Goal: Task Accomplishment & Management: Use online tool/utility

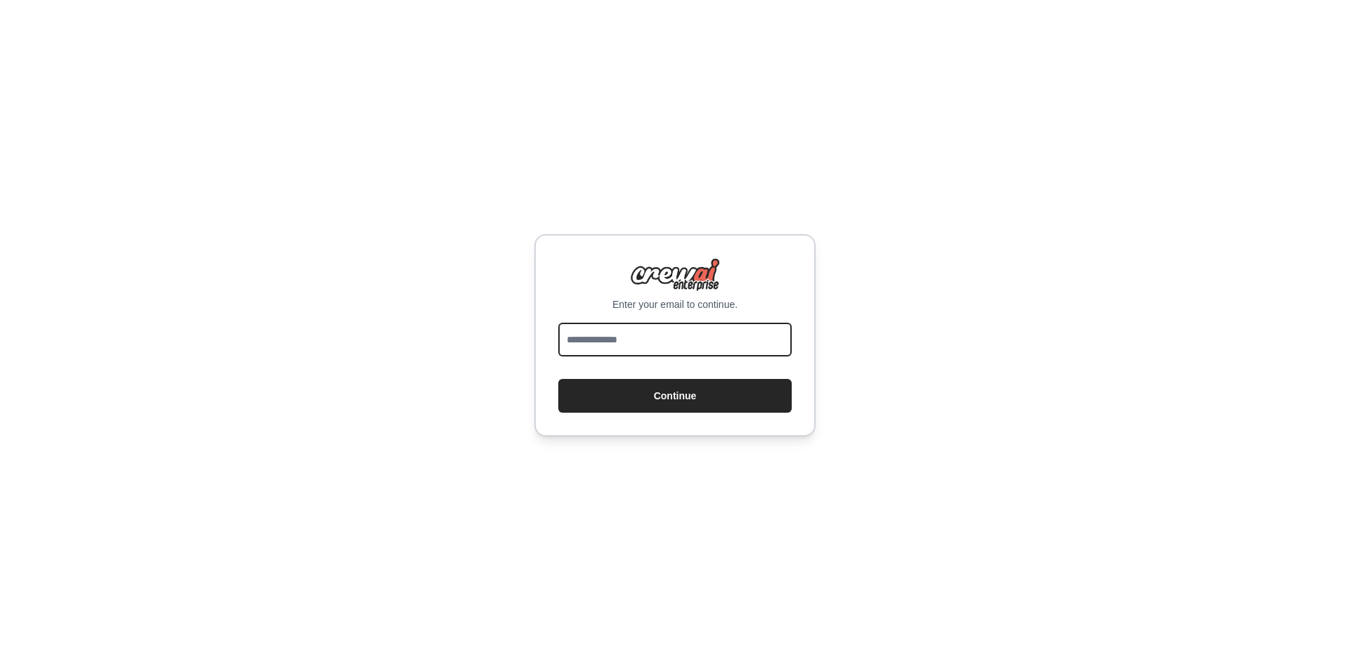
click at [674, 336] on input "email" at bounding box center [674, 340] width 233 height 34
type input "**********"
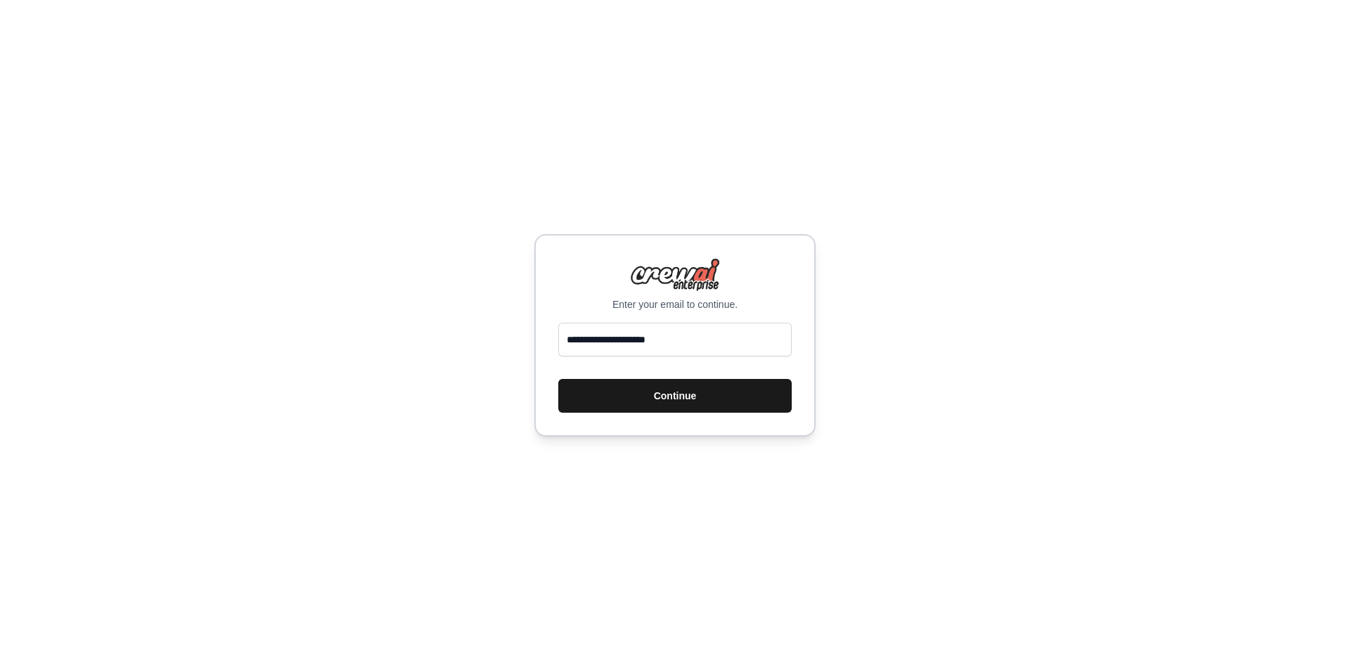
click at [689, 392] on button "Continue" at bounding box center [674, 396] width 233 height 34
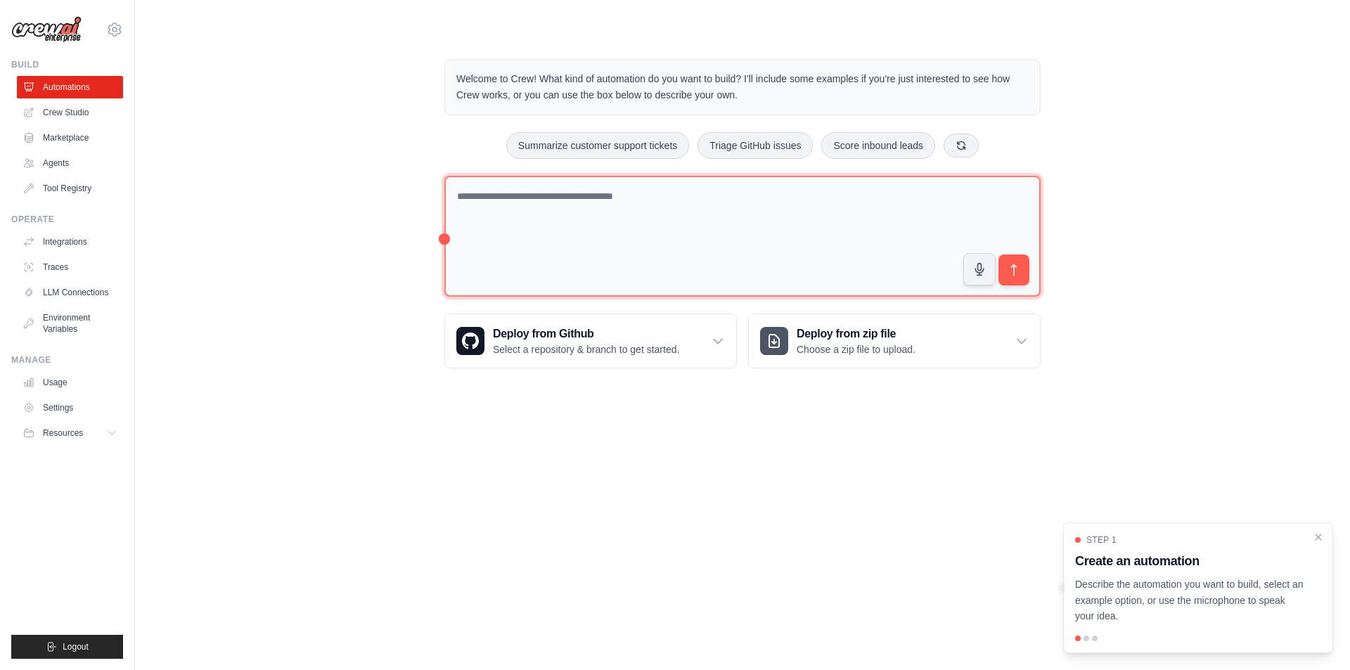
click at [632, 256] on textarea at bounding box center [742, 237] width 596 height 122
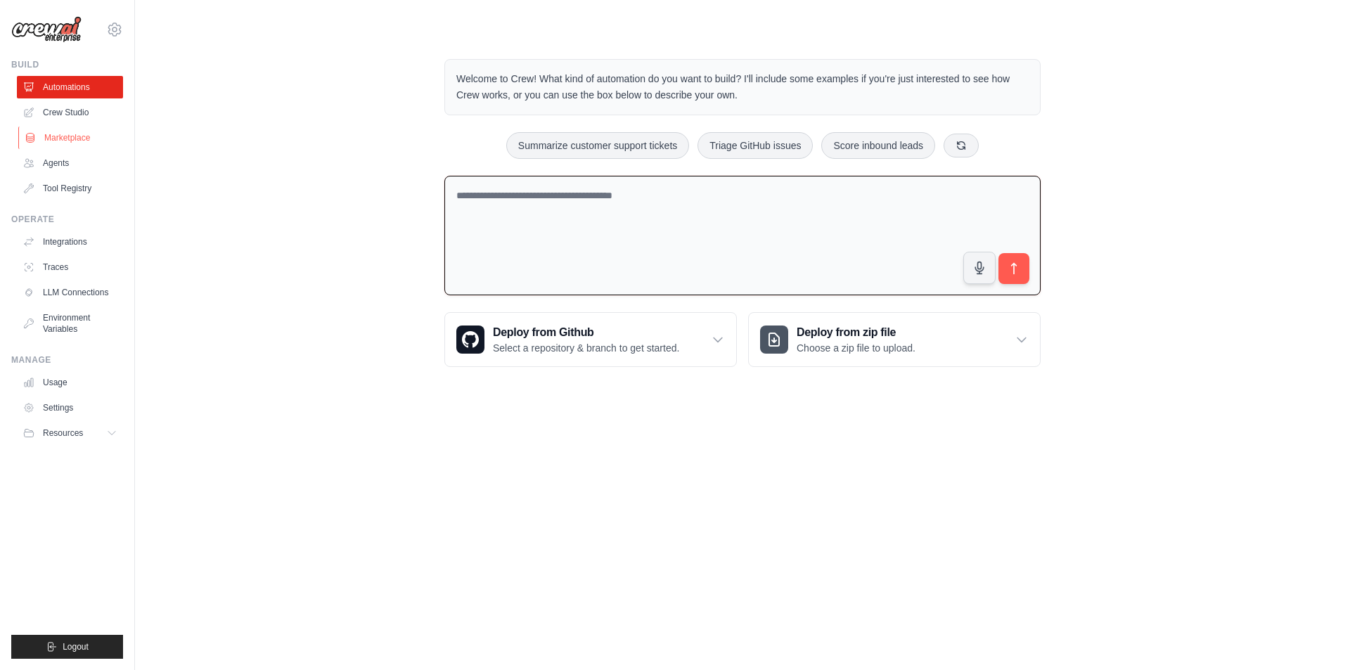
click at [73, 138] on link "Marketplace" at bounding box center [71, 138] width 106 height 22
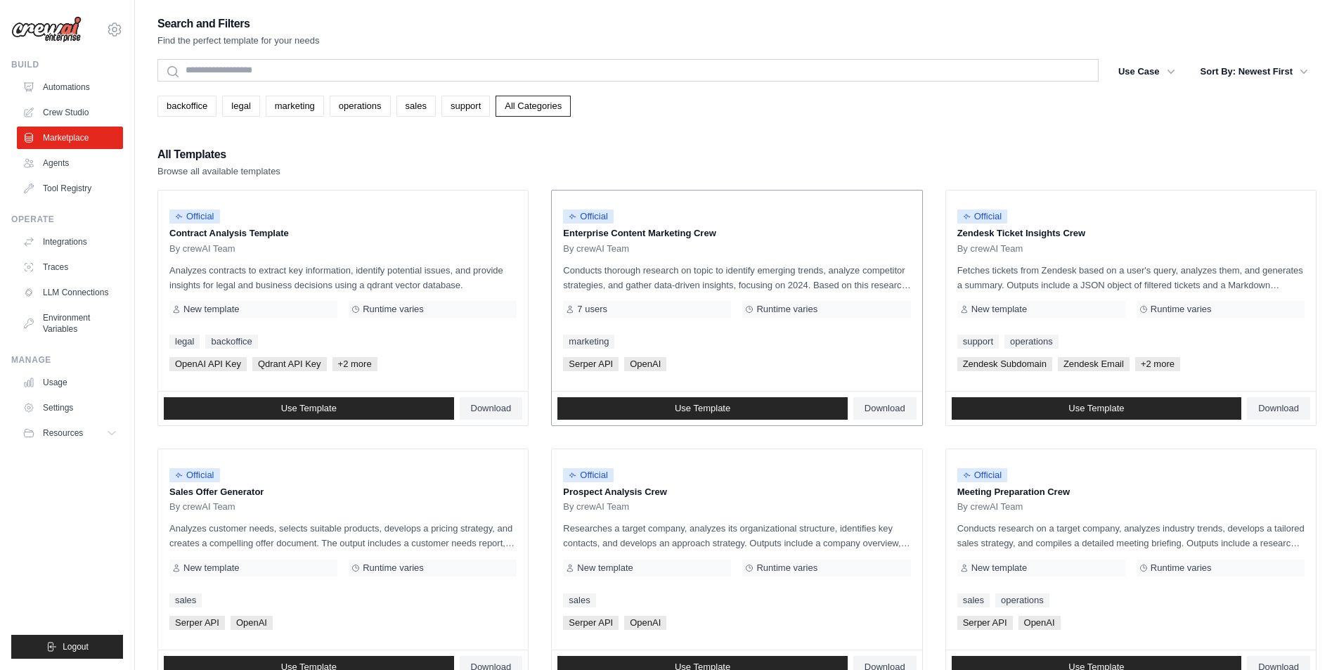
click at [603, 310] on span "7 users" at bounding box center [592, 309] width 30 height 11
click at [593, 310] on span "7 users" at bounding box center [592, 309] width 30 height 11
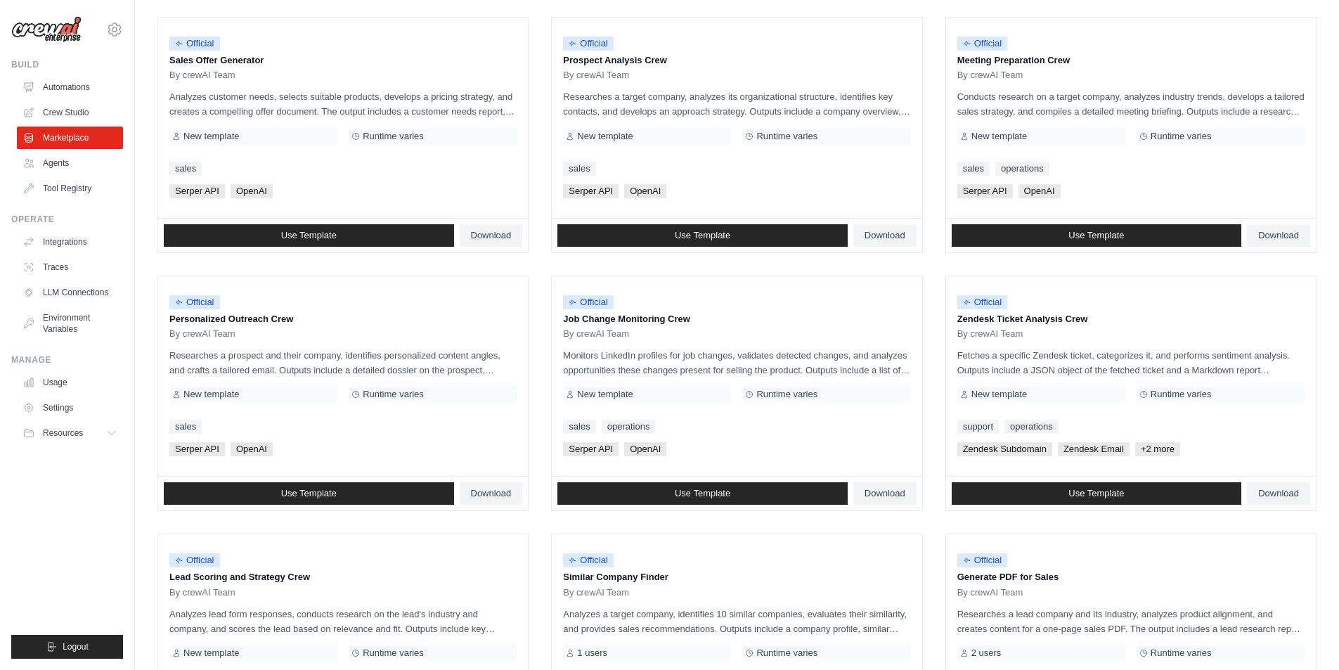
scroll to position [633, 0]
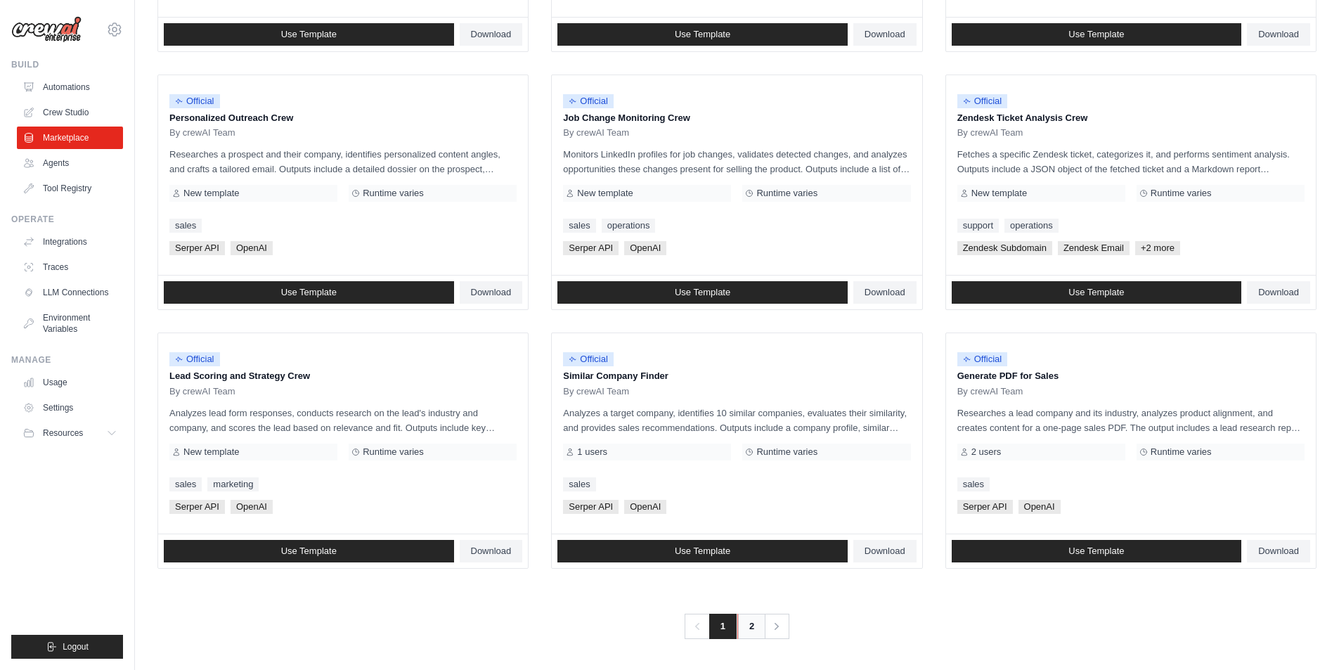
click at [745, 626] on link "2" at bounding box center [751, 626] width 28 height 25
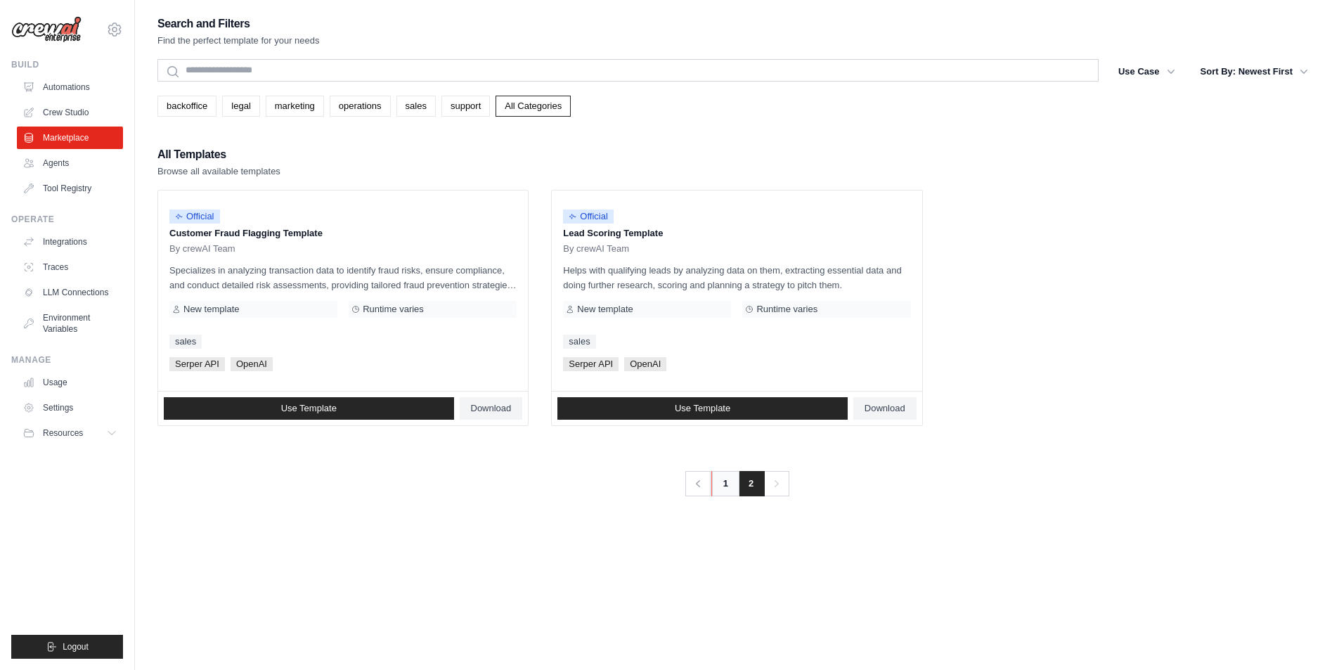
click at [724, 489] on link "1" at bounding box center [725, 483] width 28 height 25
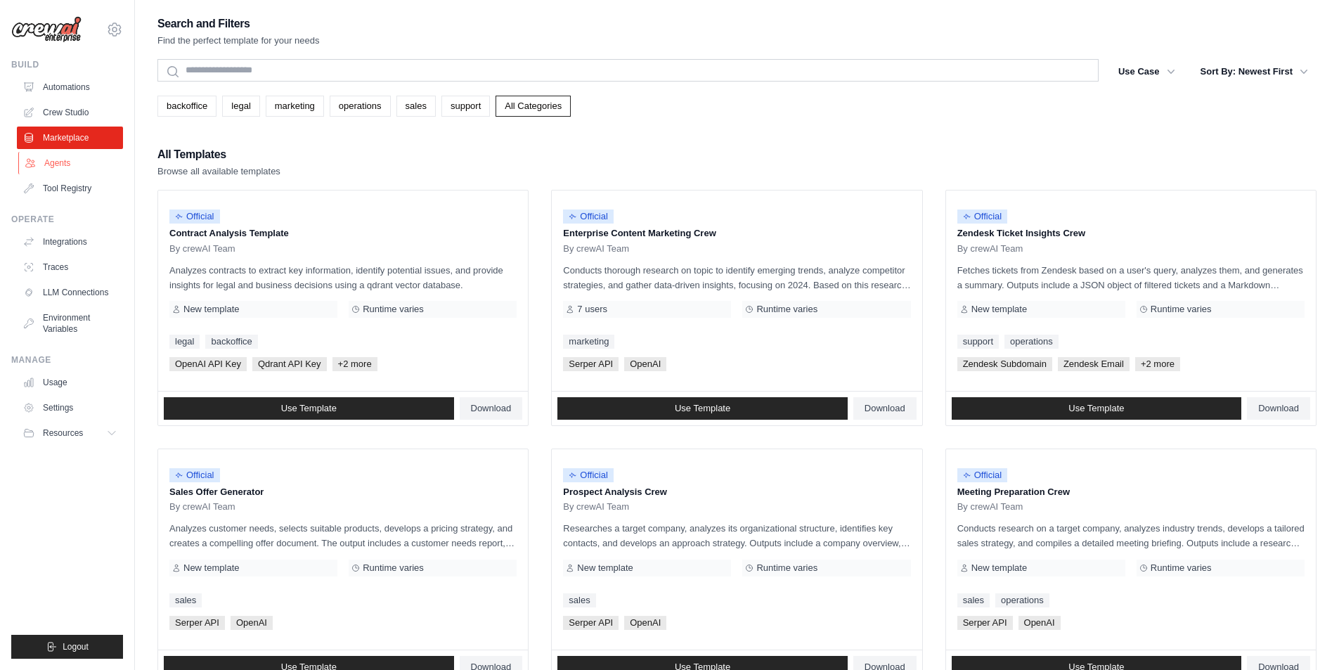
click at [55, 162] on link "Agents" at bounding box center [71, 163] width 106 height 22
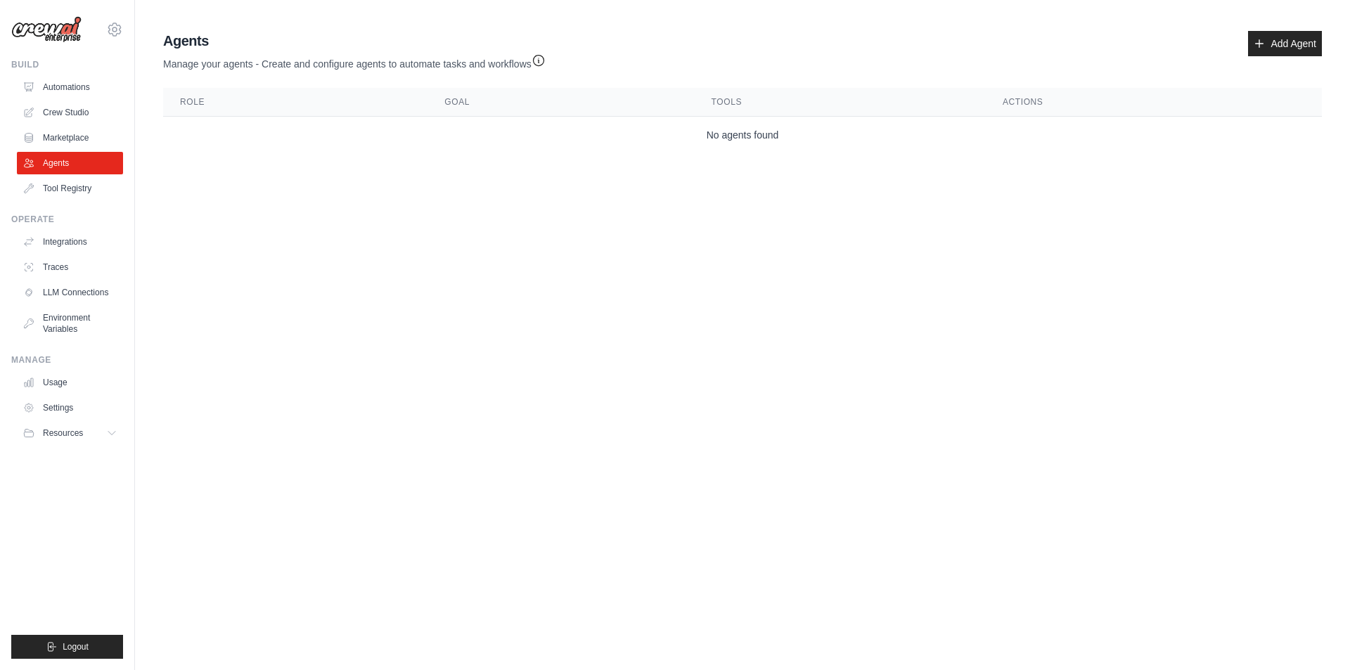
click at [771, 165] on main "Agent Usage Guide To use an agent in your CrewAI project, you can initialize it…" at bounding box center [742, 95] width 1215 height 190
drag, startPoint x: 163, startPoint y: 65, endPoint x: 534, endPoint y: 70, distance: 370.5
click at [534, 70] on p "Manage your agents - Create and configure agents to automate tasks and workflows" at bounding box center [354, 61] width 382 height 20
click at [524, 70] on div at bounding box center [524, 70] width 0 height 0
click at [655, 280] on body "thuyetphamit@gmail.com Settings Build Automations Crew Studio" at bounding box center [675, 335] width 1350 height 670
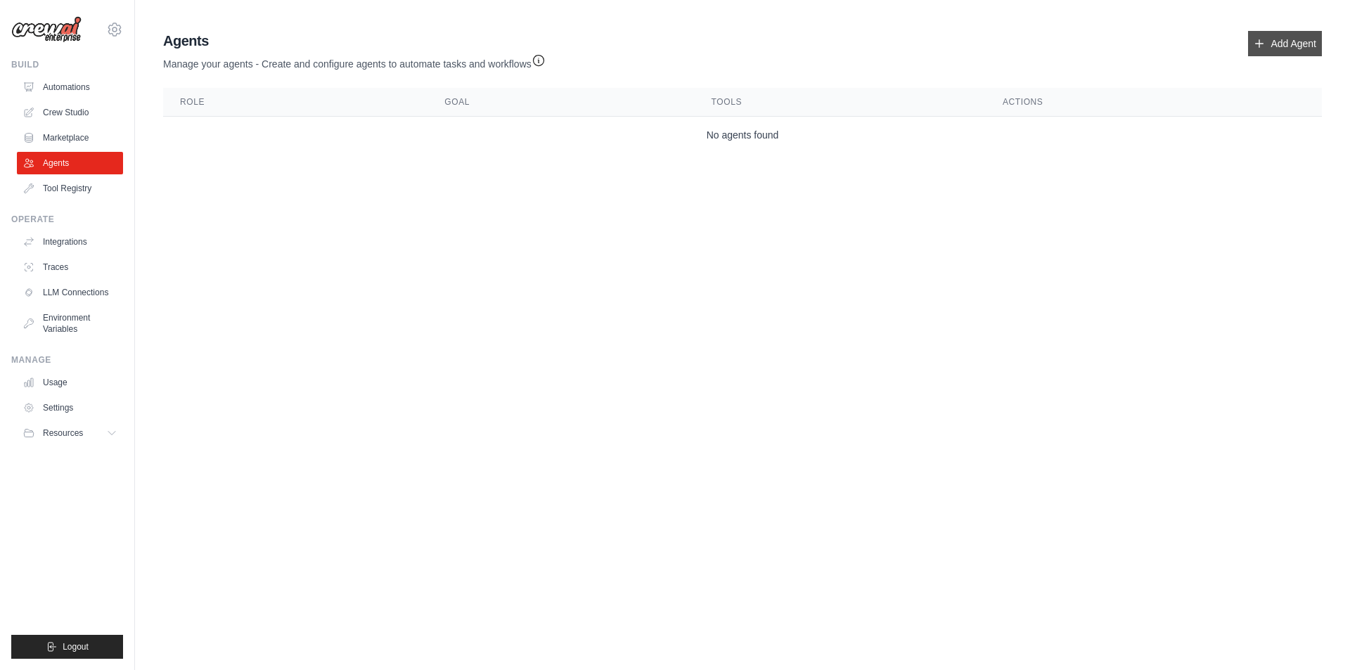
click at [1280, 44] on link "Add Agent" at bounding box center [1285, 43] width 74 height 25
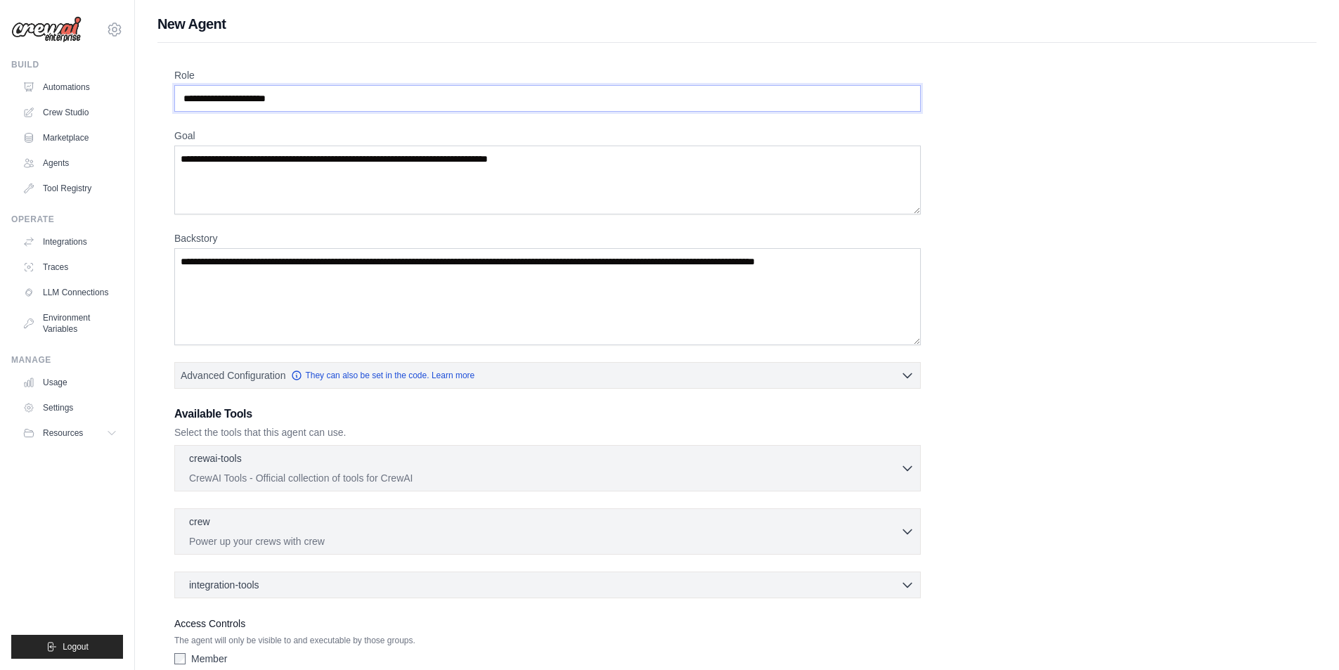
click at [386, 102] on input "Role" at bounding box center [547, 98] width 747 height 27
click at [405, 169] on textarea "Goal" at bounding box center [547, 180] width 747 height 69
click at [369, 84] on div "Role" at bounding box center [547, 90] width 747 height 44
click at [382, 110] on input "Role" at bounding box center [547, 98] width 747 height 27
click at [396, 105] on input "Role" at bounding box center [547, 98] width 747 height 27
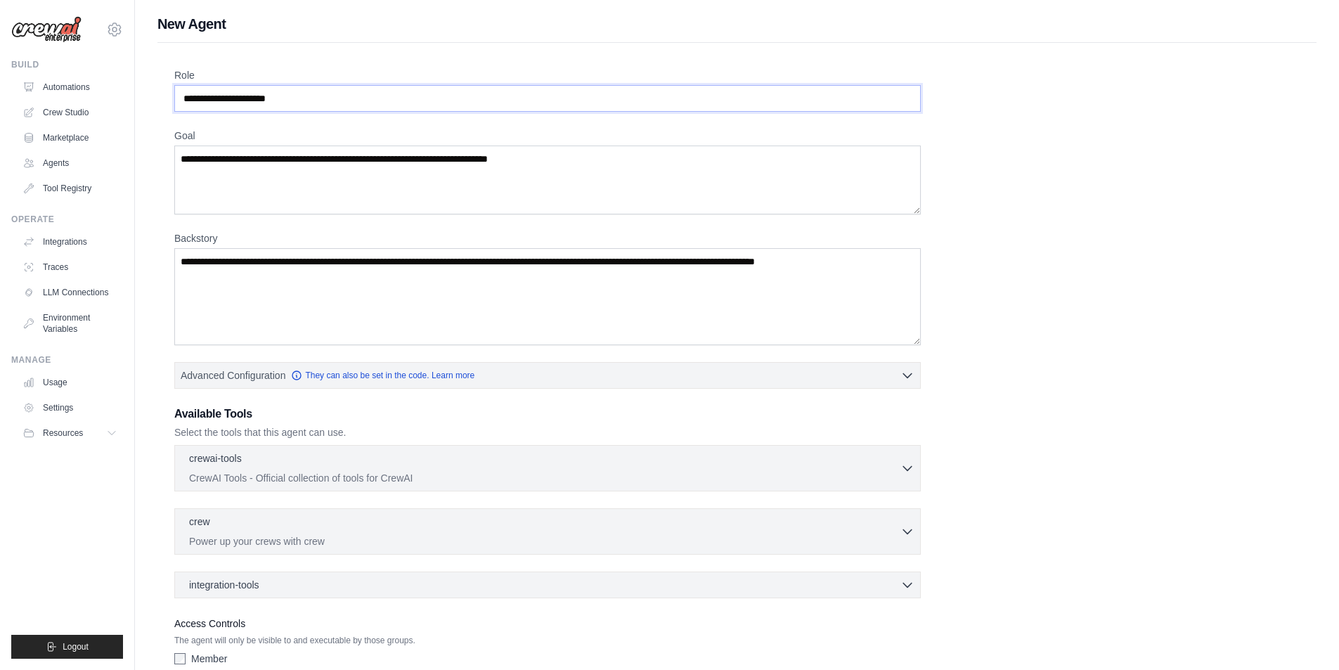
click at [260, 98] on input "Role" at bounding box center [547, 98] width 747 height 27
click at [238, 97] on input "Role" at bounding box center [547, 98] width 747 height 27
type input "*"
click at [292, 94] on input "*" at bounding box center [547, 98] width 747 height 27
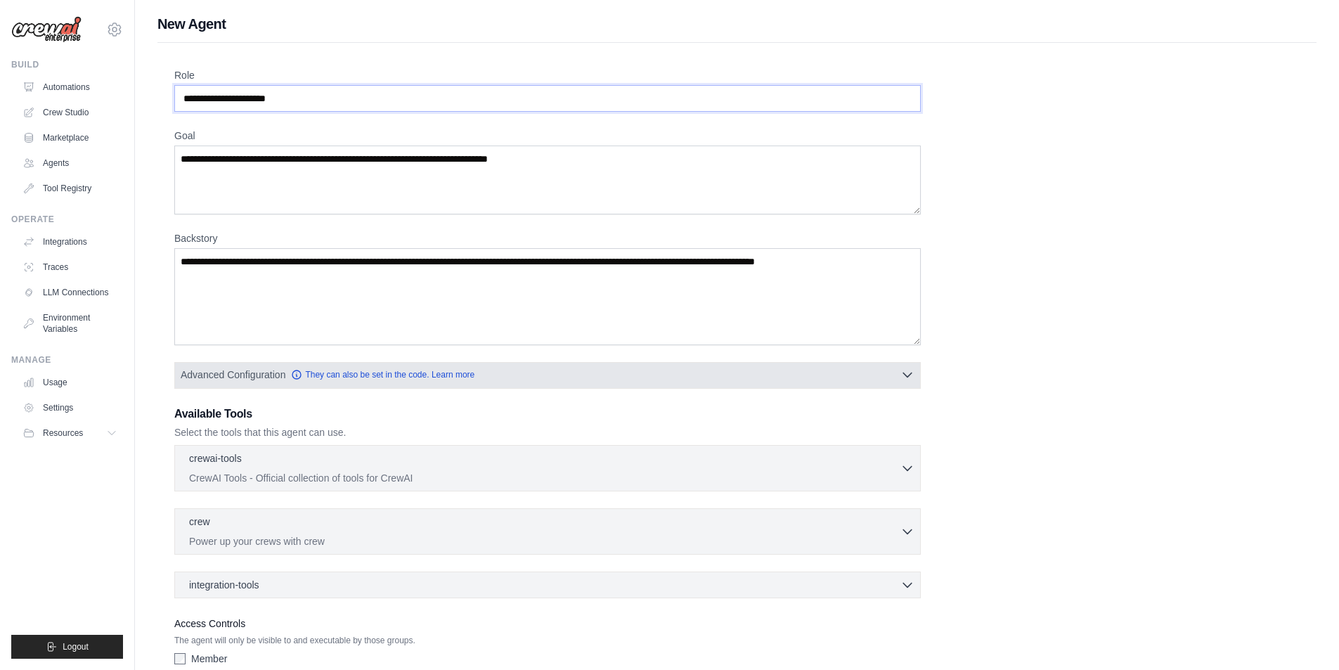
scroll to position [84, 0]
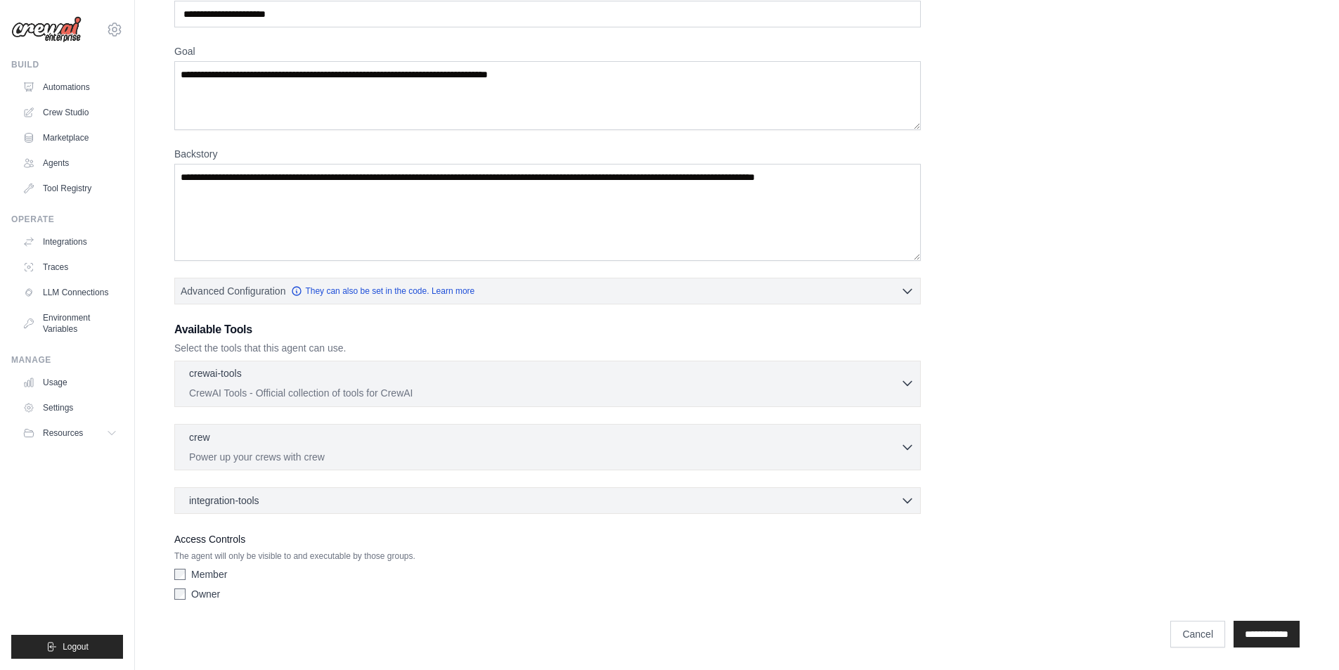
click at [281, 388] on p "CrewAI Tools - Official collection of tools for CrewAI" at bounding box center [544, 393] width 711 height 14
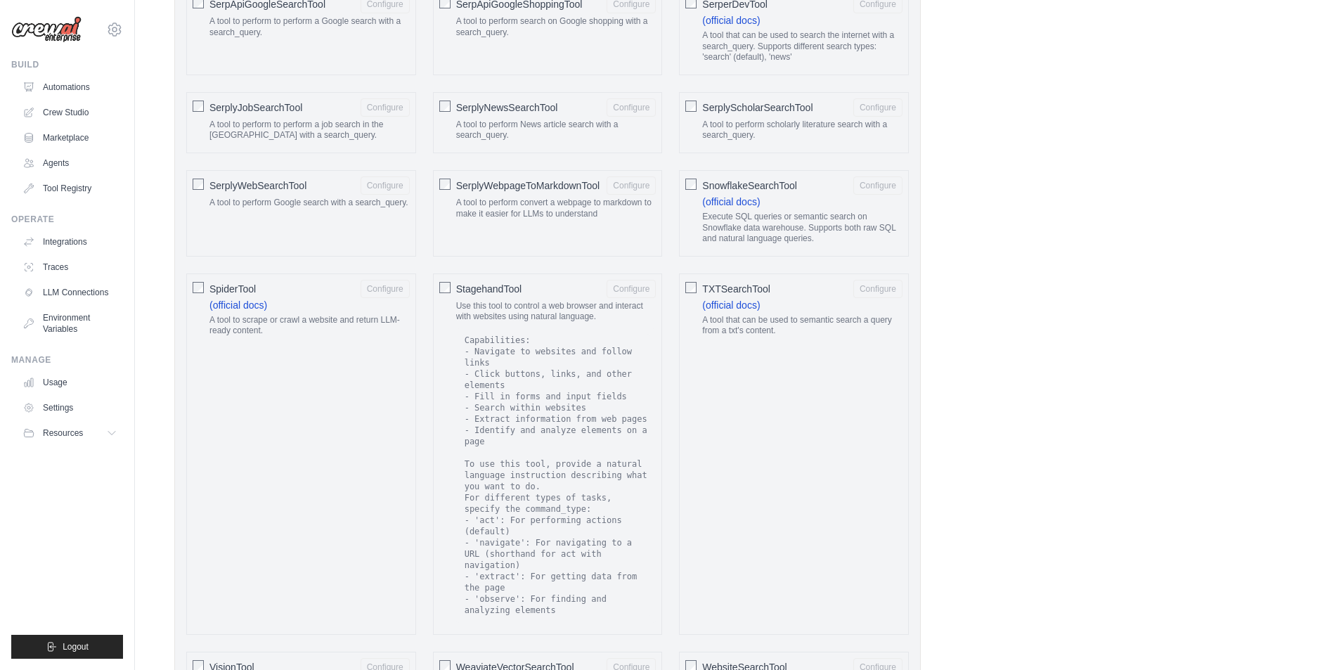
scroll to position [2217, 0]
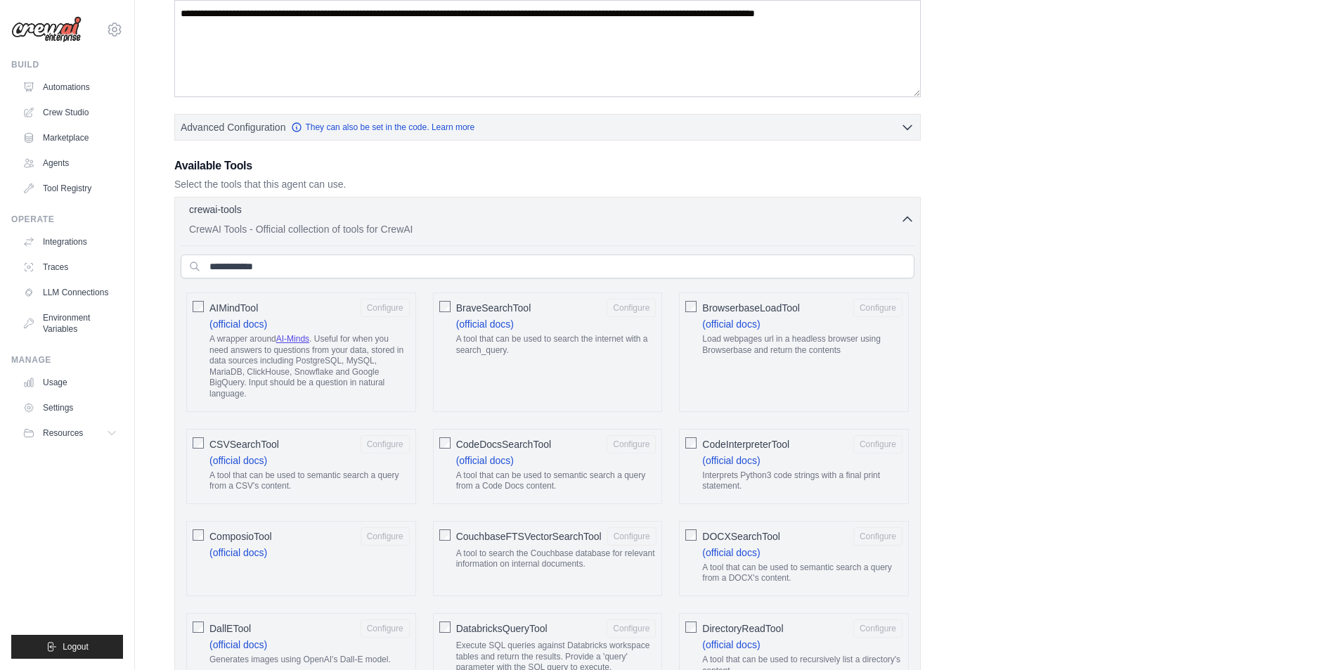
click at [897, 217] on div "crewai-tools 0 selected" at bounding box center [544, 210] width 711 height 17
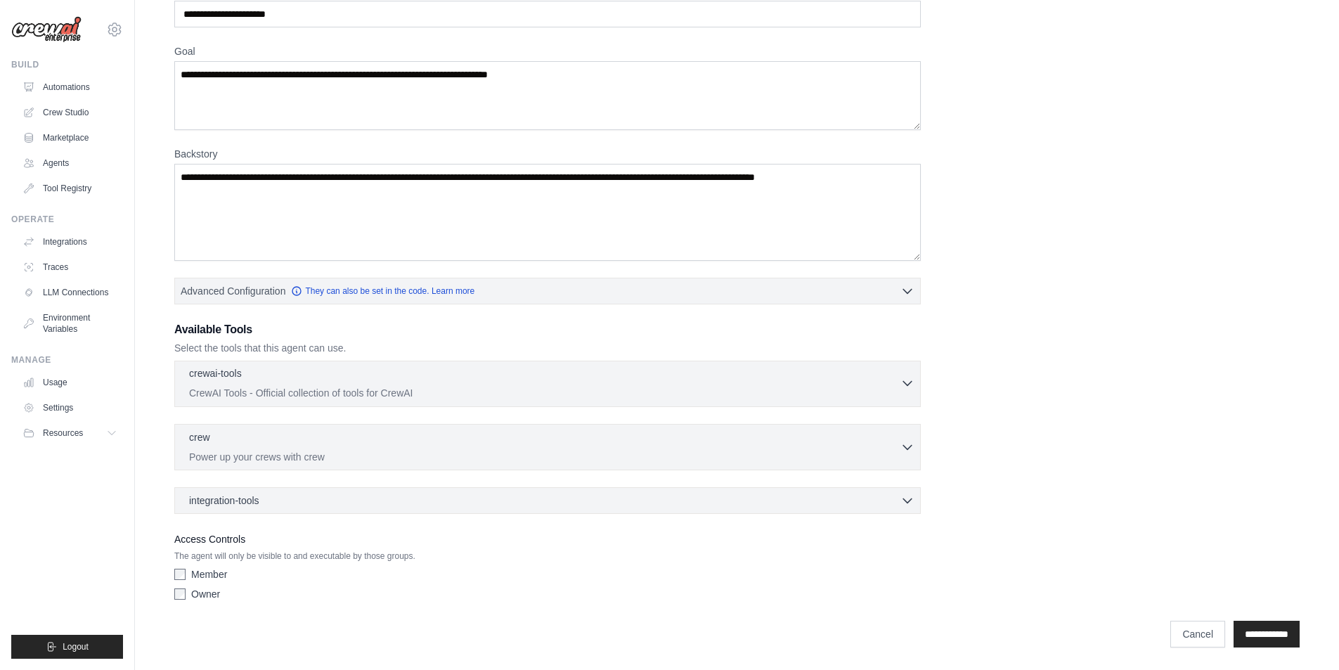
scroll to position [84, 0]
click at [1250, 640] on input "**********" at bounding box center [1267, 634] width 66 height 27
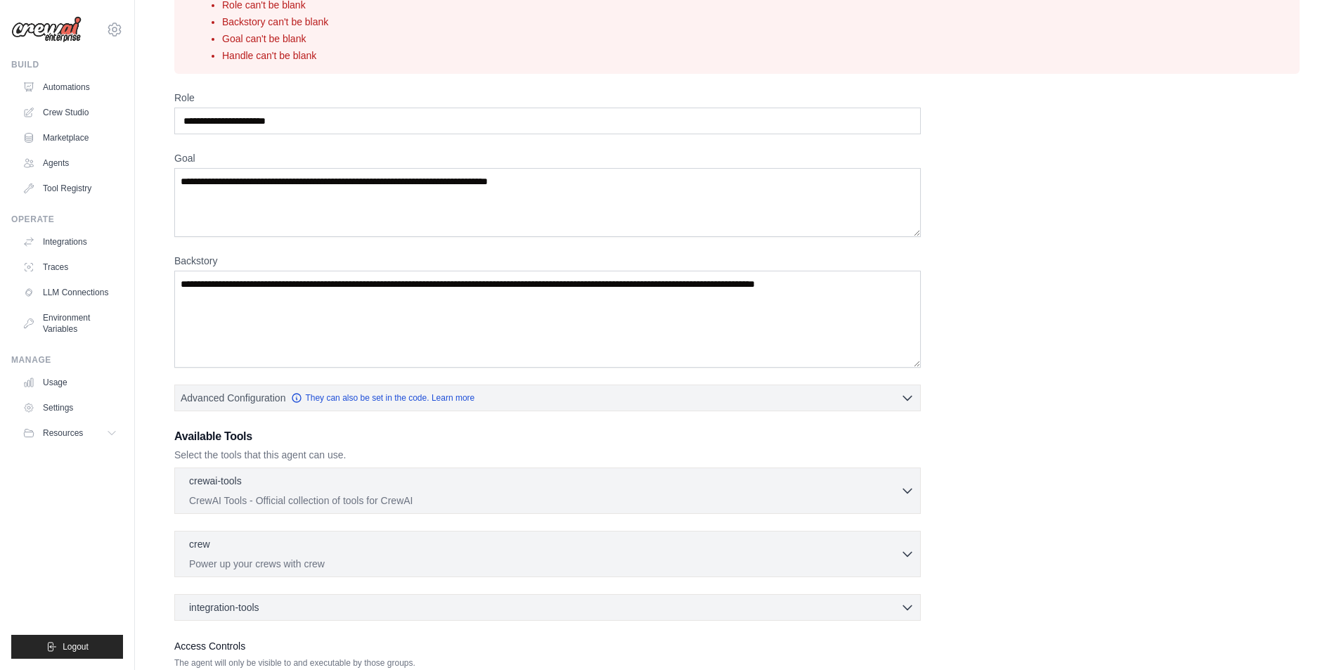
scroll to position [0, 0]
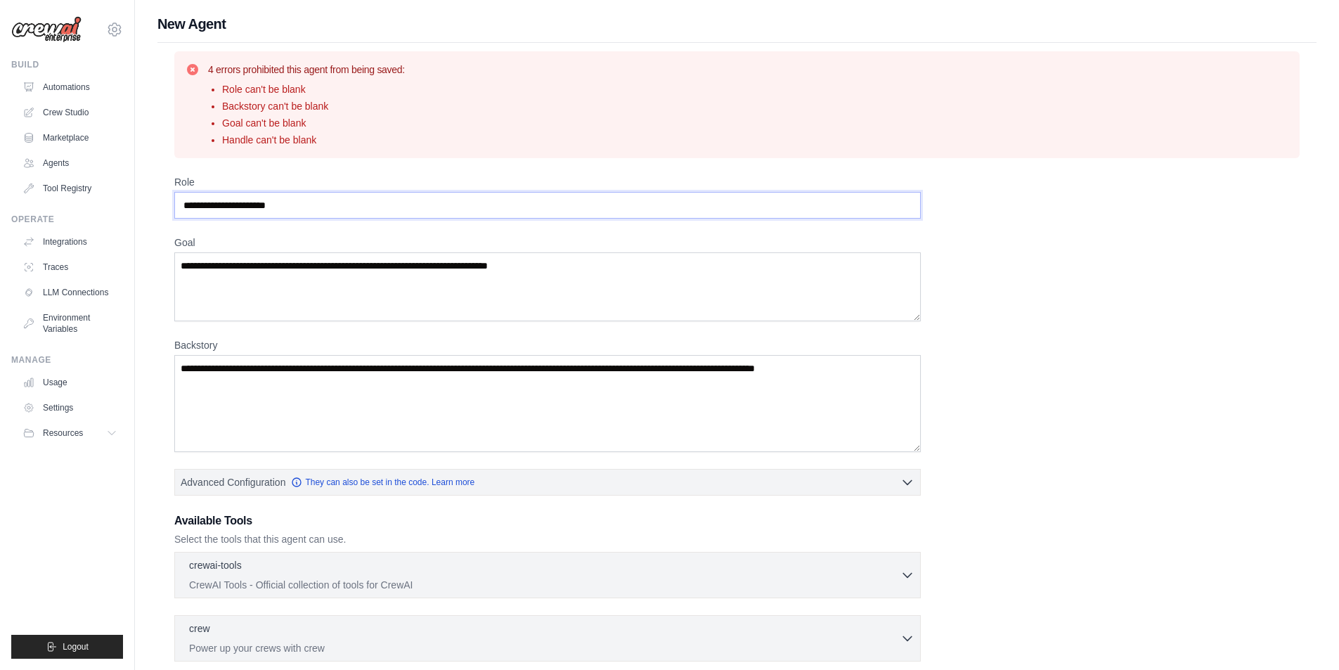
click at [307, 198] on input "Role" at bounding box center [547, 205] width 747 height 27
type input "***"
click at [347, 281] on textarea "Goal" at bounding box center [547, 286] width 747 height 69
type textarea "***"
click at [407, 390] on textarea "Backstory" at bounding box center [547, 403] width 747 height 97
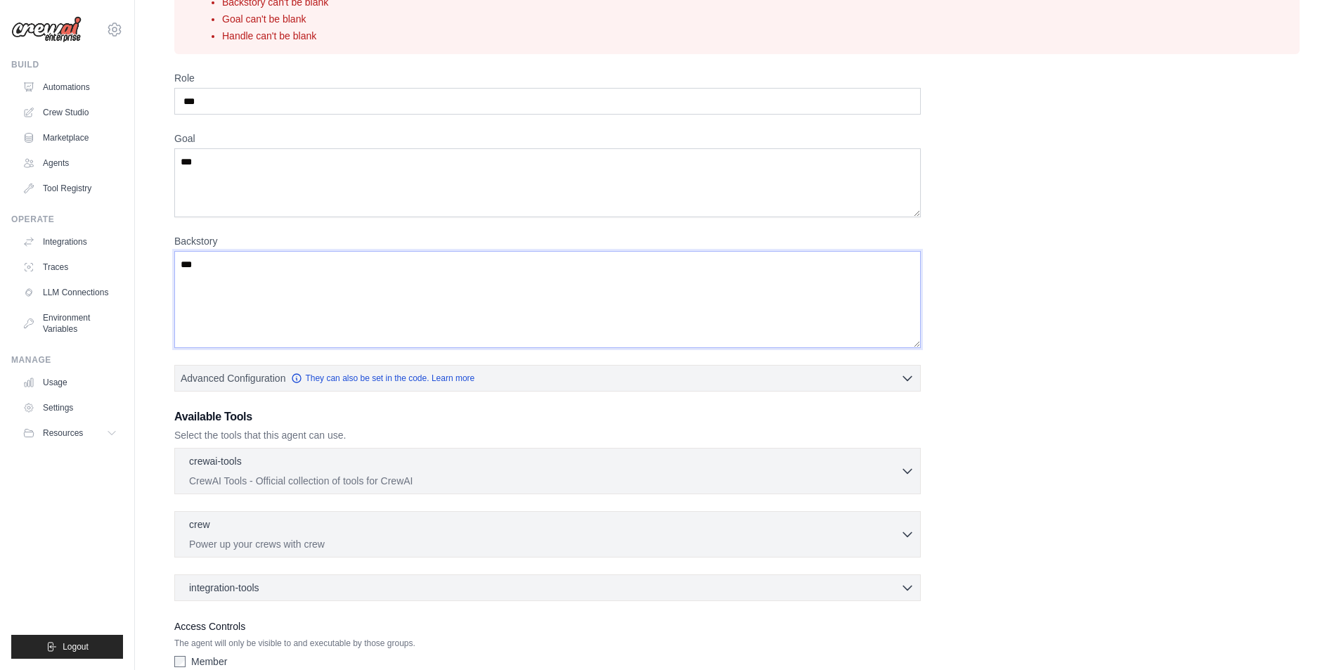
scroll to position [191, 0]
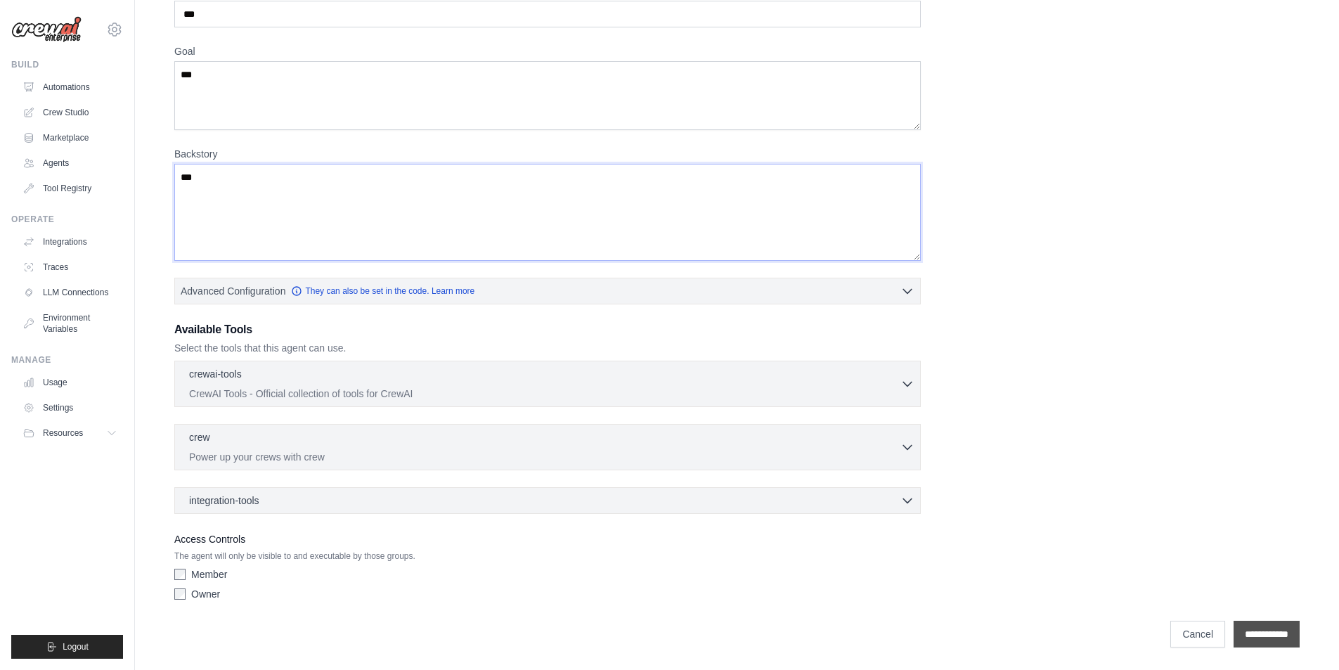
type textarea "***"
click at [1256, 633] on input "**********" at bounding box center [1267, 634] width 66 height 27
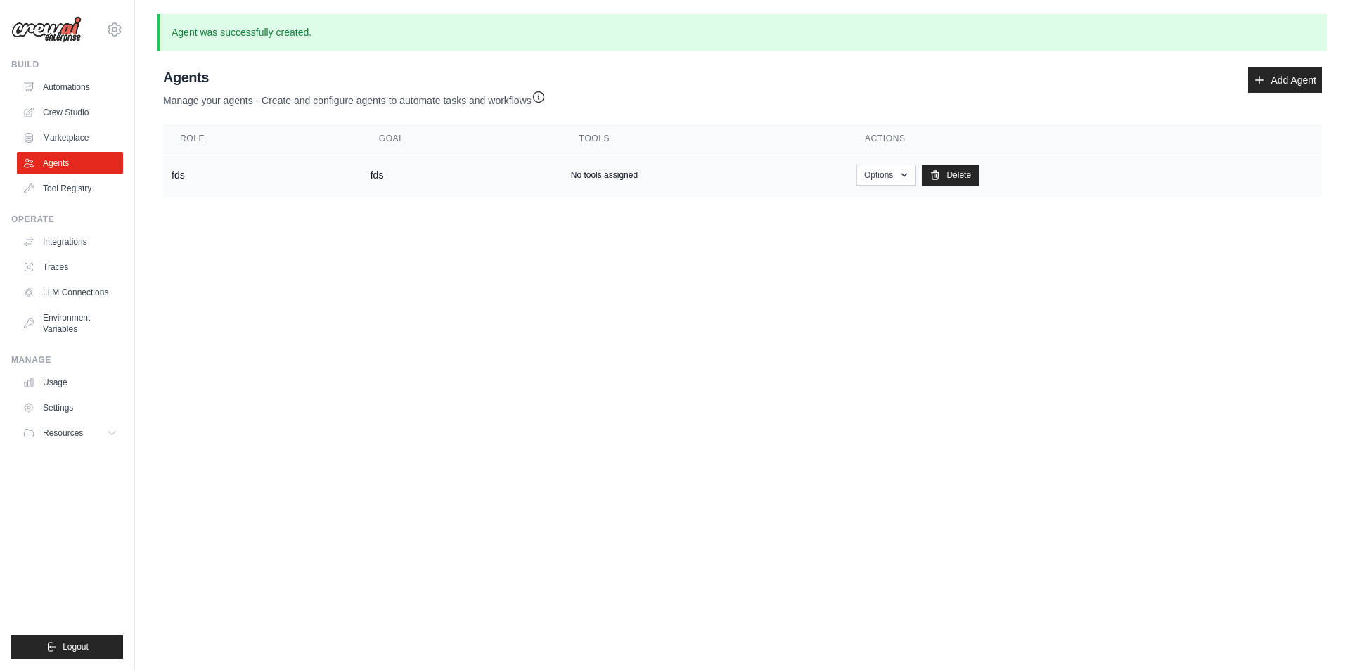
click at [247, 176] on td "fds" at bounding box center [262, 175] width 199 height 44
click at [884, 174] on button "Options" at bounding box center [886, 174] width 60 height 21
click at [836, 209] on link "Show" at bounding box center [865, 206] width 101 height 25
click at [628, 292] on body "thuyetphamit@gmail.com Settings Build Automations Crew Studio" at bounding box center [675, 335] width 1350 height 670
click at [539, 358] on body "thuyetphamit@gmail.com Settings Build Automations Crew Studio" at bounding box center [675, 335] width 1350 height 670
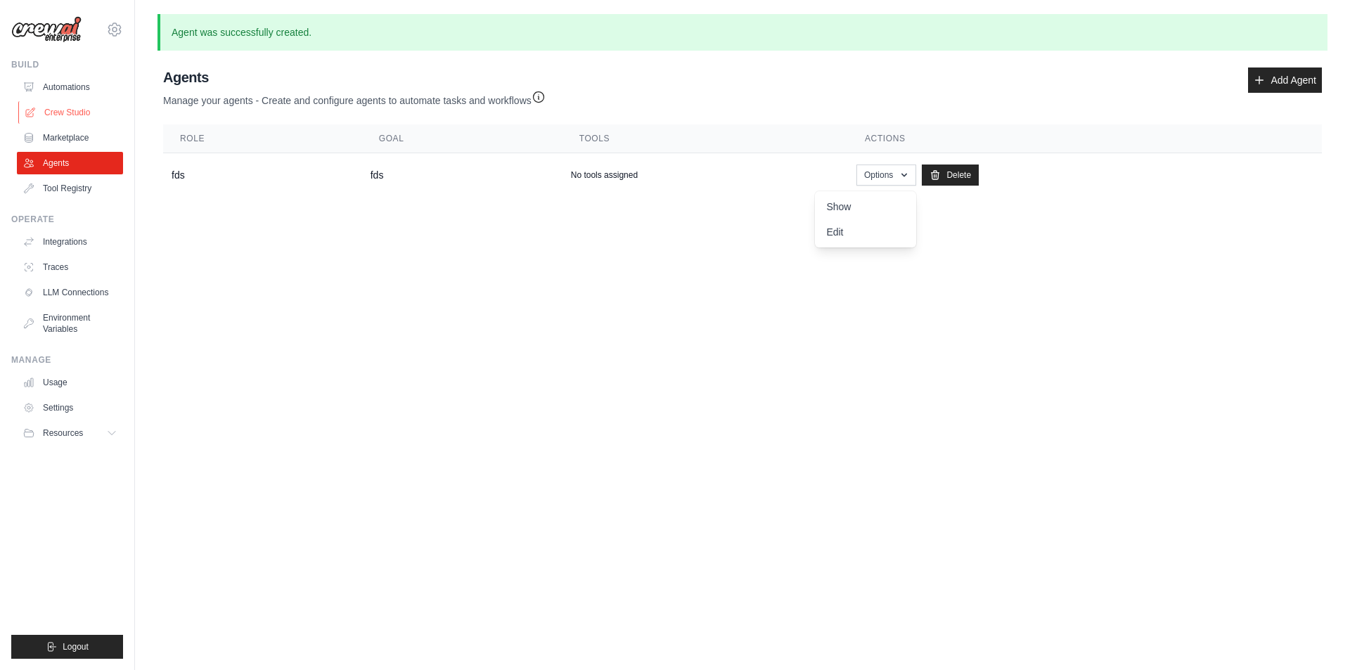
click at [63, 110] on link "Crew Studio" at bounding box center [71, 112] width 106 height 22
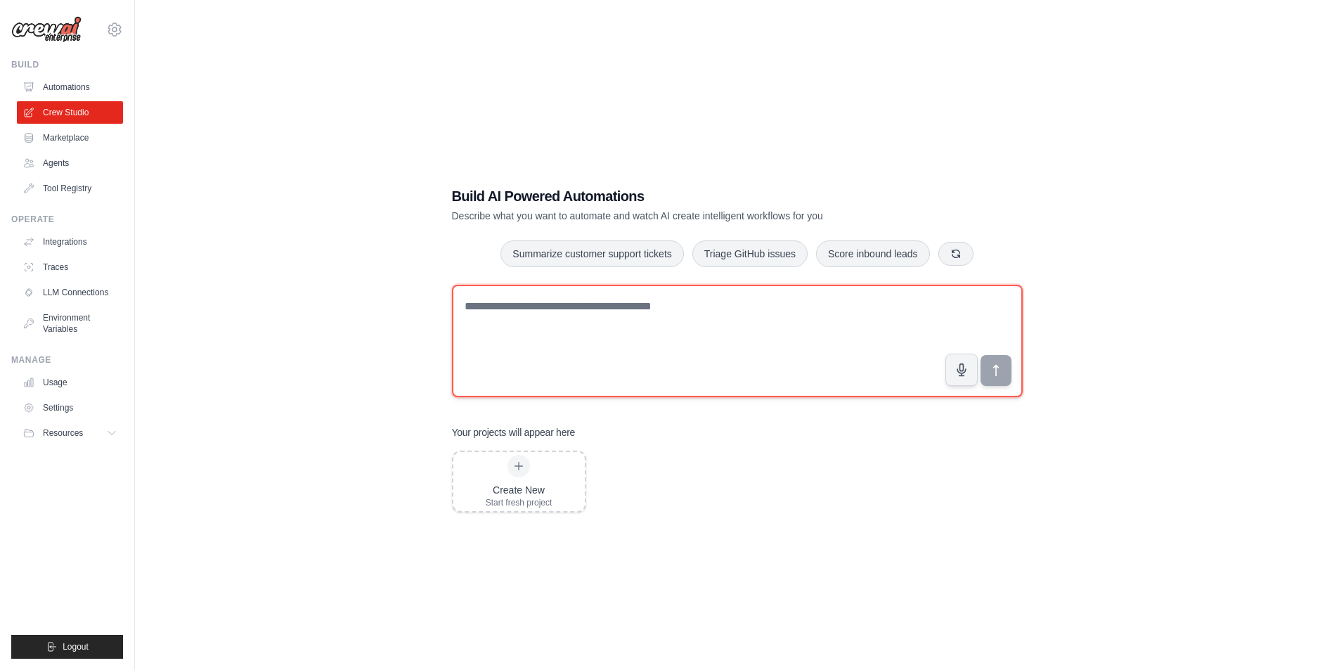
click at [659, 336] on textarea at bounding box center [737, 341] width 571 height 112
click at [661, 320] on textarea at bounding box center [737, 341] width 571 height 112
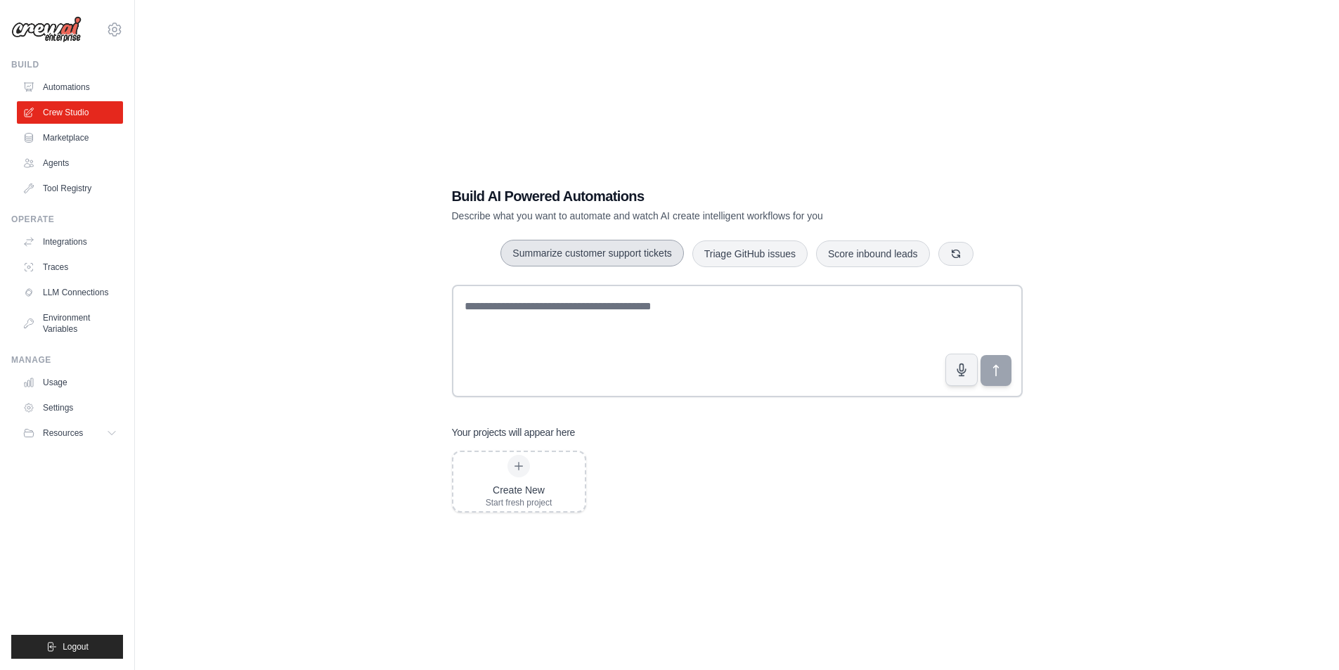
click at [624, 258] on button "Summarize customer support tickets" at bounding box center [592, 253] width 183 height 27
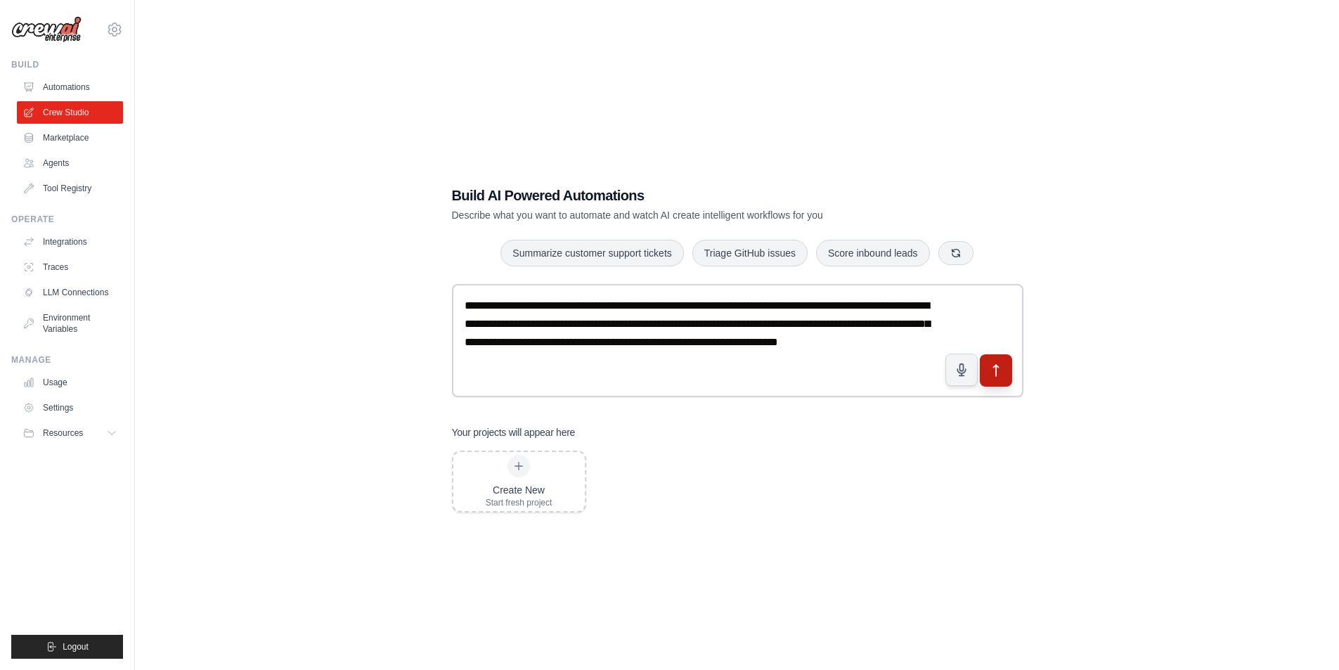
click at [995, 378] on button "submit" at bounding box center [995, 370] width 32 height 32
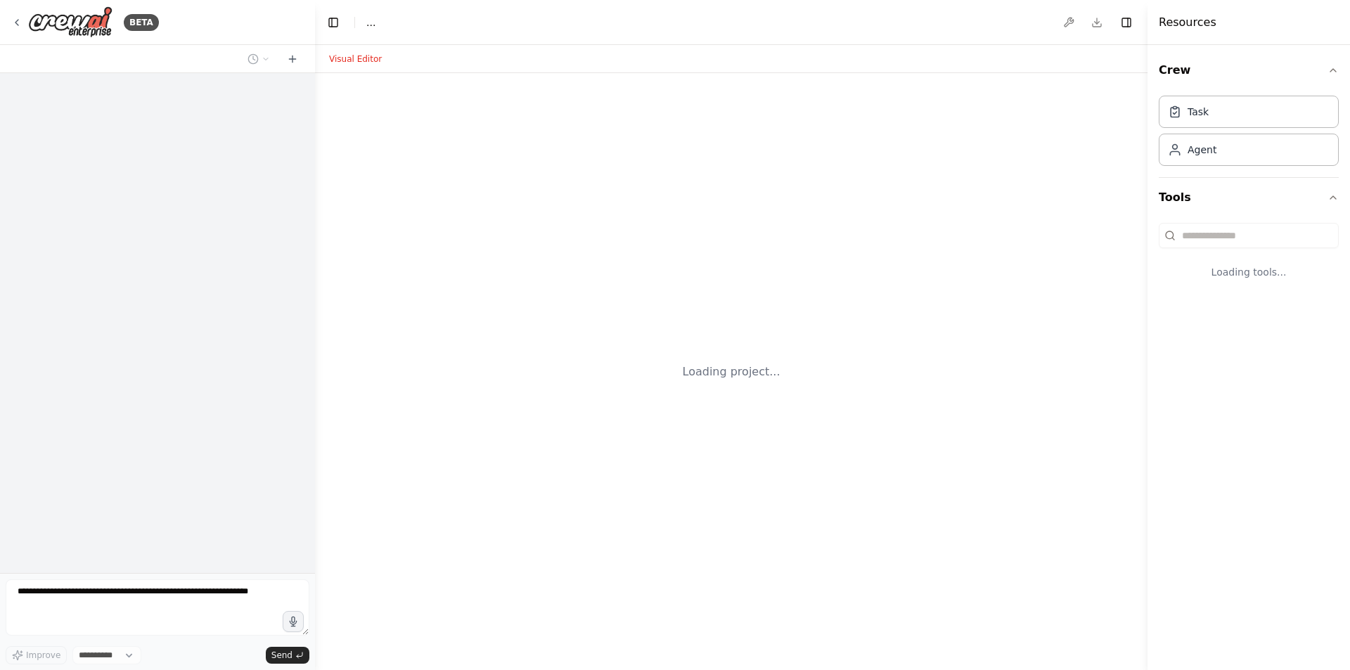
select select "****"
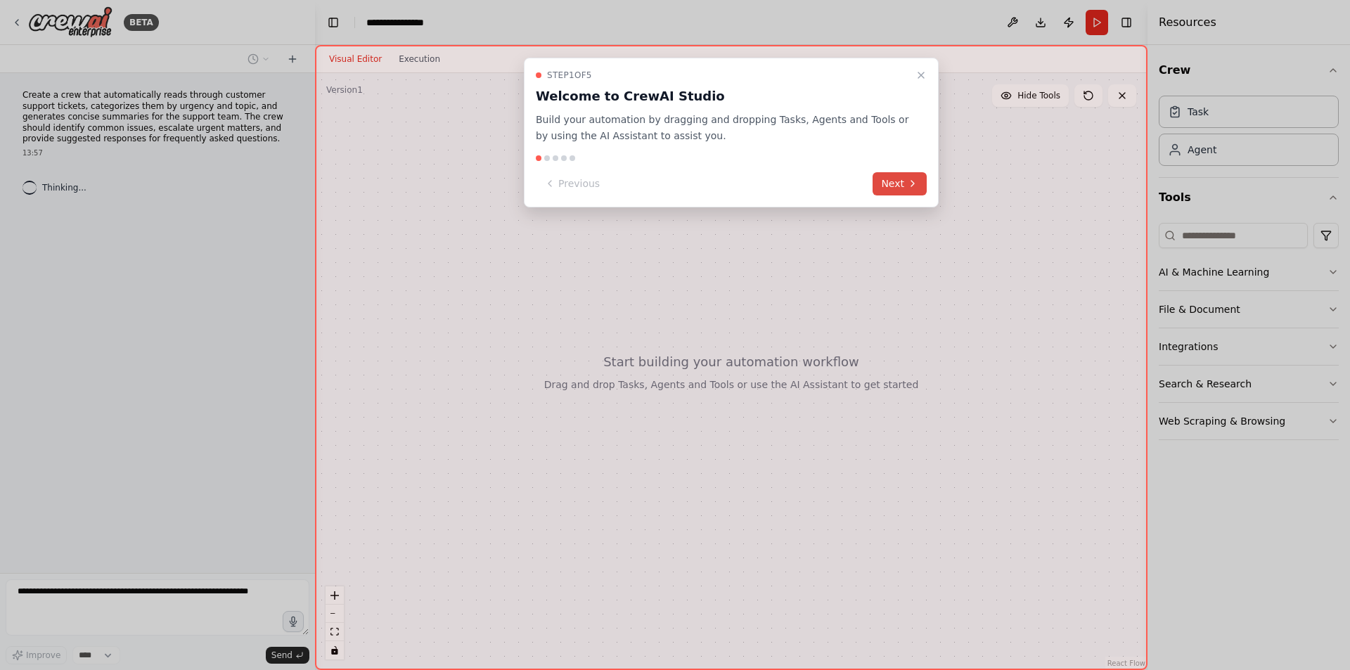
click at [896, 183] on button "Next" at bounding box center [899, 183] width 54 height 23
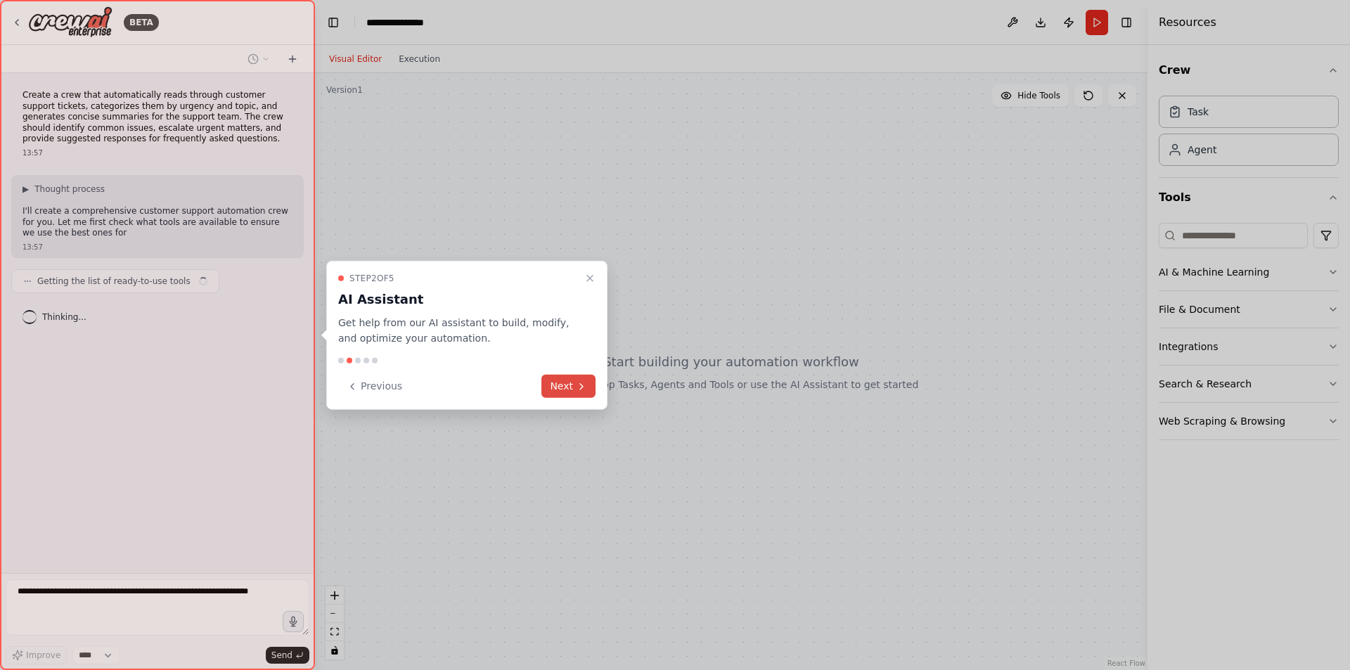
click at [577, 386] on icon at bounding box center [581, 385] width 11 height 11
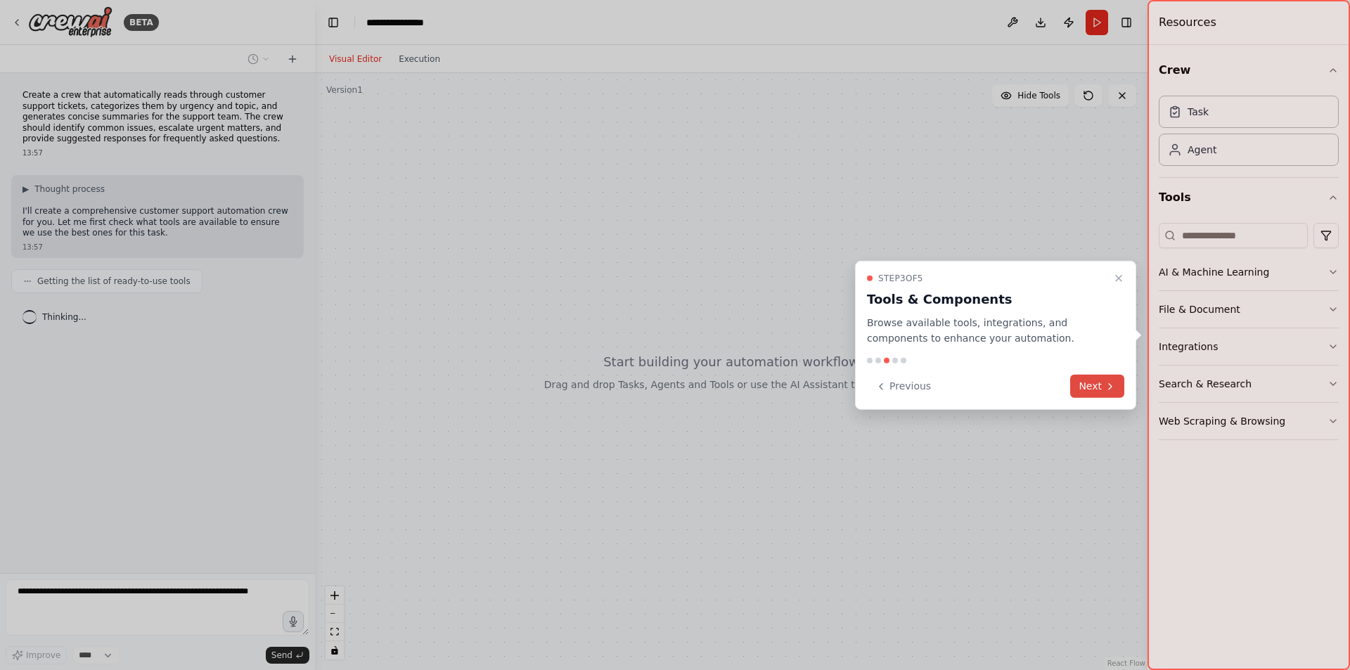
click at [1083, 389] on button "Next" at bounding box center [1097, 386] width 54 height 23
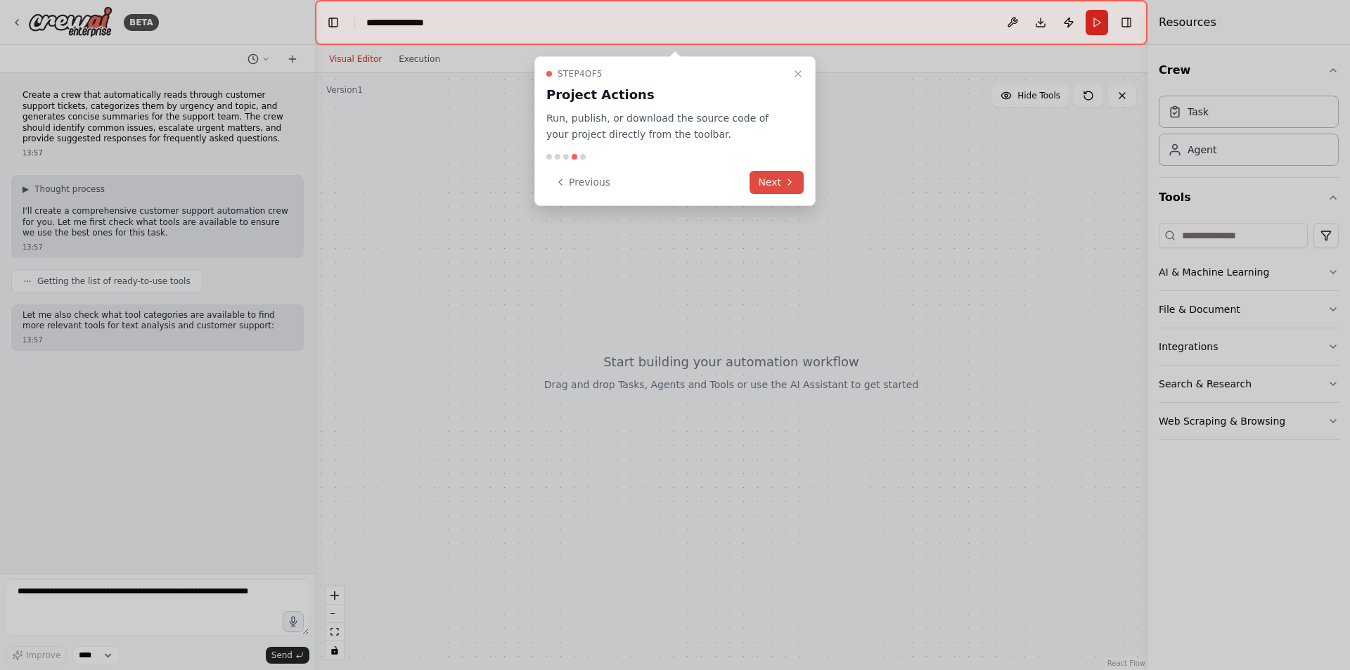
click at [778, 181] on button "Next" at bounding box center [776, 182] width 54 height 23
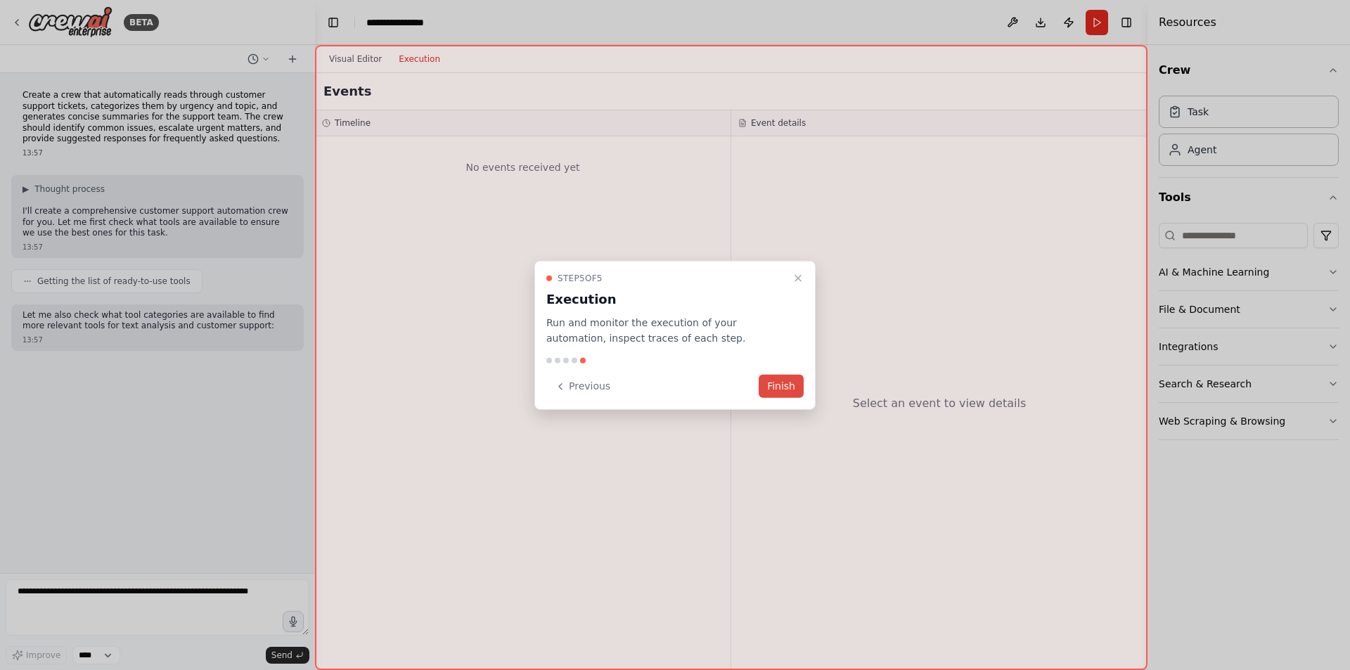
click at [783, 385] on button "Finish" at bounding box center [781, 386] width 45 height 23
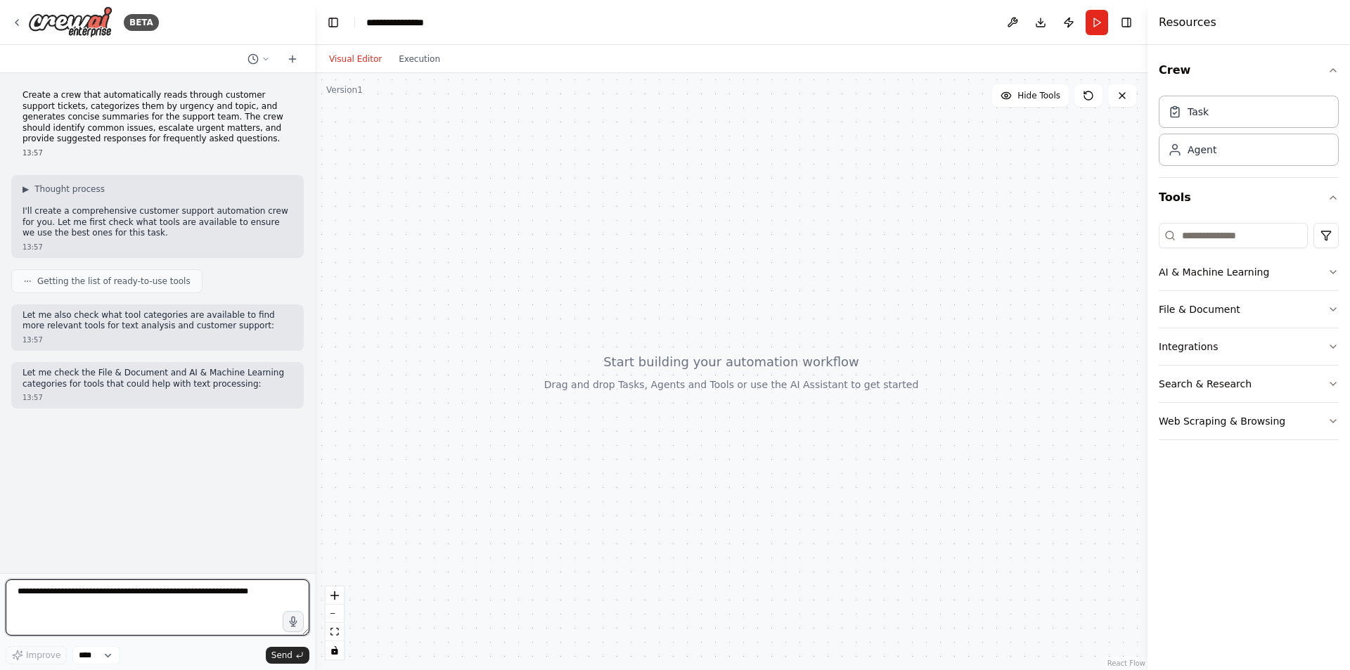
click at [174, 615] on textarea at bounding box center [158, 607] width 304 height 56
click at [1260, 274] on button "AI & Machine Learning" at bounding box center [1249, 272] width 180 height 37
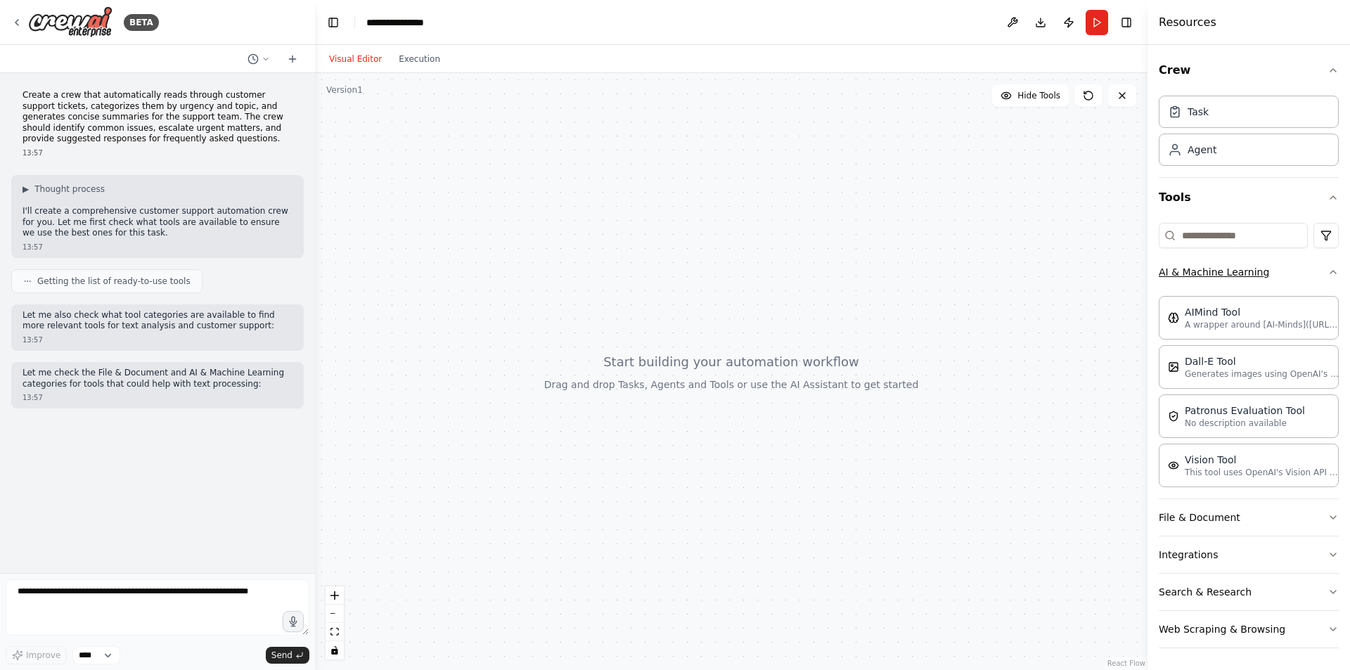
click at [1274, 271] on button "AI & Machine Learning" at bounding box center [1249, 272] width 180 height 37
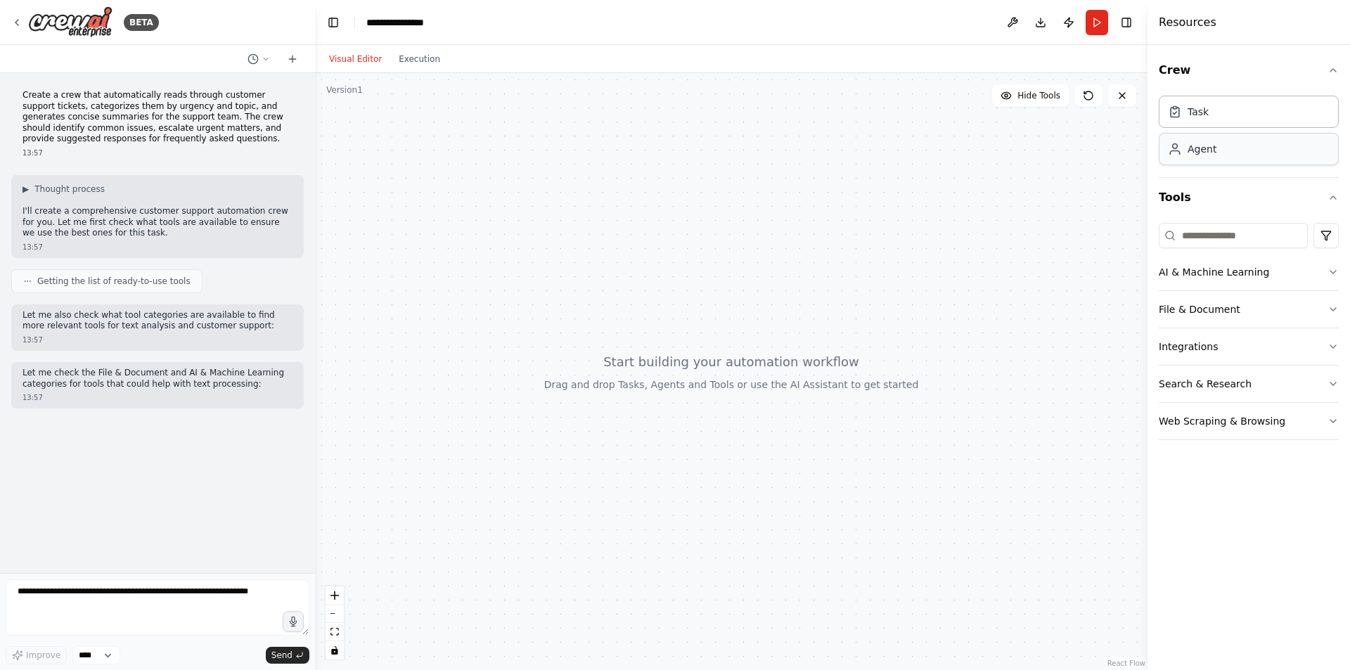
click at [1212, 147] on div "Agent" at bounding box center [1201, 149] width 29 height 14
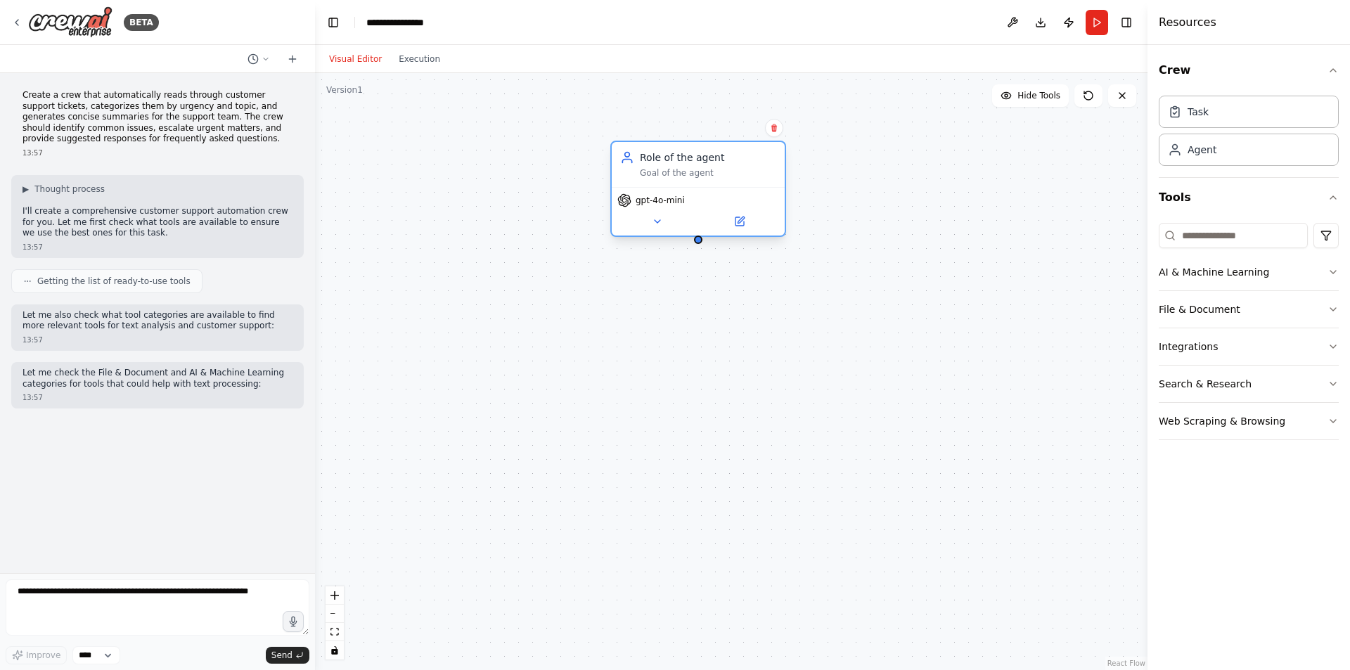
drag, startPoint x: 843, startPoint y: 201, endPoint x: 697, endPoint y: 167, distance: 149.4
click at [697, 167] on div "Goal of the agent" at bounding box center [708, 172] width 136 height 11
click at [660, 223] on icon at bounding box center [657, 221] width 11 height 11
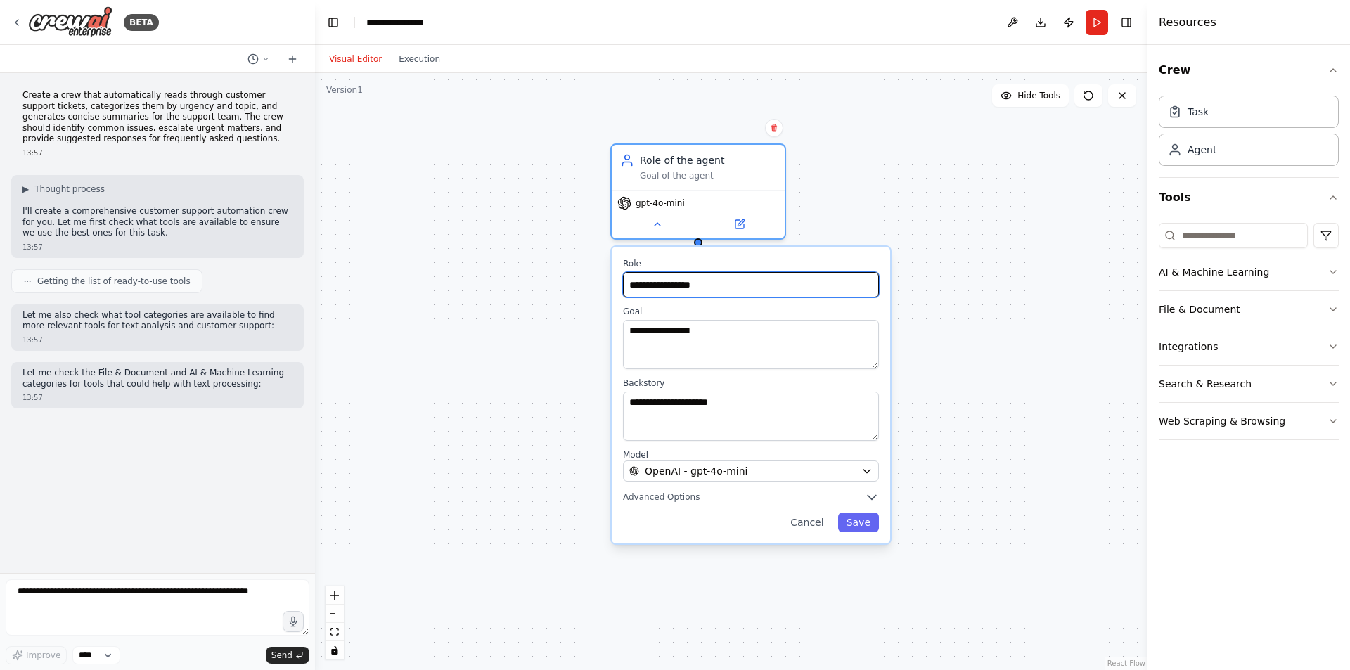
click at [702, 285] on input "**********" at bounding box center [751, 284] width 256 height 25
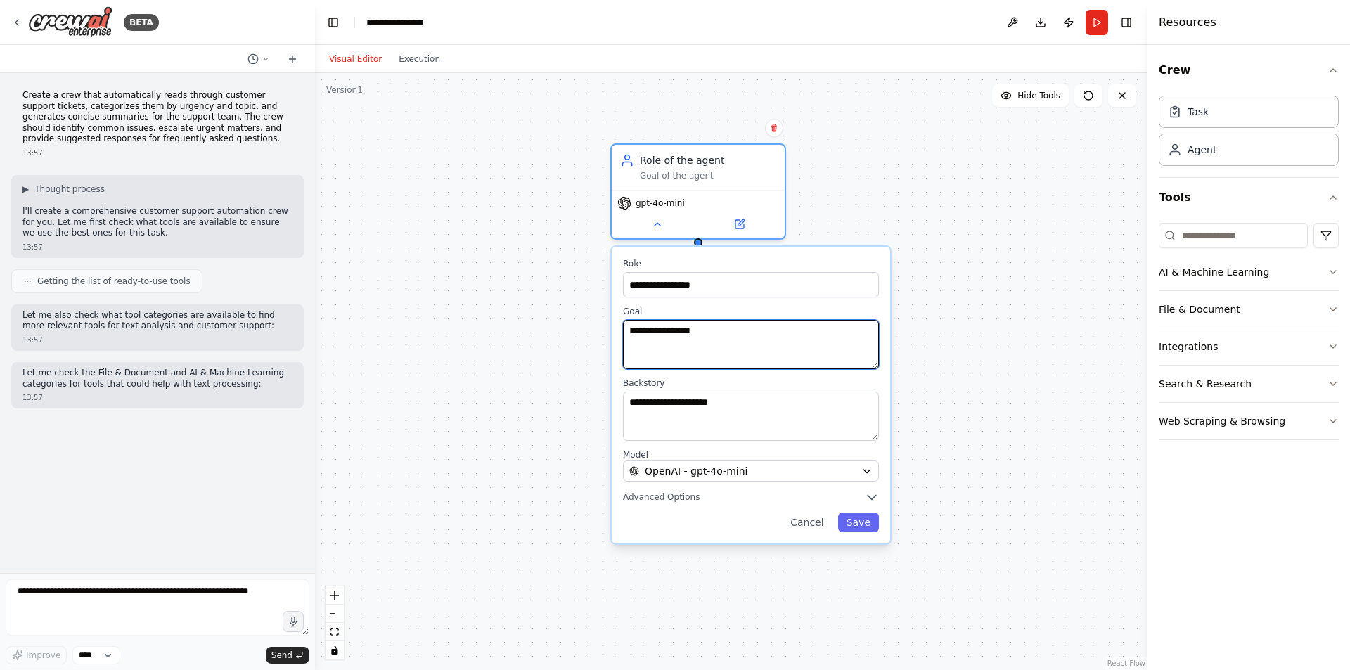
click at [707, 340] on textarea "**********" at bounding box center [751, 344] width 256 height 49
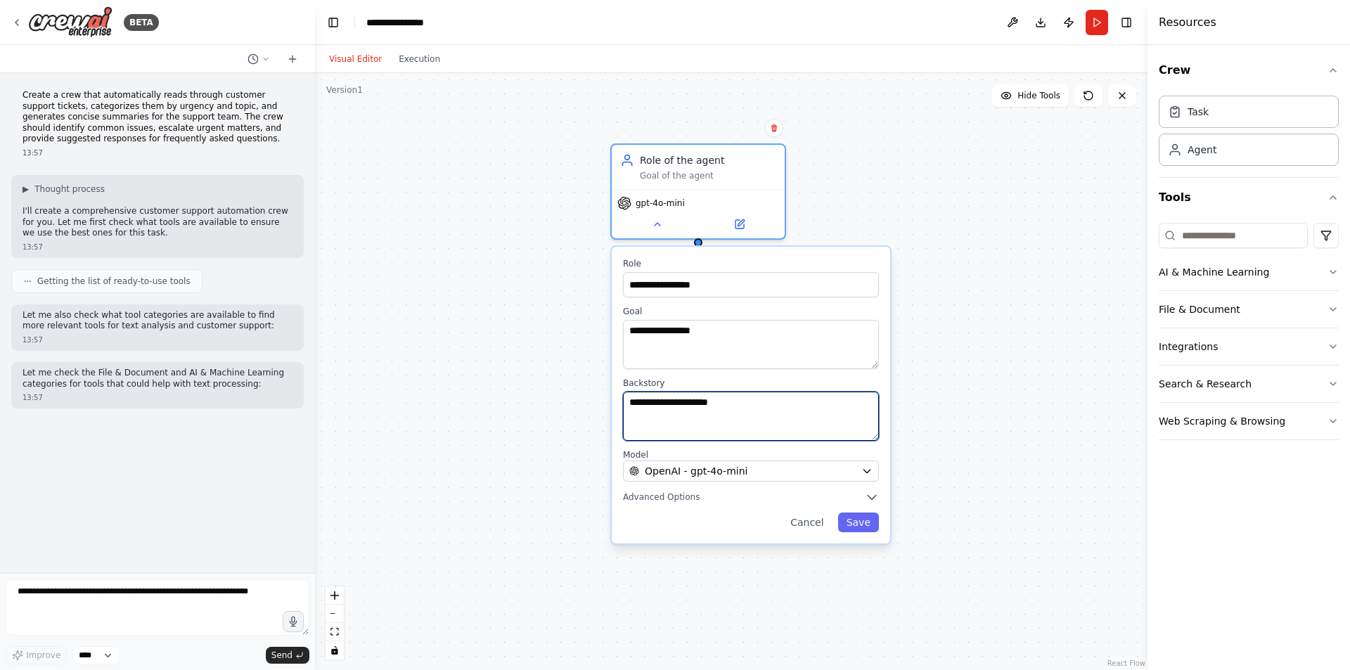
click at [730, 406] on textarea "**********" at bounding box center [751, 416] width 256 height 49
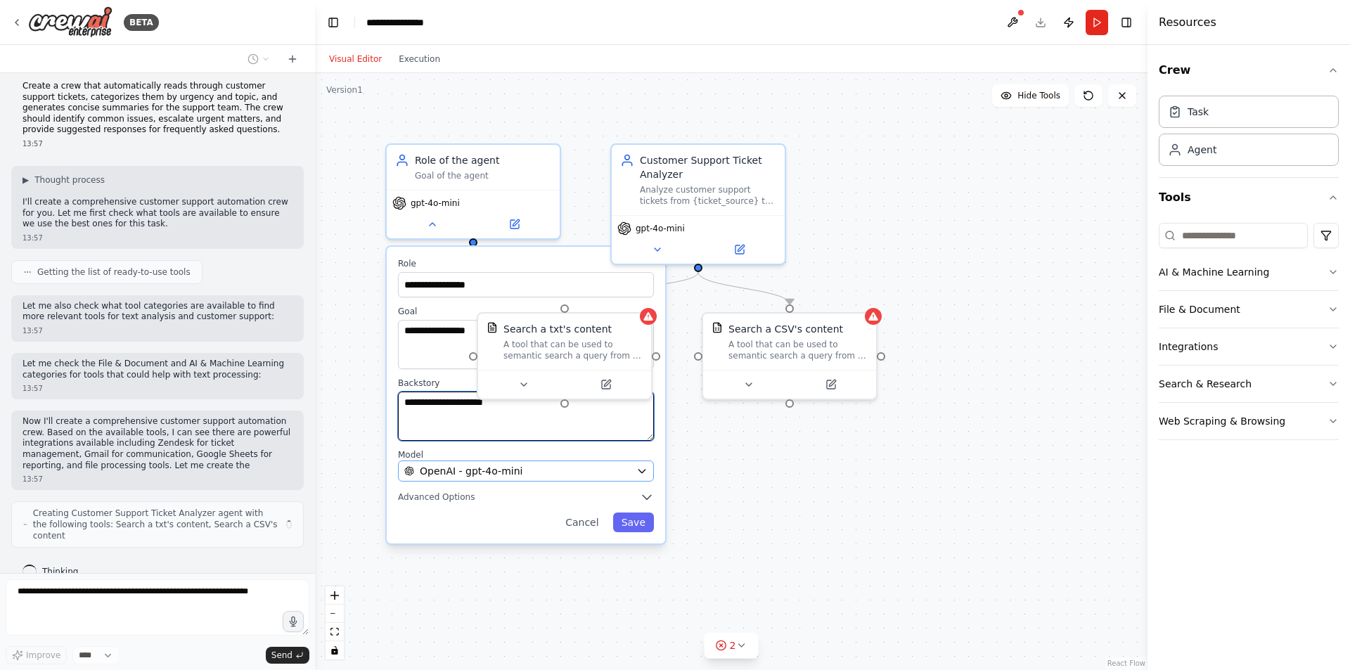
scroll to position [20, 0]
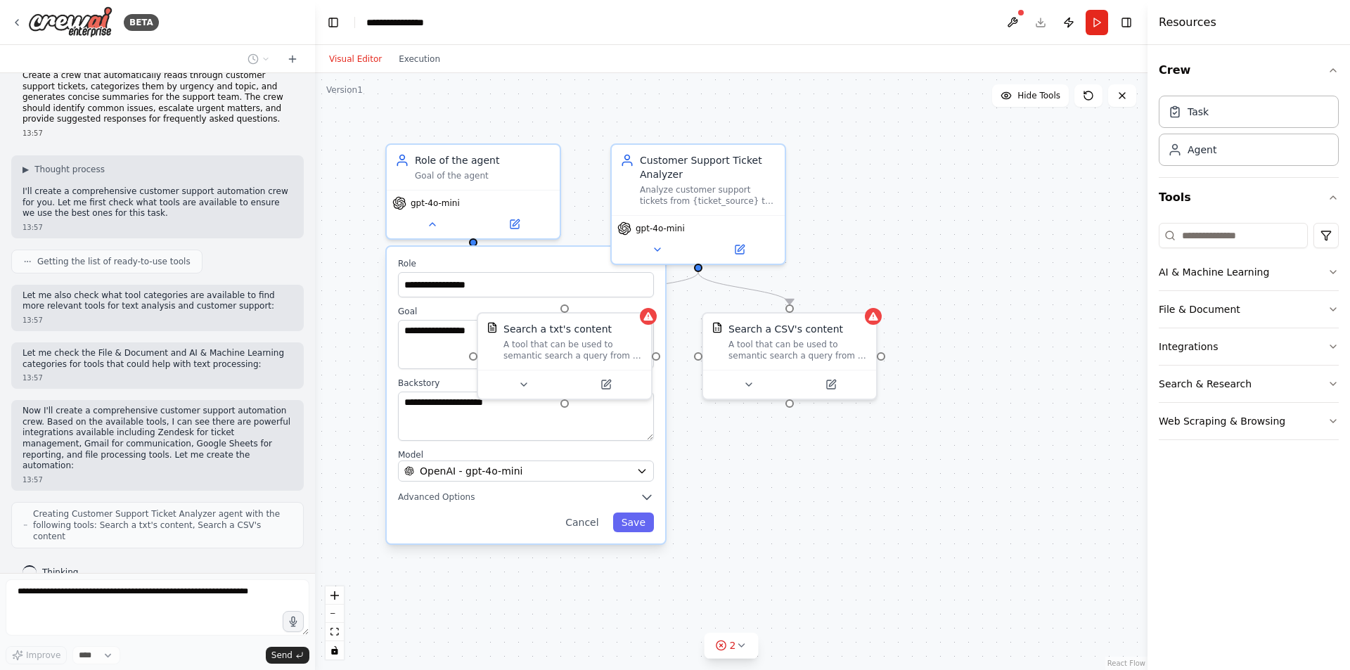
click at [843, 462] on div ".deletable-edge-delete-btn { width: 20px; height: 20px; border: 0px solid #ffff…" at bounding box center [731, 371] width 832 height 597
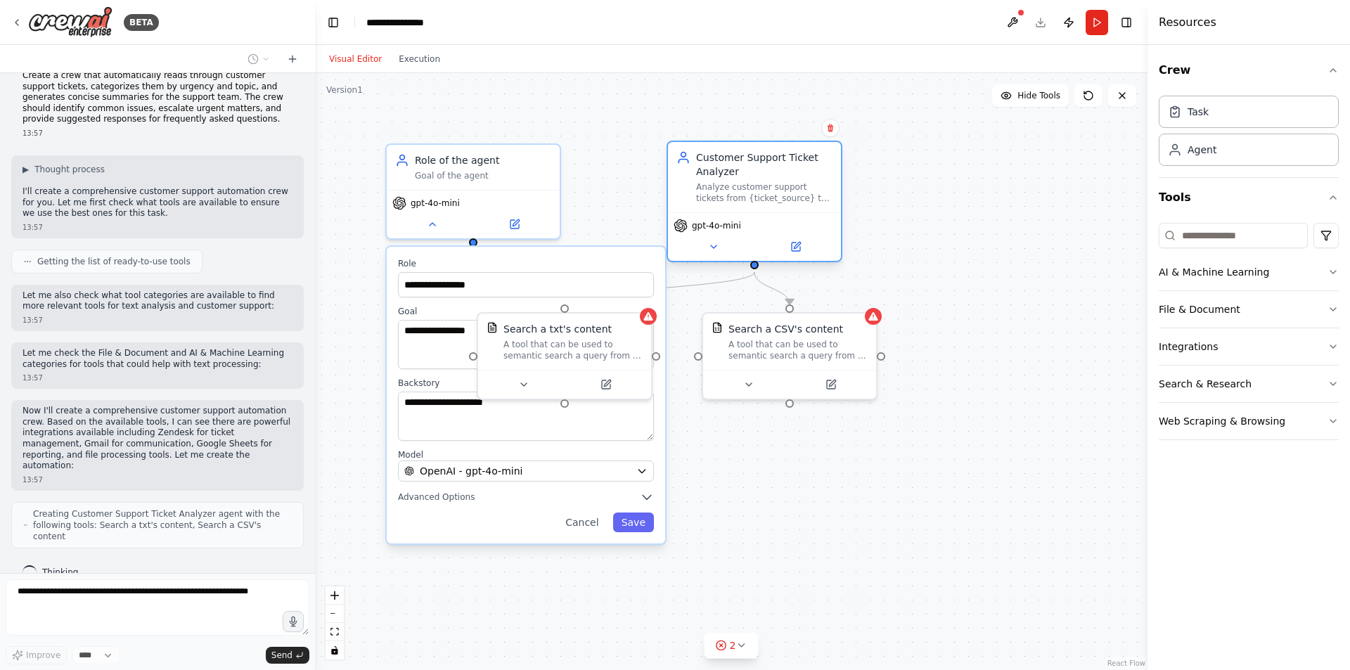
drag, startPoint x: 688, startPoint y: 155, endPoint x: 750, endPoint y: 148, distance: 62.3
click at [750, 148] on div "Customer Support Ticket Analyzer Analyze customer support tickets from {ticket_…" at bounding box center [754, 177] width 173 height 70
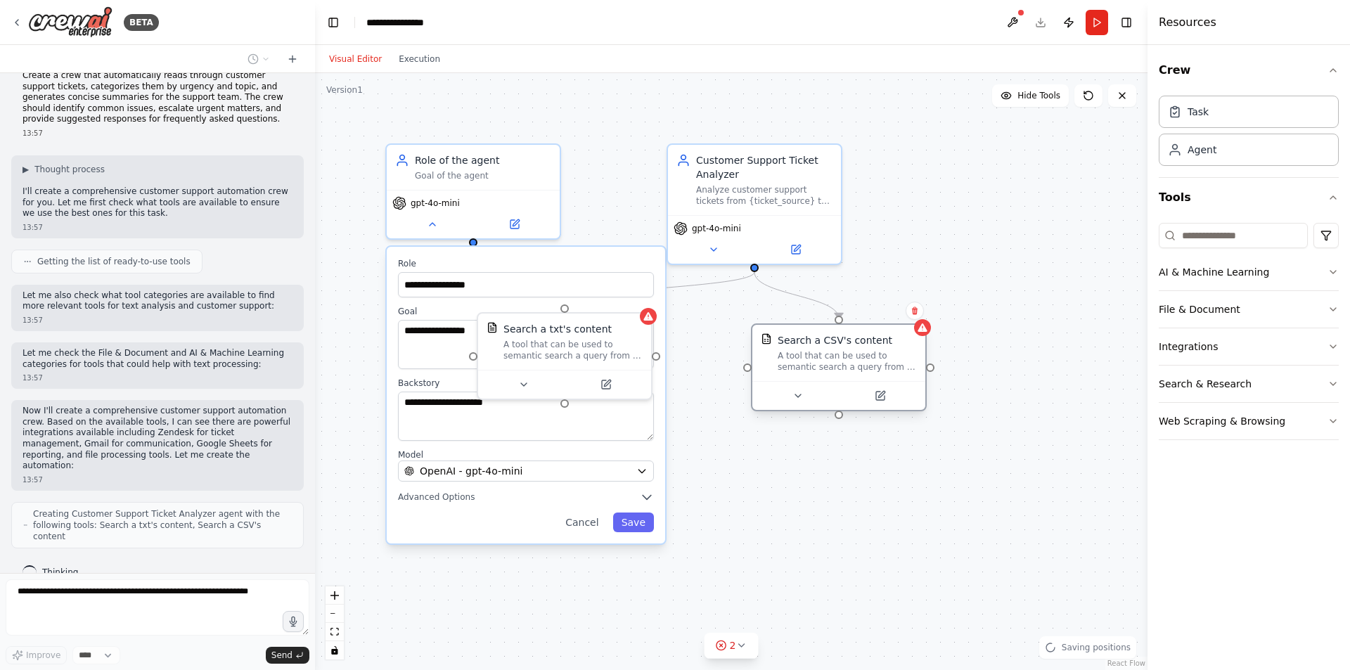
drag, startPoint x: 780, startPoint y: 335, endPoint x: 835, endPoint y: 342, distance: 55.3
click at [835, 342] on div "Search a CSV's content A tool that can be used to semantic search a query from …" at bounding box center [847, 352] width 139 height 39
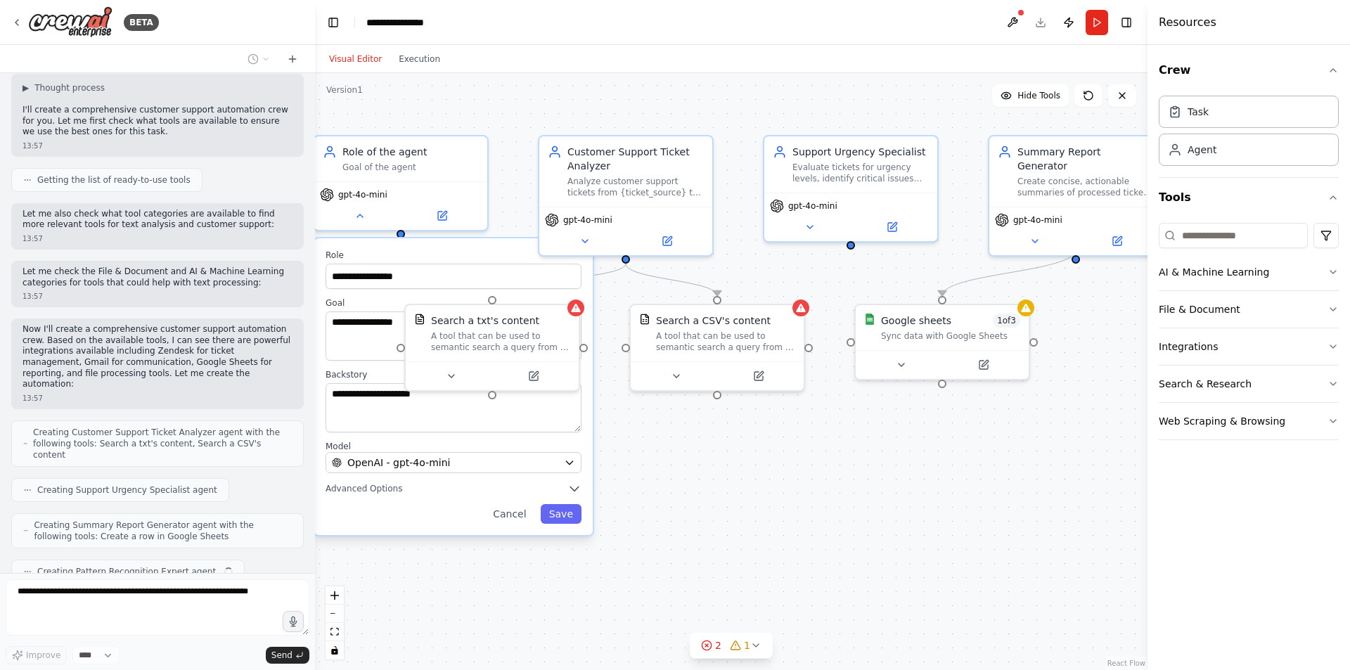
scroll to position [136, 0]
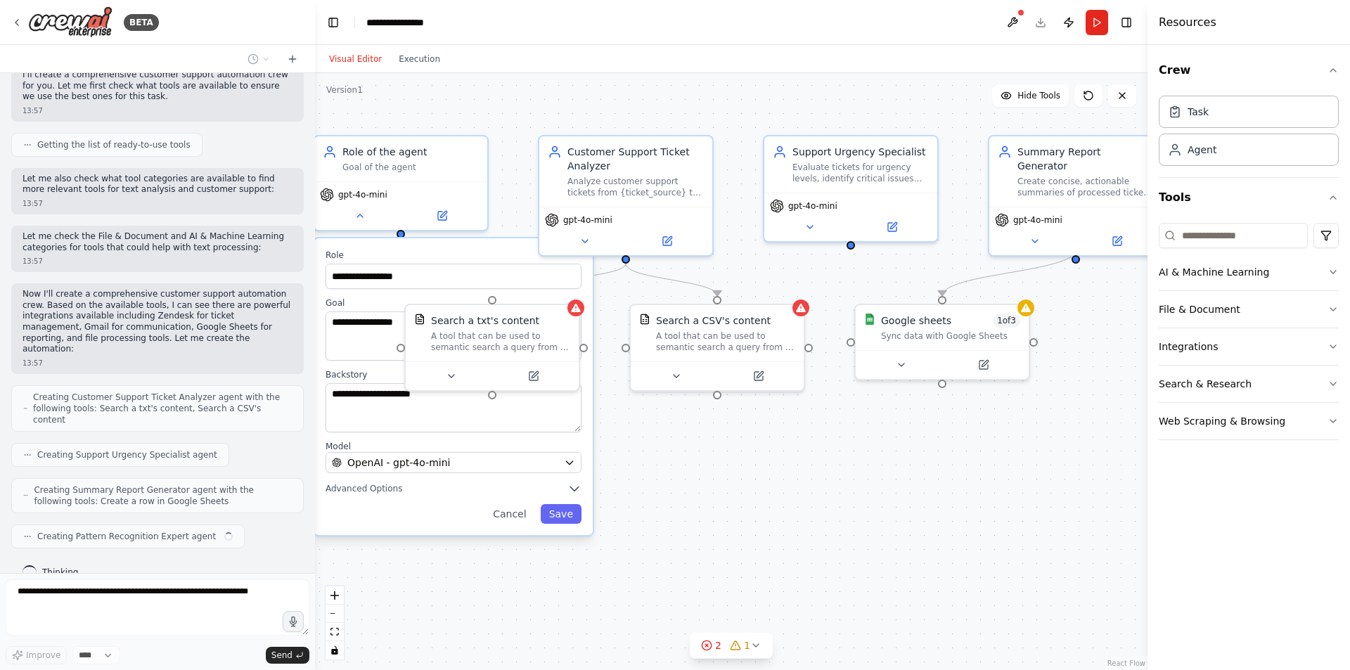
drag, startPoint x: 849, startPoint y: 538, endPoint x: 777, endPoint y: 529, distance: 72.9
click at [777, 529] on div ".deletable-edge-delete-btn { width: 20px; height: 20px; border: 0px solid #ffff…" at bounding box center [731, 371] width 832 height 597
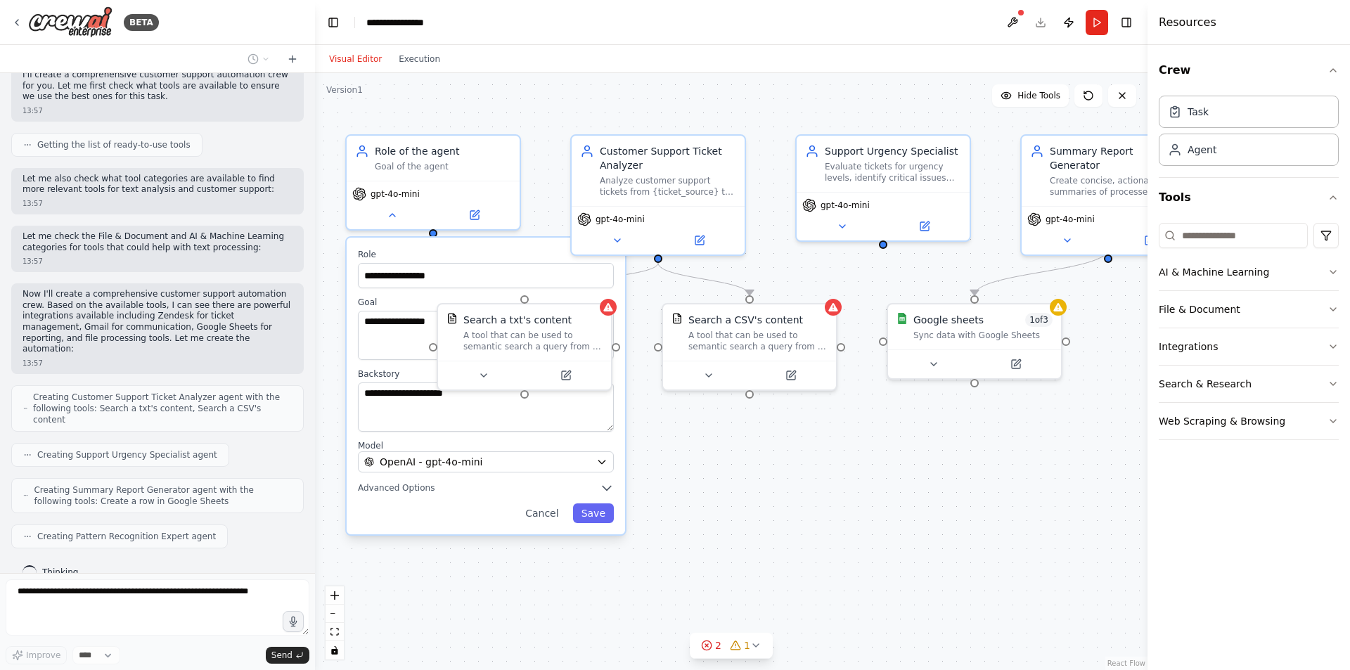
drag, startPoint x: 773, startPoint y: 481, endPoint x: 792, endPoint y: 478, distance: 19.2
click at [792, 478] on div ".deletable-edge-delete-btn { width: 20px; height: 20px; border: 0px solid #ffff…" at bounding box center [731, 371] width 832 height 597
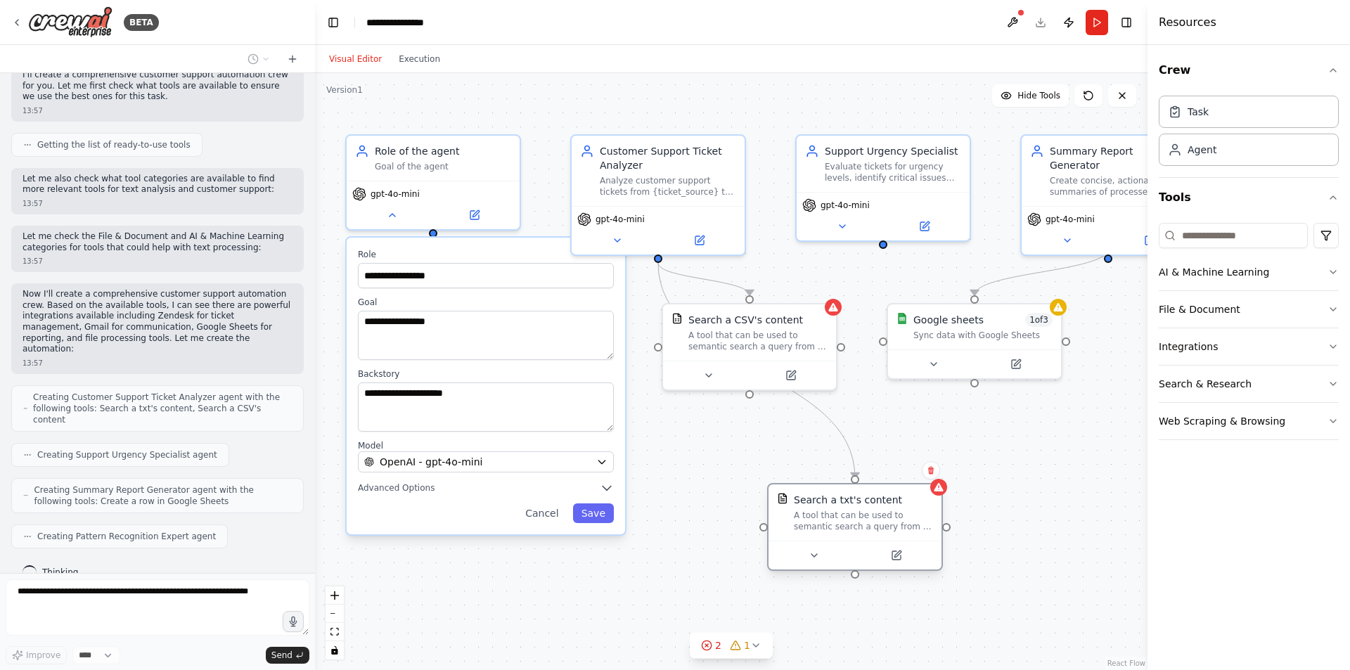
drag, startPoint x: 501, startPoint y: 323, endPoint x: 831, endPoint y: 510, distance: 378.7
click at [831, 510] on div "Search a txt's content A tool that can be used to semantic search a query from …" at bounding box center [863, 512] width 139 height 39
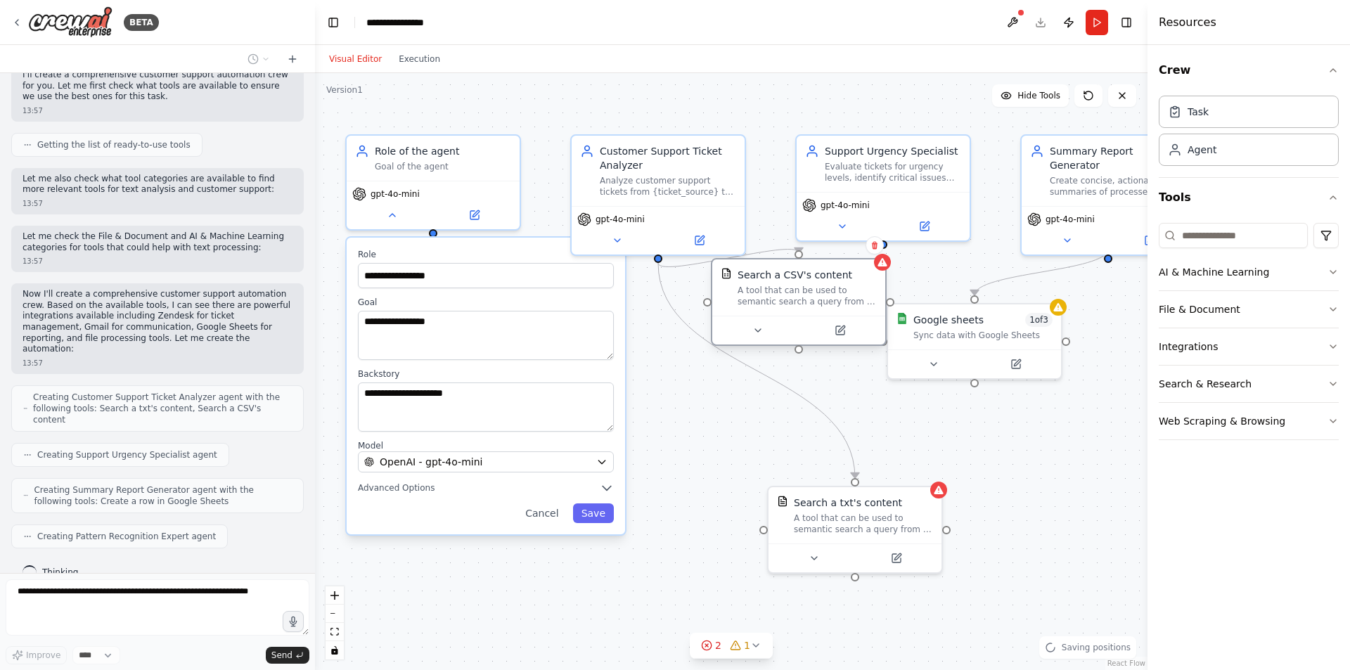
drag, startPoint x: 755, startPoint y: 350, endPoint x: 801, endPoint y: 308, distance: 62.2
click at [801, 308] on div "Search a CSV's content A tool that can be used to semantic search a query from …" at bounding box center [798, 287] width 173 height 56
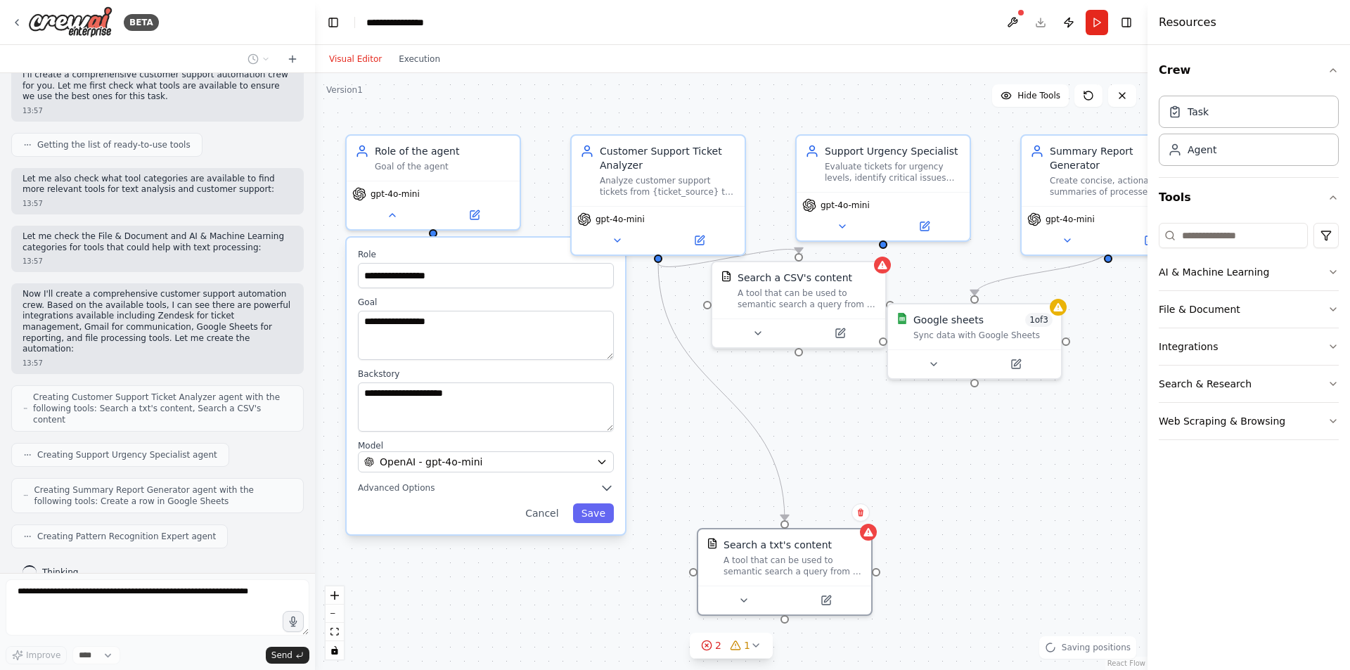
drag, startPoint x: 804, startPoint y: 510, endPoint x: 739, endPoint y: 510, distance: 64.7
click at [727, 553] on div "Search a txt's content A tool that can be used to semantic search a query from …" at bounding box center [792, 557] width 139 height 39
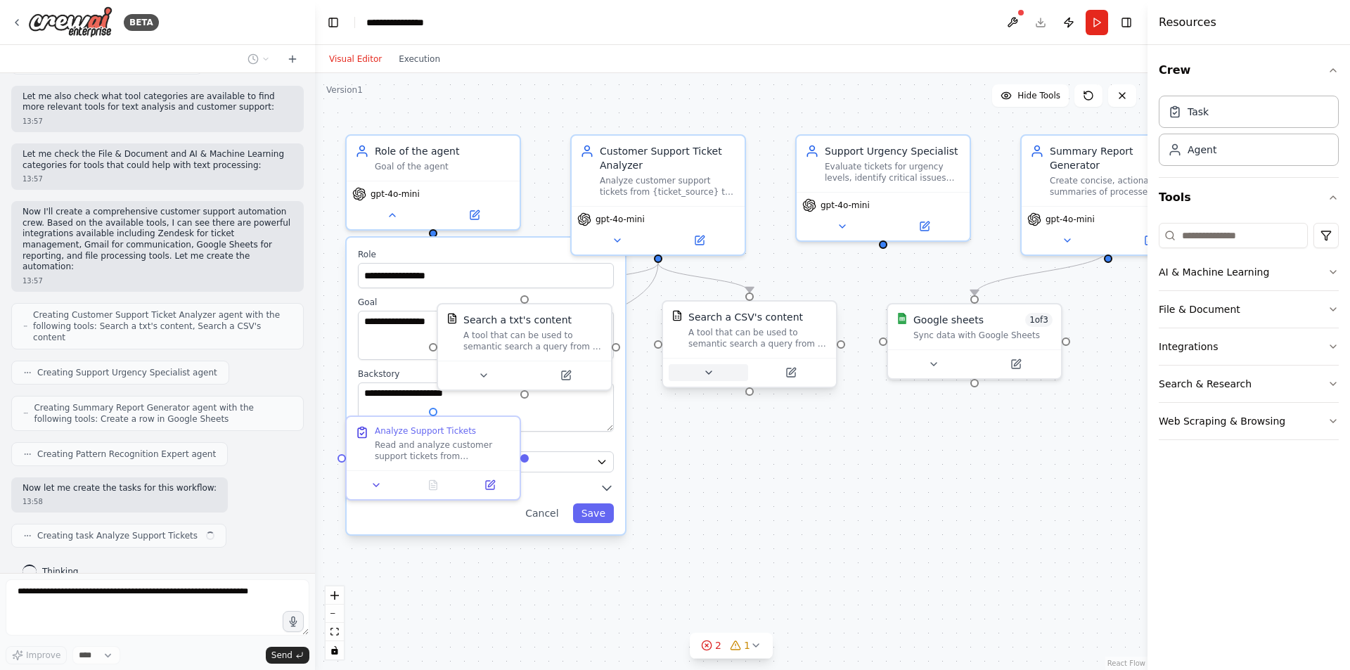
drag, startPoint x: 792, startPoint y: 316, endPoint x: 780, endPoint y: 352, distance: 37.4
click at [780, 352] on div "Search a CSV's content A tool that can be used to semantic search a query from …" at bounding box center [750, 344] width 176 height 88
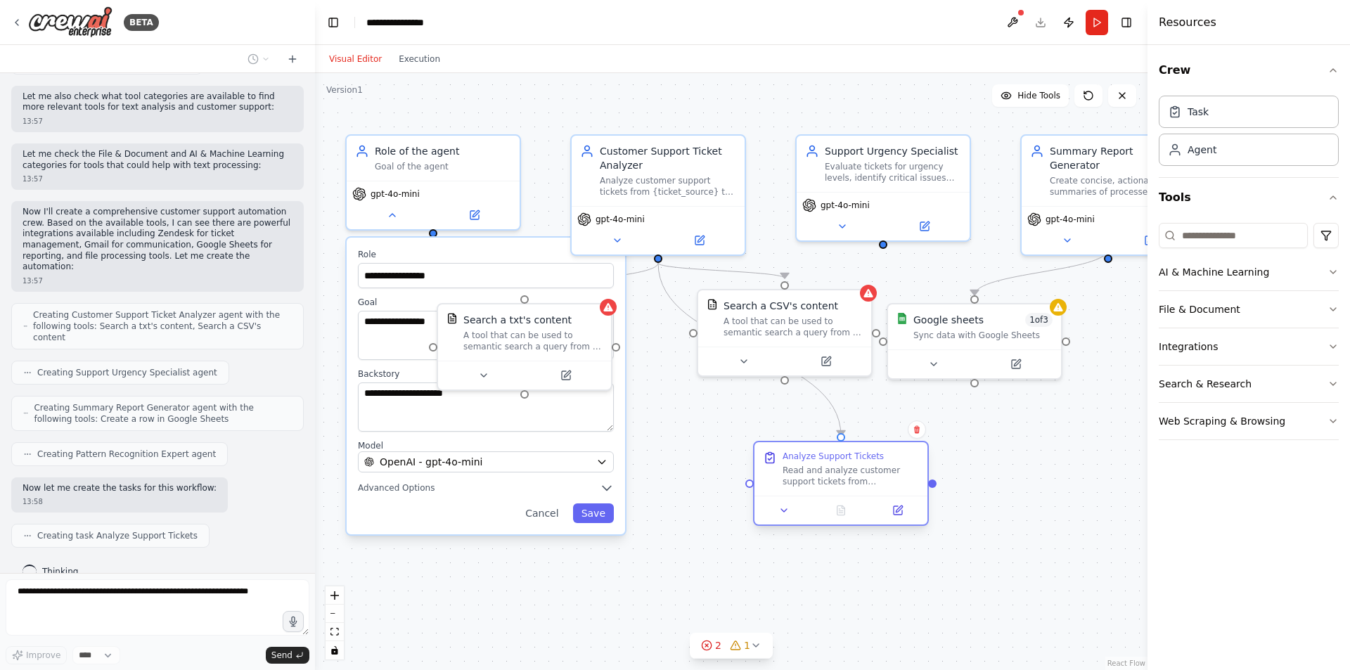
drag, startPoint x: 405, startPoint y: 444, endPoint x: 815, endPoint y: 475, distance: 411.0
click at [815, 475] on div "Read and analyze customer support tickets from {ticket_source}. Extract key inf…" at bounding box center [850, 476] width 136 height 22
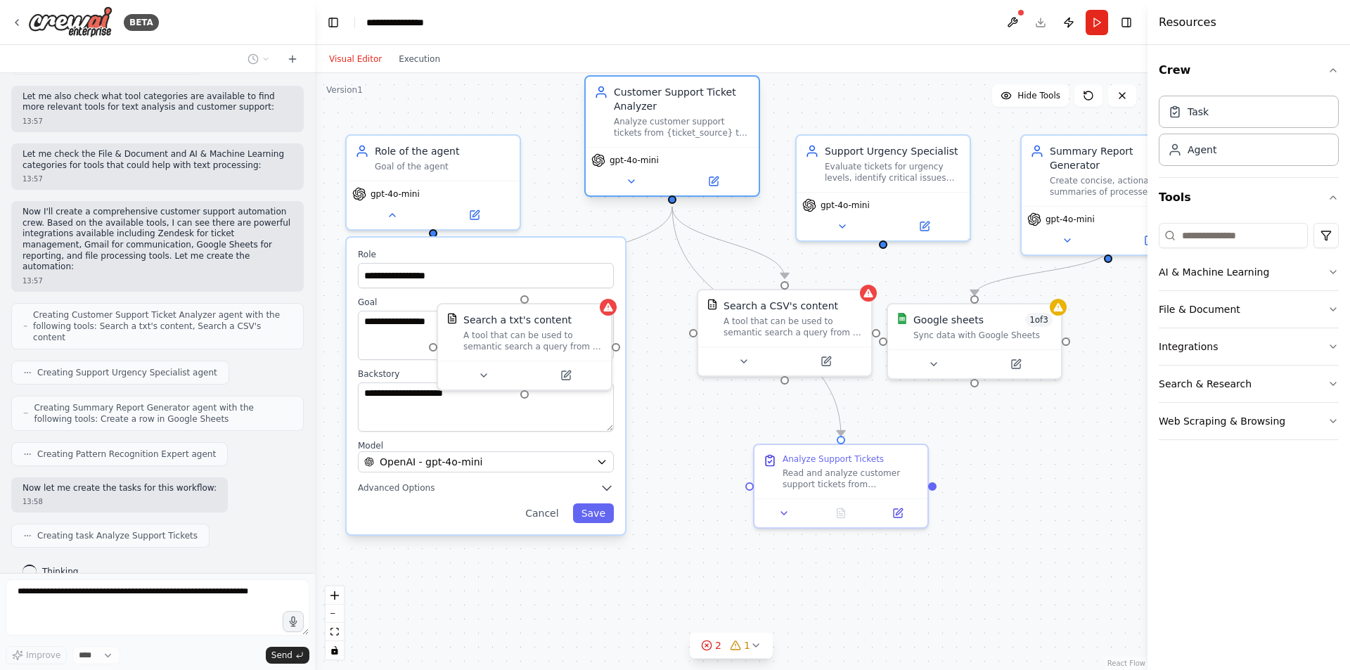
drag, startPoint x: 671, startPoint y: 188, endPoint x: 683, endPoint y: 151, distance: 38.7
click at [683, 151] on div "gpt-4o-mini" at bounding box center [672, 171] width 173 height 49
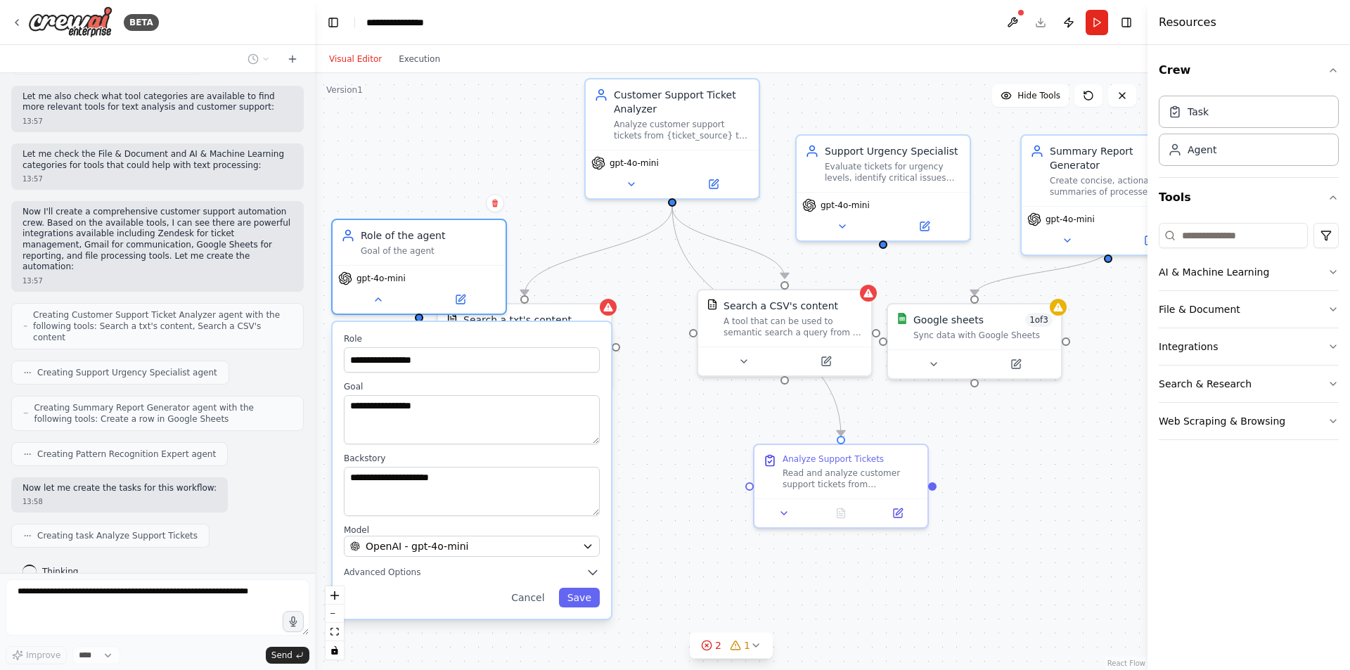
scroll to position [254, 0]
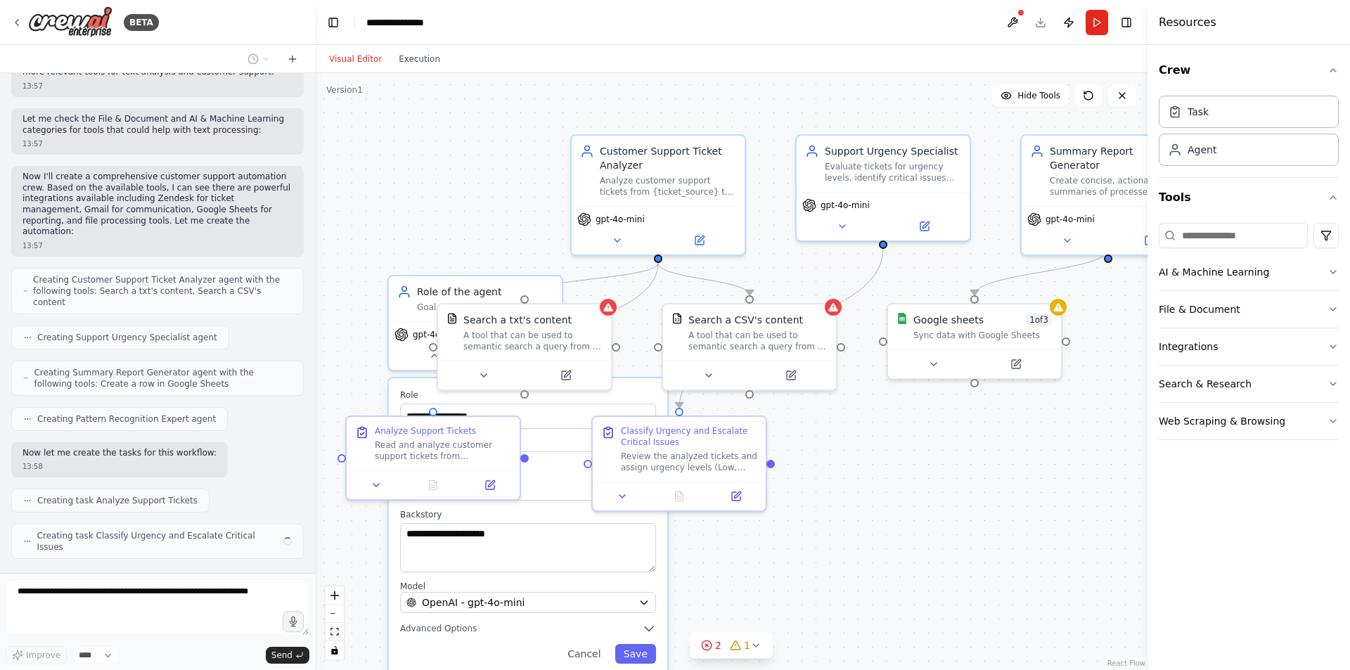
drag, startPoint x: 508, startPoint y: 256, endPoint x: 552, endPoint y: 401, distance: 151.9
click at [552, 401] on div "**********" at bounding box center [528, 408] width 256 height 39
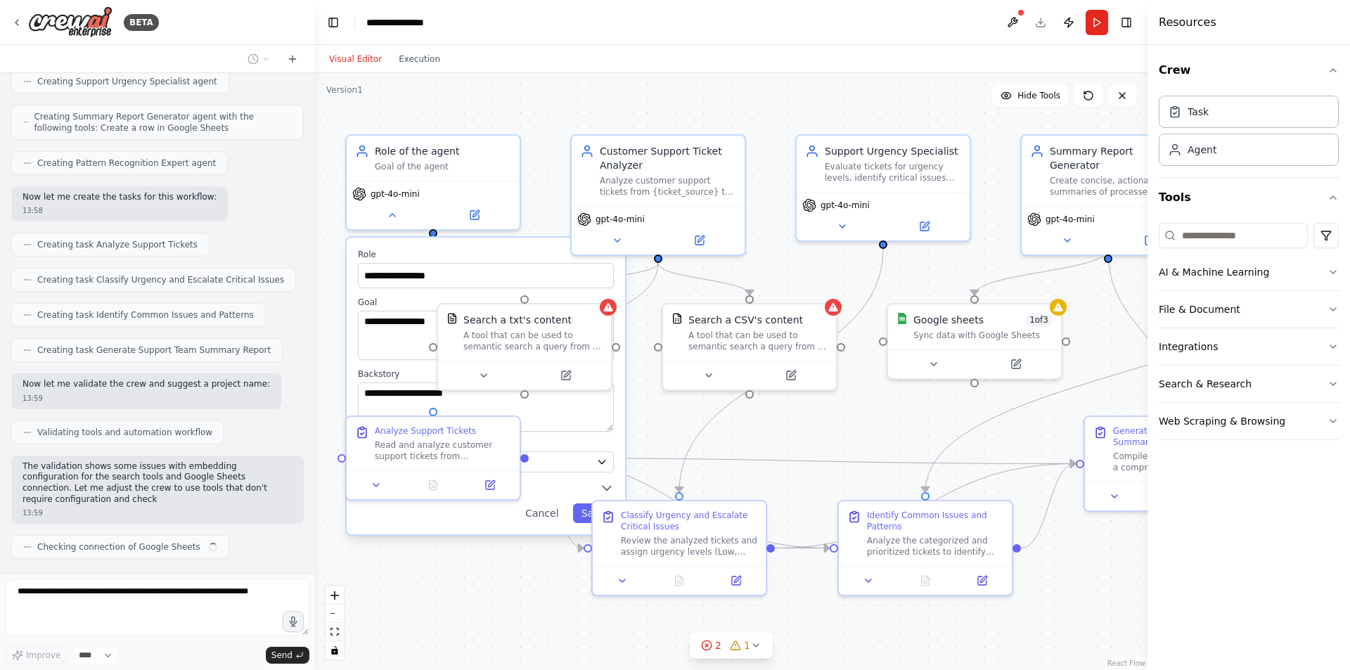
scroll to position [521, 0]
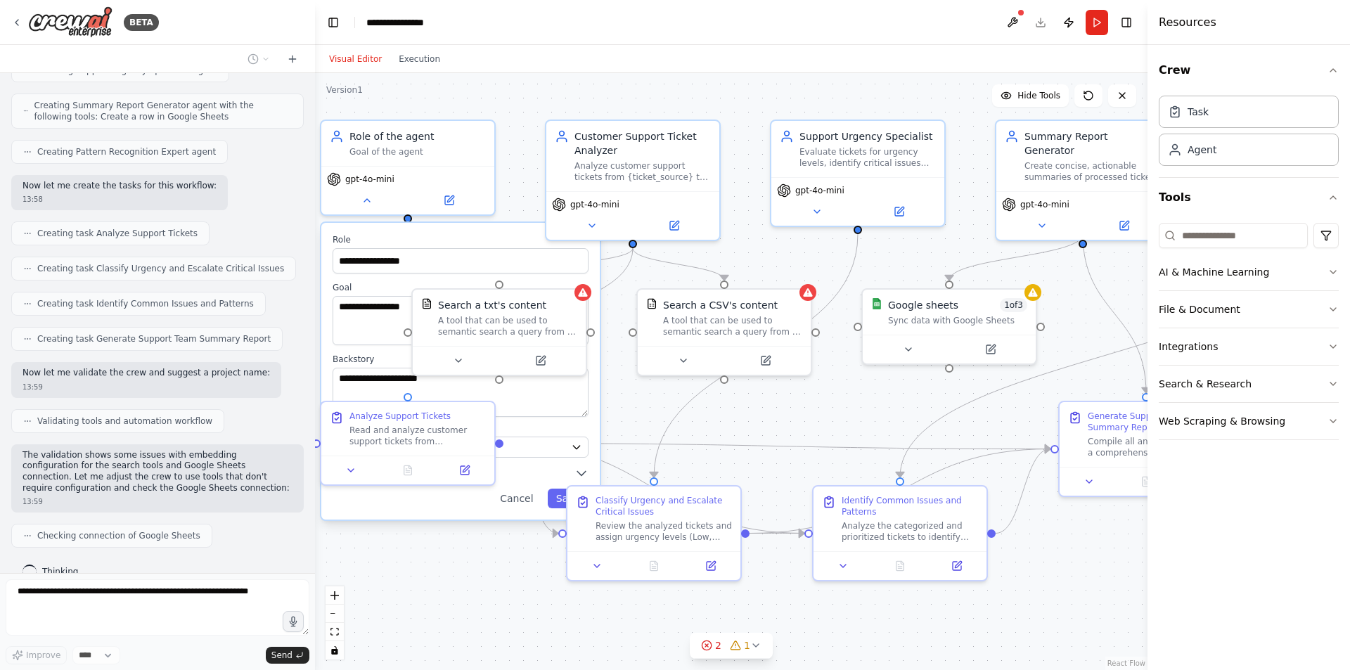
drag, startPoint x: 793, startPoint y: 443, endPoint x: 768, endPoint y: 428, distance: 29.3
click at [768, 428] on div ".deletable-edge-delete-btn { width: 20px; height: 20px; border: 0px solid #ffff…" at bounding box center [731, 371] width 832 height 597
click at [394, 142] on div "Role of the agent Goal of the agent" at bounding box center [417, 141] width 136 height 28
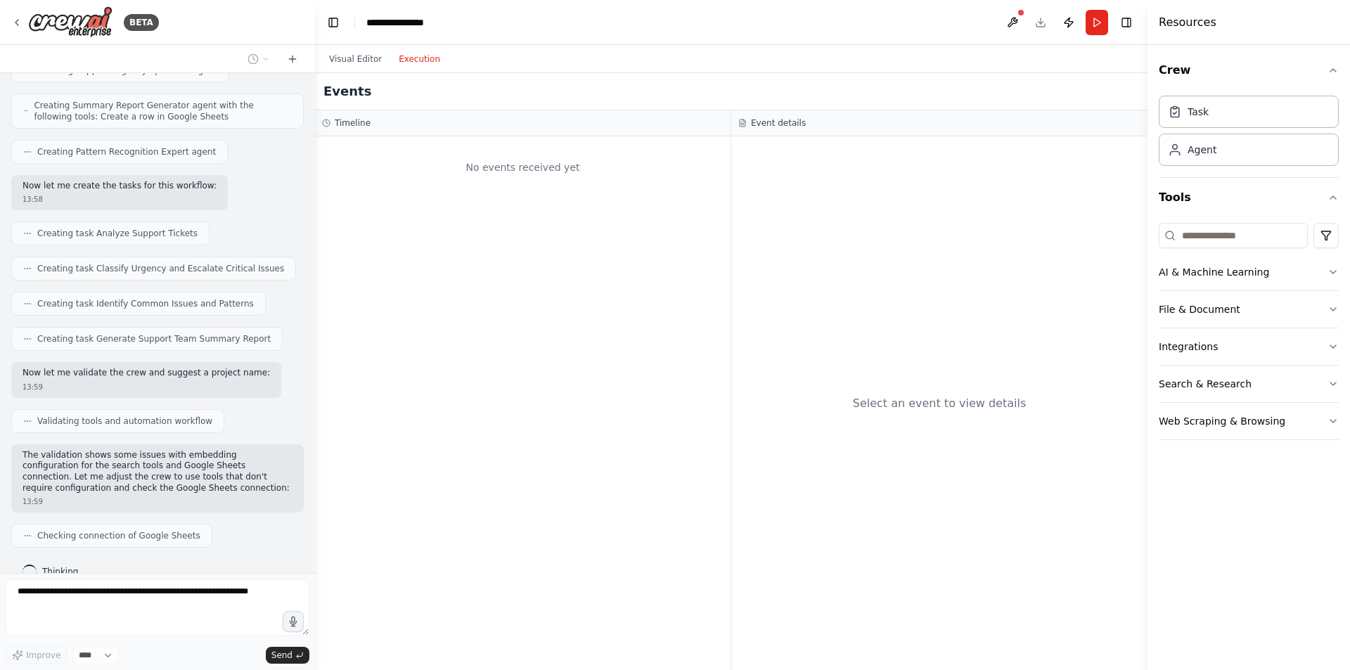
click at [413, 63] on button "Execution" at bounding box center [419, 59] width 58 height 17
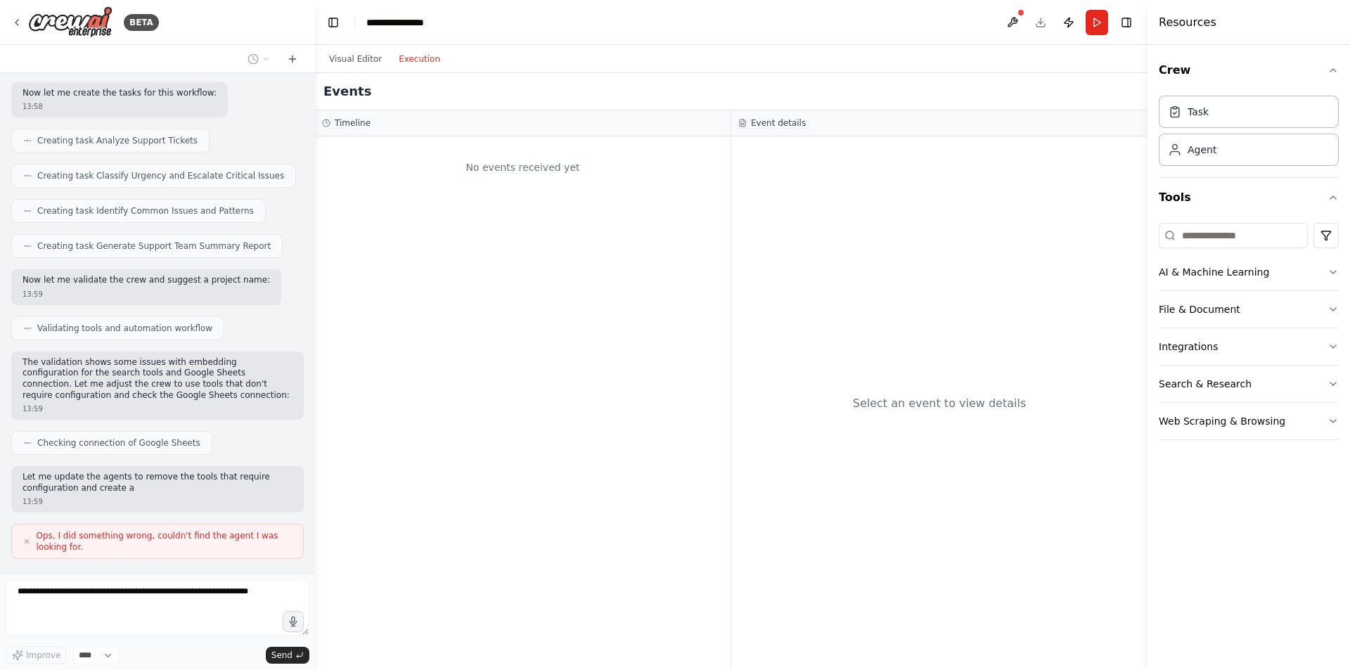
scroll to position [625, 0]
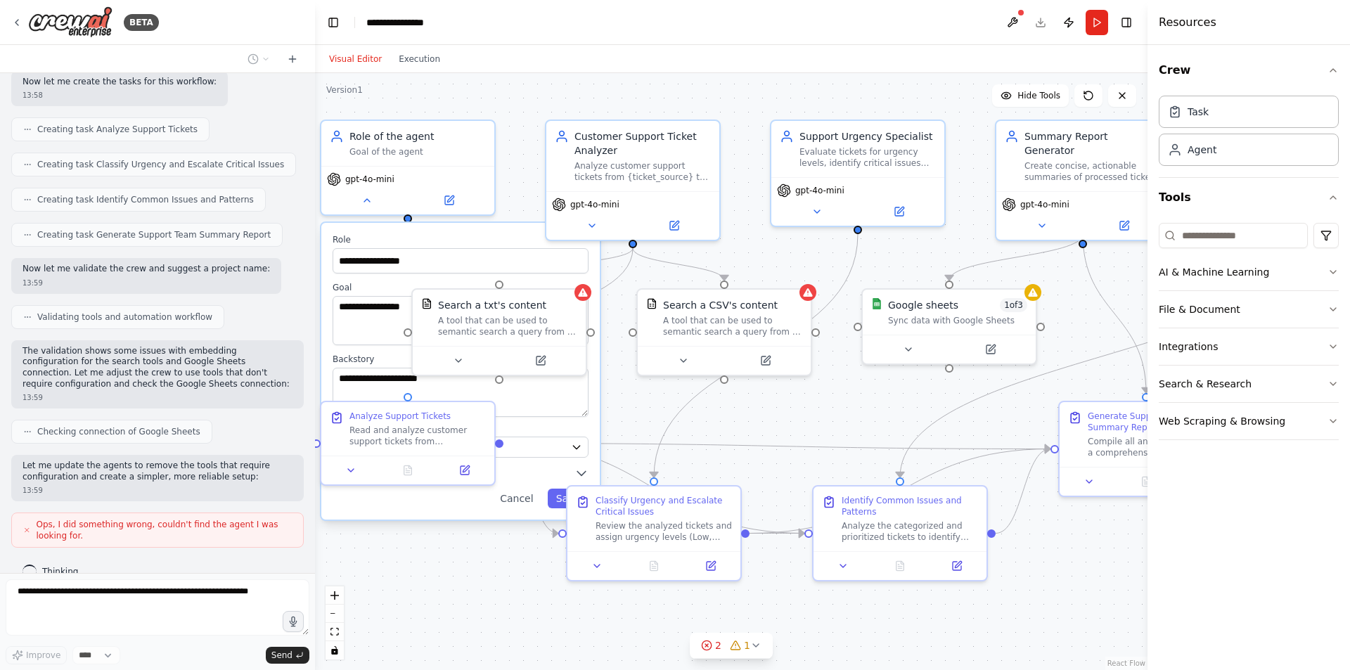
click at [352, 59] on button "Visual Editor" at bounding box center [356, 59] width 70 height 17
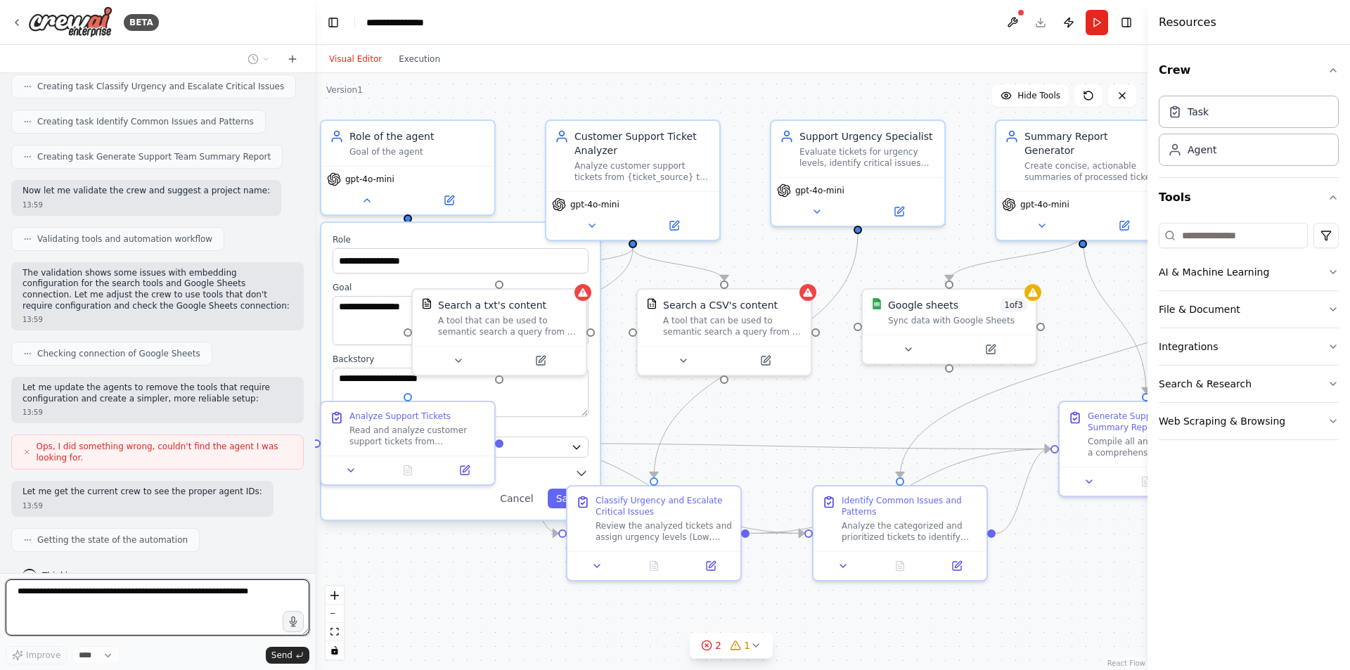
scroll to position [789, 0]
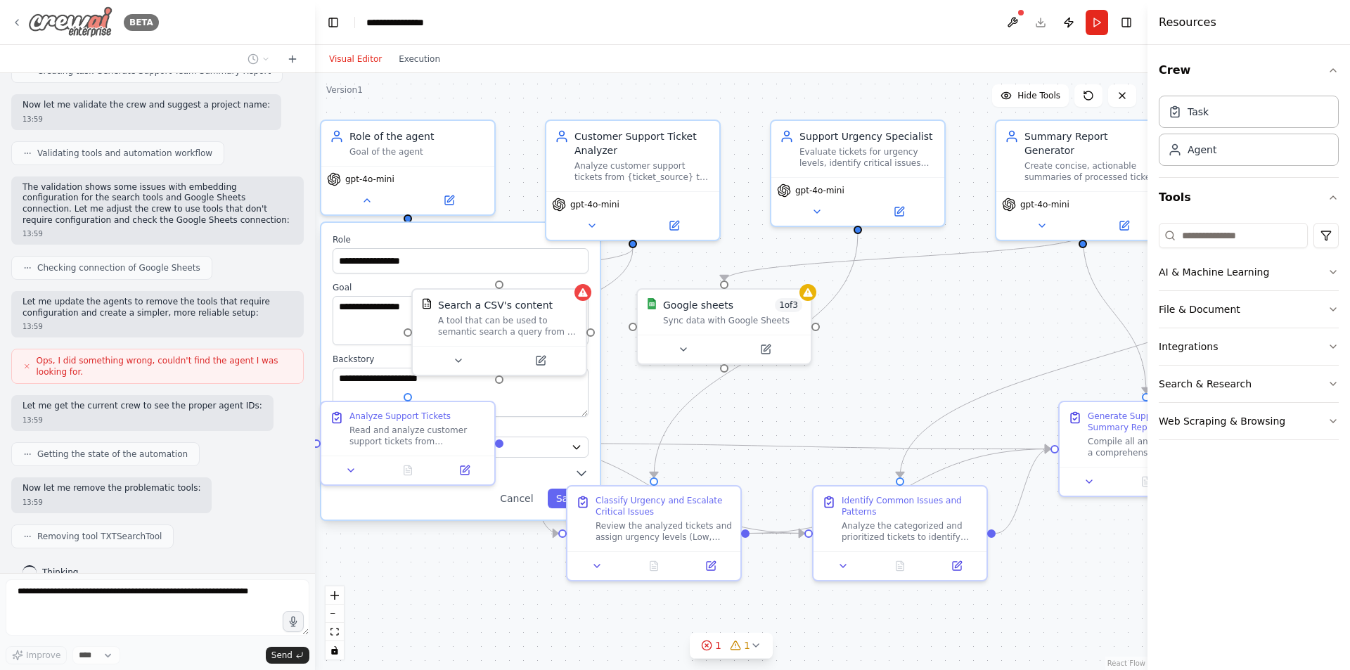
click at [17, 19] on icon at bounding box center [16, 22] width 11 height 11
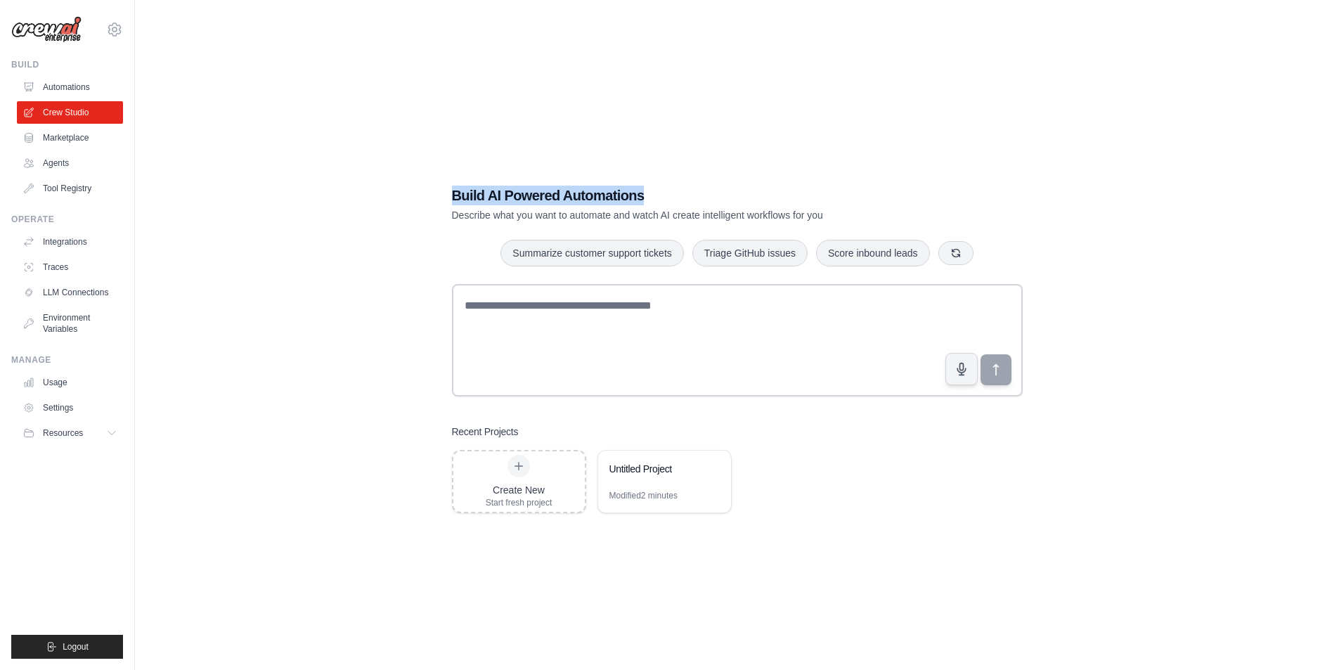
drag, startPoint x: 453, startPoint y: 195, endPoint x: 657, endPoint y: 195, distance: 203.9
click at [657, 195] on div "Build AI Powered Automations Describe what you want to automate and watch AI cr…" at bounding box center [737, 349] width 605 height 373
click at [648, 204] on div at bounding box center [648, 204] width 0 height 0
click at [700, 146] on div "Build AI Powered Automations Describe what you want to automate and watch AI cr…" at bounding box center [736, 349] width 1159 height 670
click at [72, 294] on link "LLM Connections" at bounding box center [71, 292] width 106 height 22
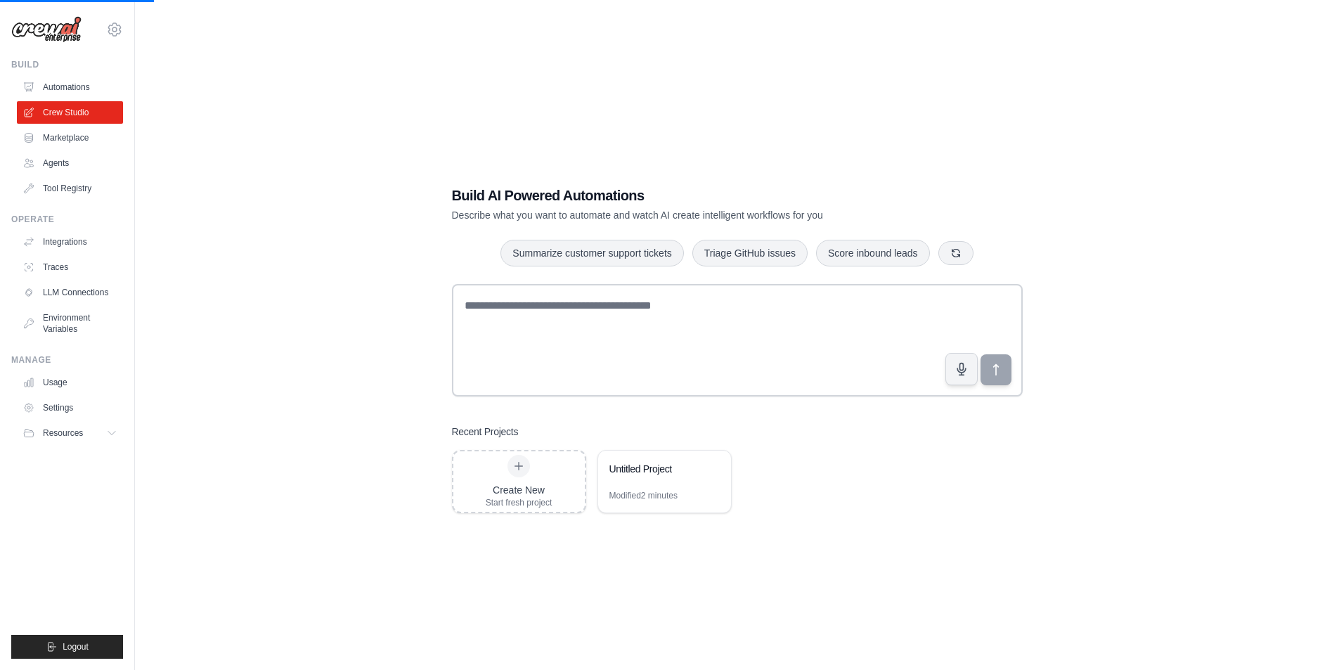
click at [281, 341] on div "Build AI Powered Automations Describe what you want to automate and watch AI cr…" at bounding box center [736, 349] width 1159 height 670
click at [64, 325] on link "Environment Variables" at bounding box center [71, 324] width 106 height 34
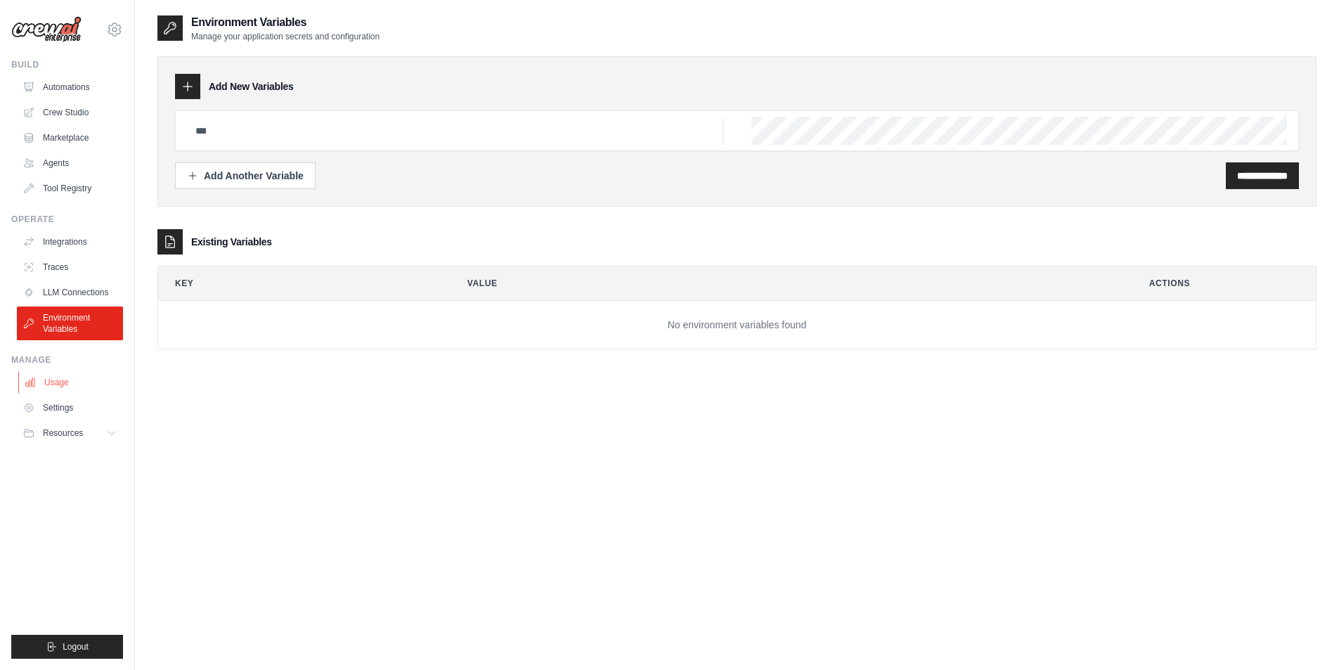
click at [56, 378] on link "Usage" at bounding box center [71, 382] width 106 height 22
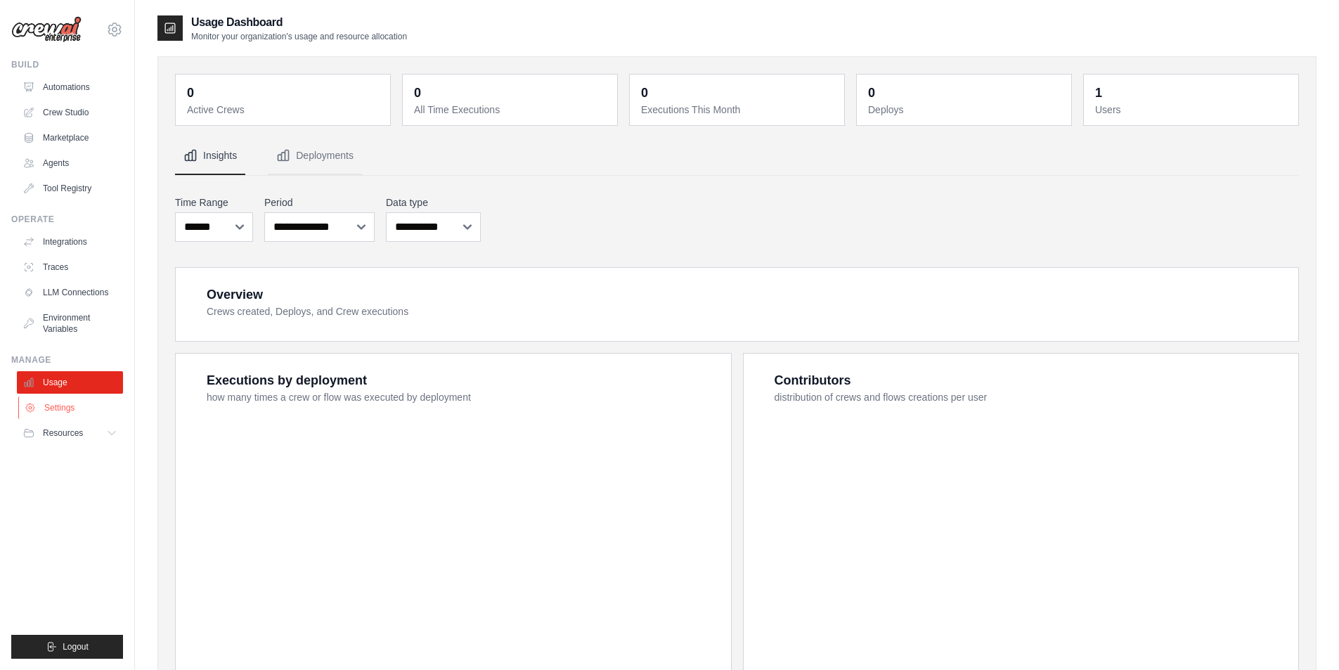
click at [51, 404] on link "Settings" at bounding box center [71, 408] width 106 height 22
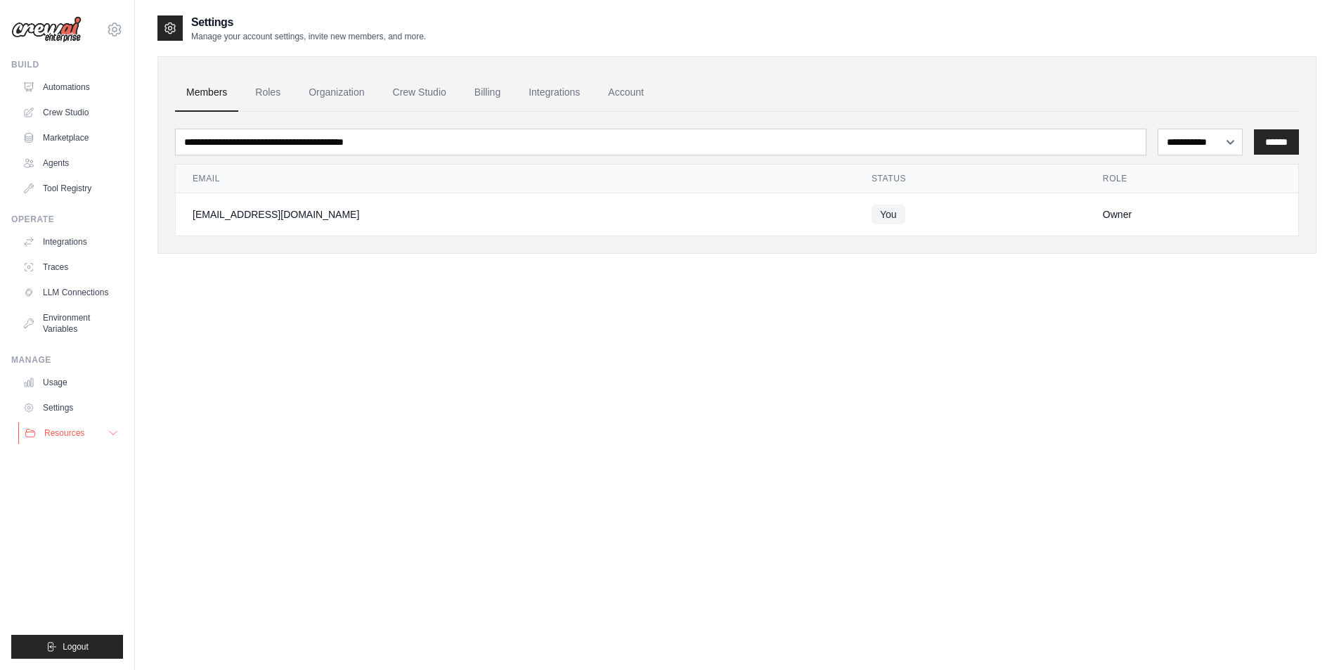
click at [53, 430] on span "Resources" at bounding box center [64, 432] width 40 height 11
click at [59, 236] on link "Integrations" at bounding box center [71, 242] width 106 height 22
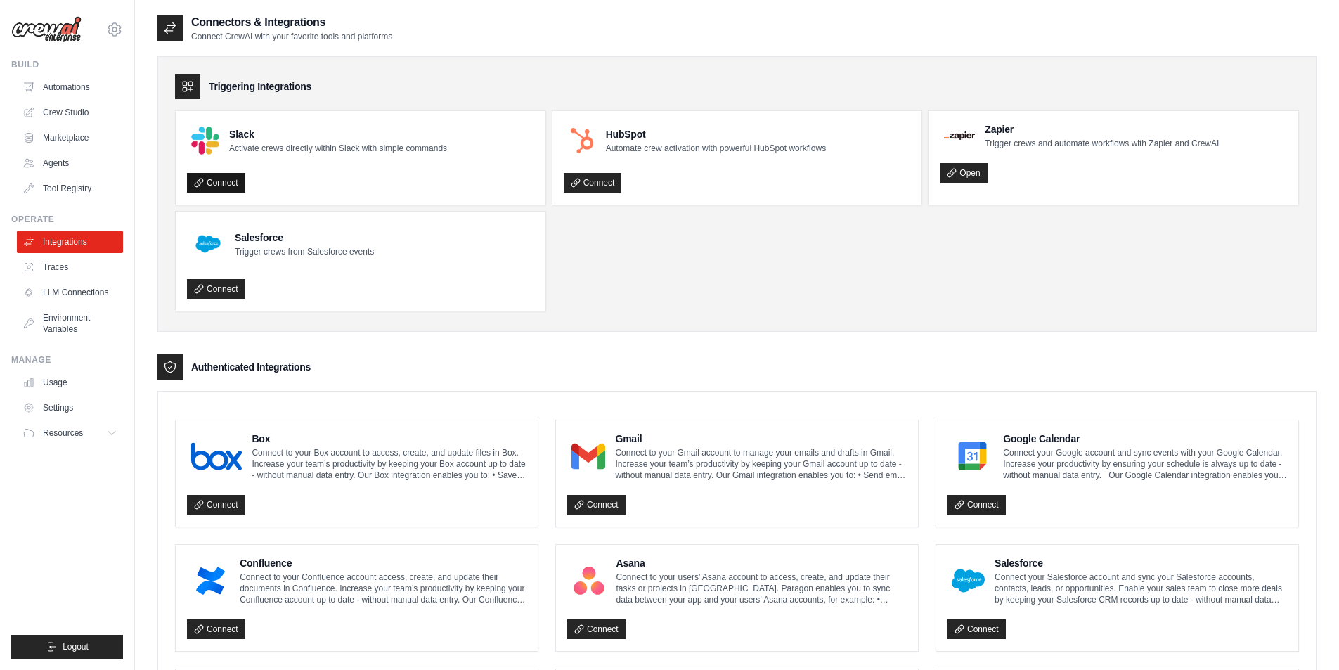
click at [225, 189] on link "Connect" at bounding box center [216, 183] width 58 height 20
click at [69, 186] on link "Tool Registry" at bounding box center [71, 188] width 106 height 22
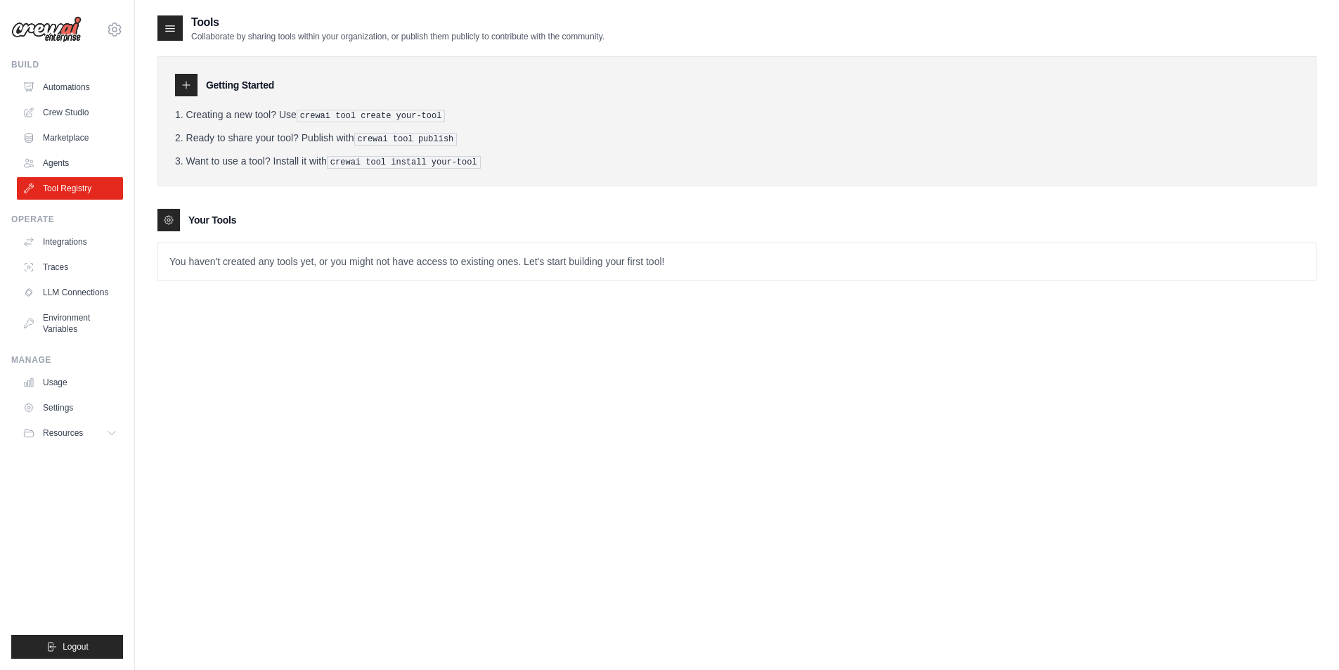
click at [277, 259] on p "You haven't created any tools yet, or you might not have access to existing one…" at bounding box center [737, 261] width 1158 height 37
drag, startPoint x: 303, startPoint y: 115, endPoint x: 432, endPoint y: 116, distance: 129.4
click at [432, 116] on pre "crewai tool create your-tool" at bounding box center [371, 116] width 149 height 13
drag, startPoint x: 361, startPoint y: 136, endPoint x: 449, endPoint y: 140, distance: 88.0
click at [449, 140] on pre "crewai tool publish" at bounding box center [405, 139] width 103 height 13
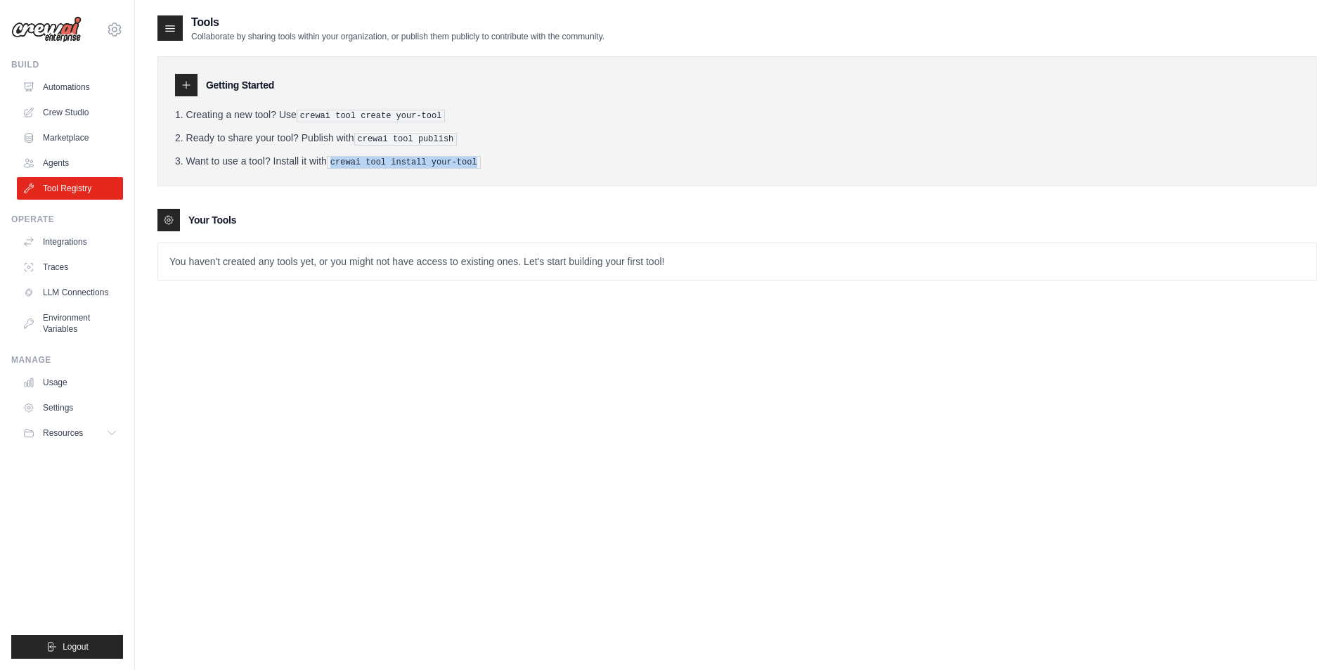
drag, startPoint x: 331, startPoint y: 161, endPoint x: 470, endPoint y: 164, distance: 138.5
click at [470, 164] on pre "crewai tool install your-tool" at bounding box center [404, 162] width 154 height 13
click at [55, 165] on link "Agents" at bounding box center [71, 163] width 106 height 22
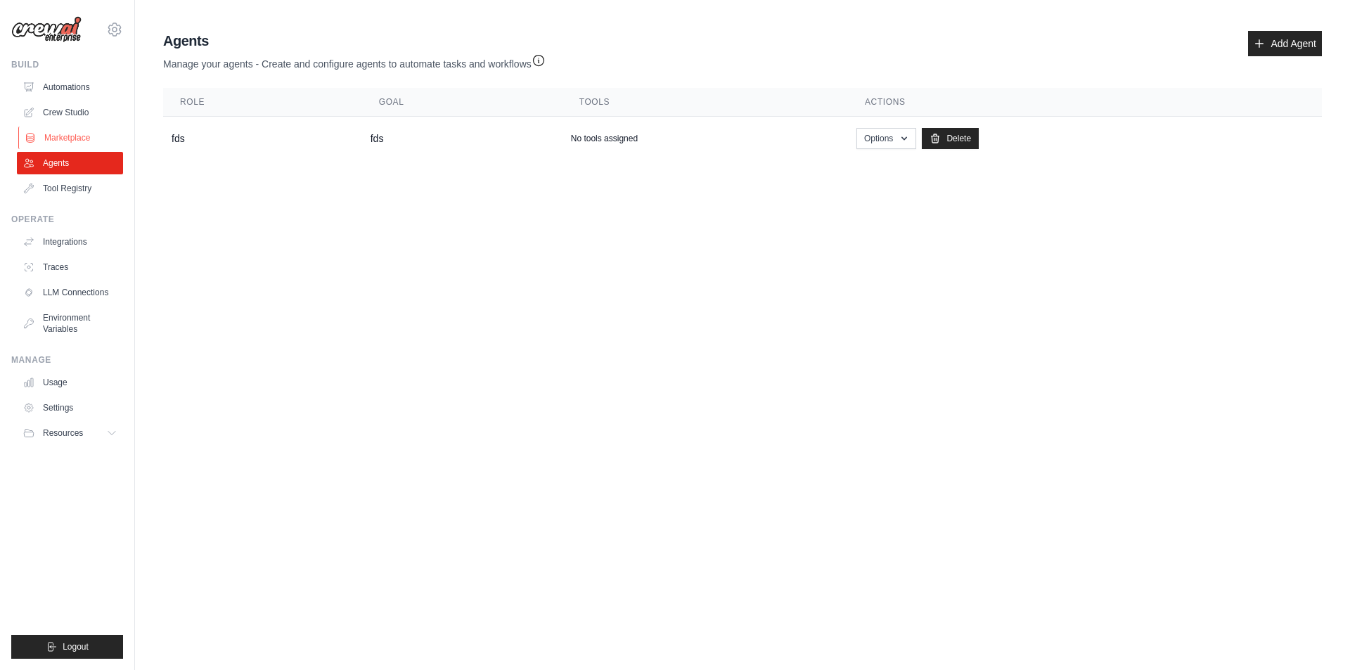
click at [84, 131] on link "Marketplace" at bounding box center [71, 138] width 106 height 22
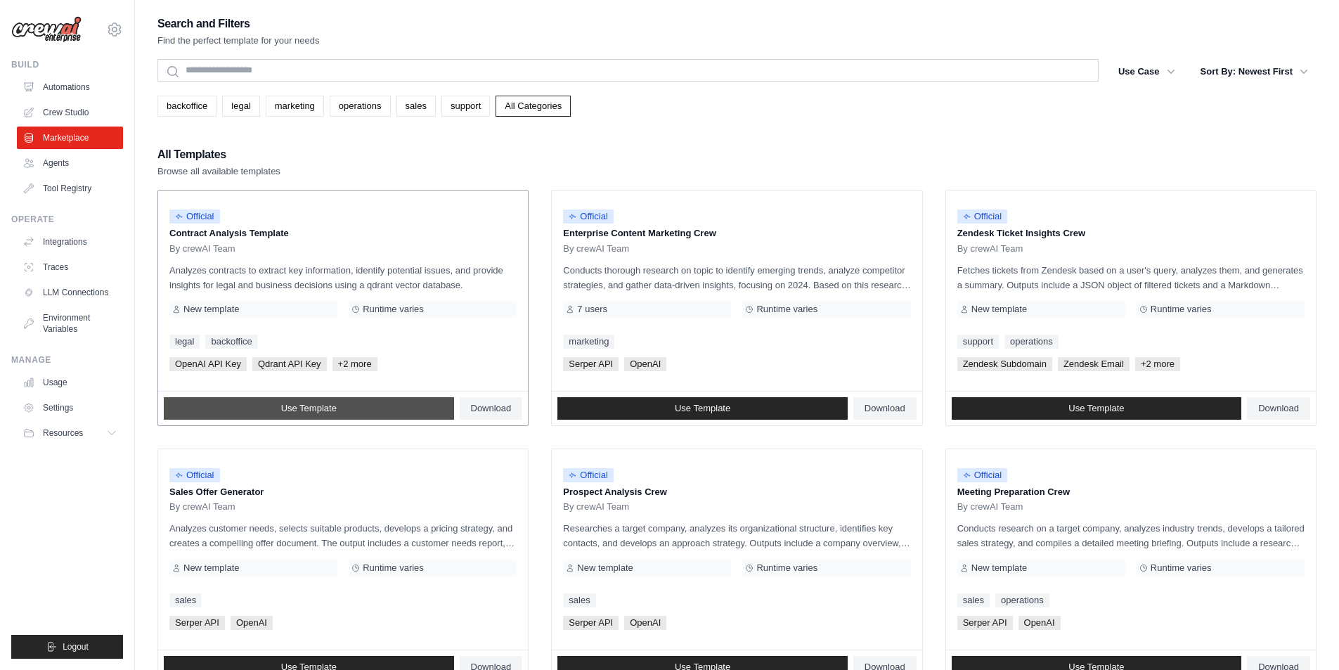
click at [281, 410] on span "Use Template" at bounding box center [309, 408] width 56 height 11
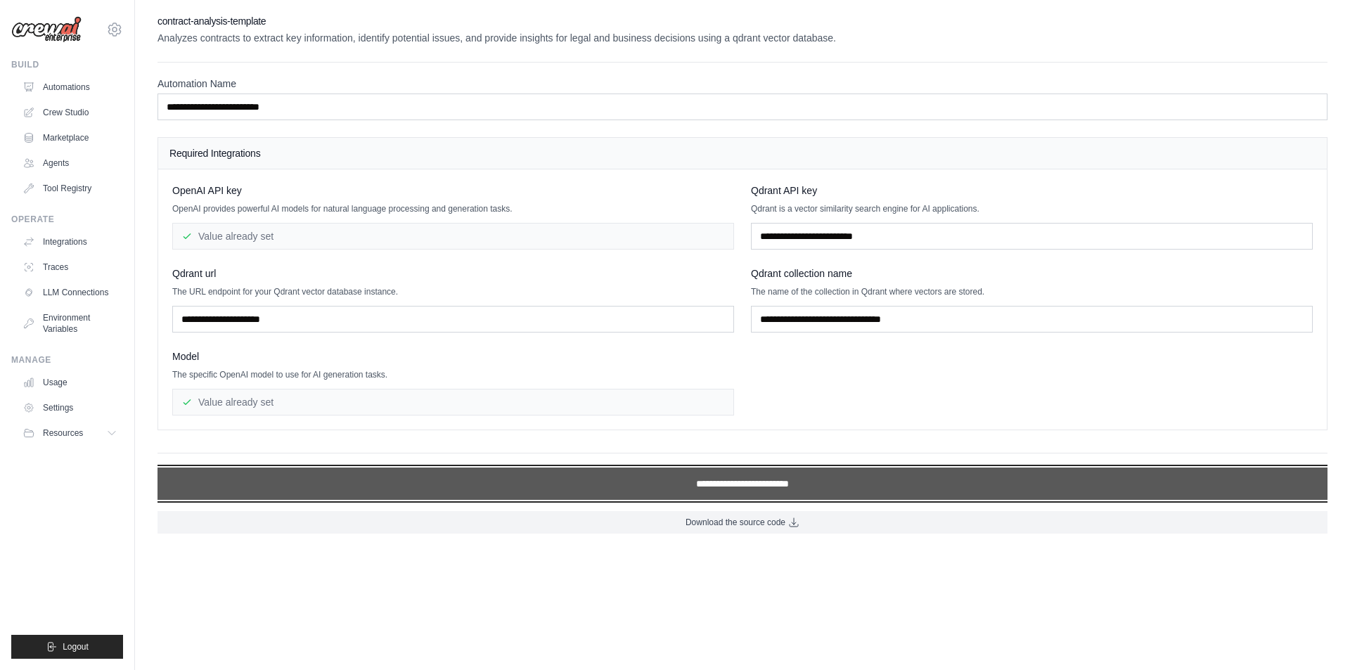
click at [691, 484] on input "**********" at bounding box center [742, 484] width 1170 height 32
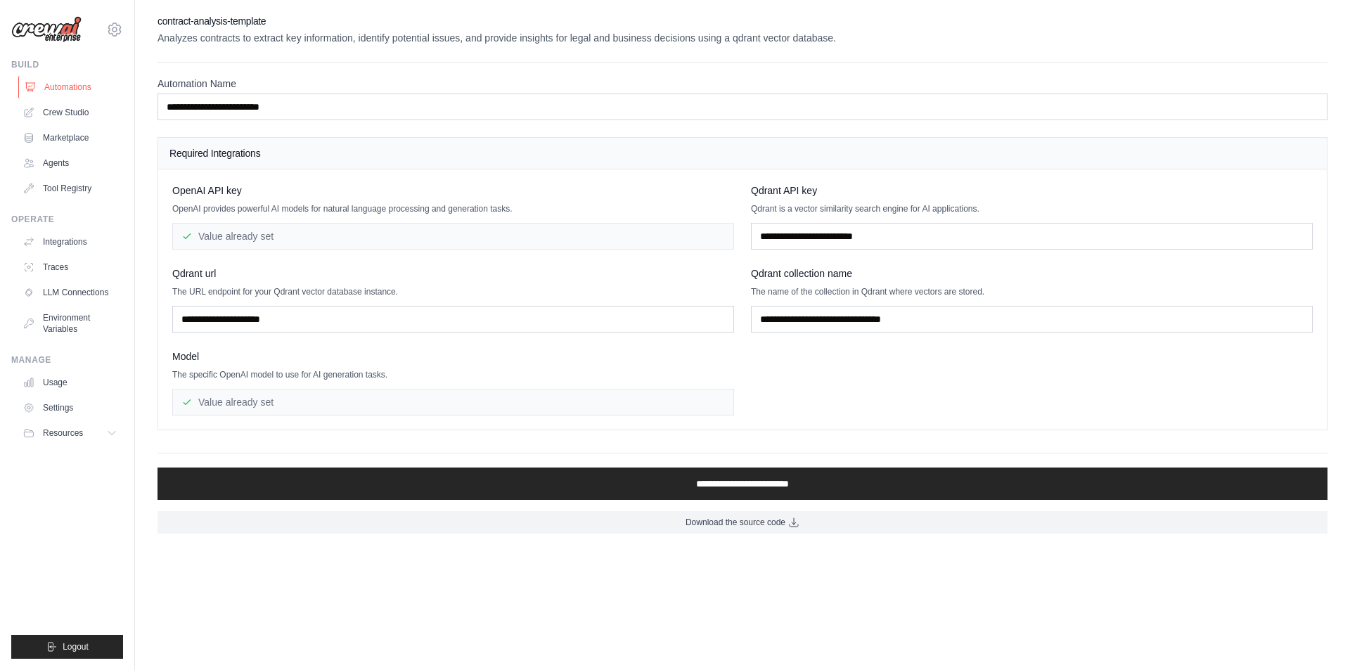
click at [60, 89] on link "Automations" at bounding box center [71, 87] width 106 height 22
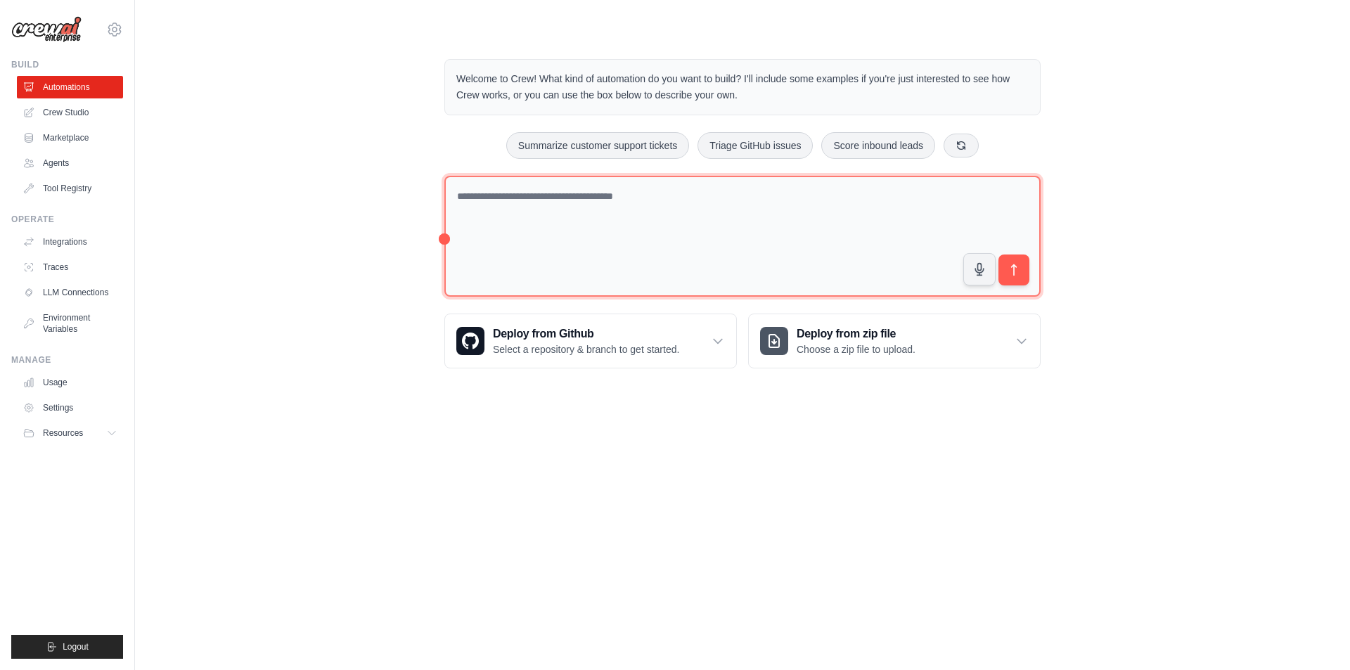
click at [664, 224] on textarea at bounding box center [742, 237] width 596 height 122
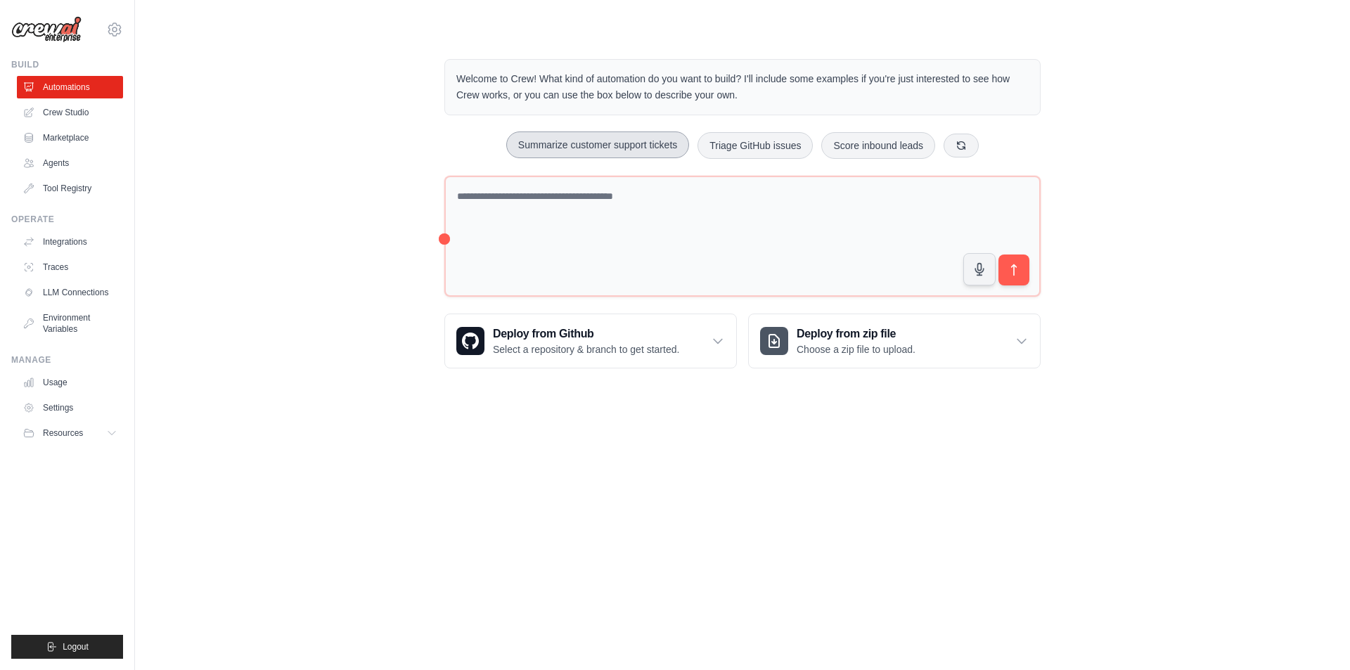
click at [630, 147] on button "Summarize customer support tickets" at bounding box center [597, 144] width 183 height 27
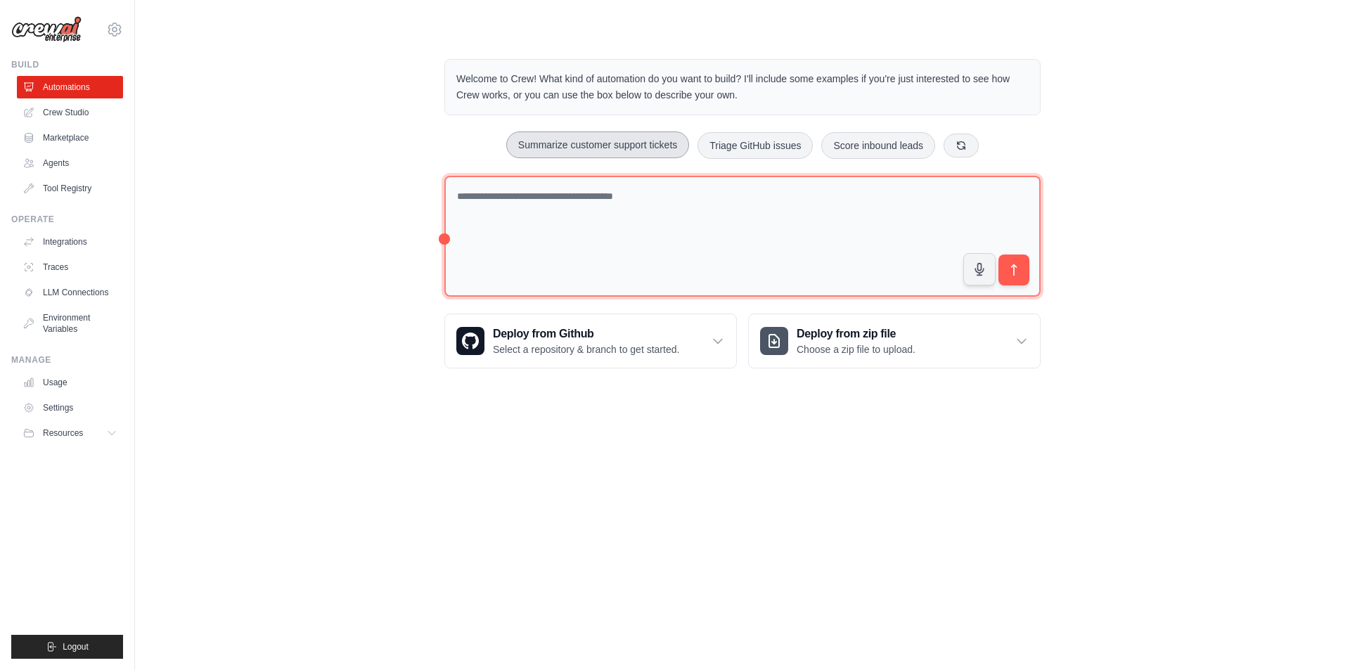
type textarea "**********"
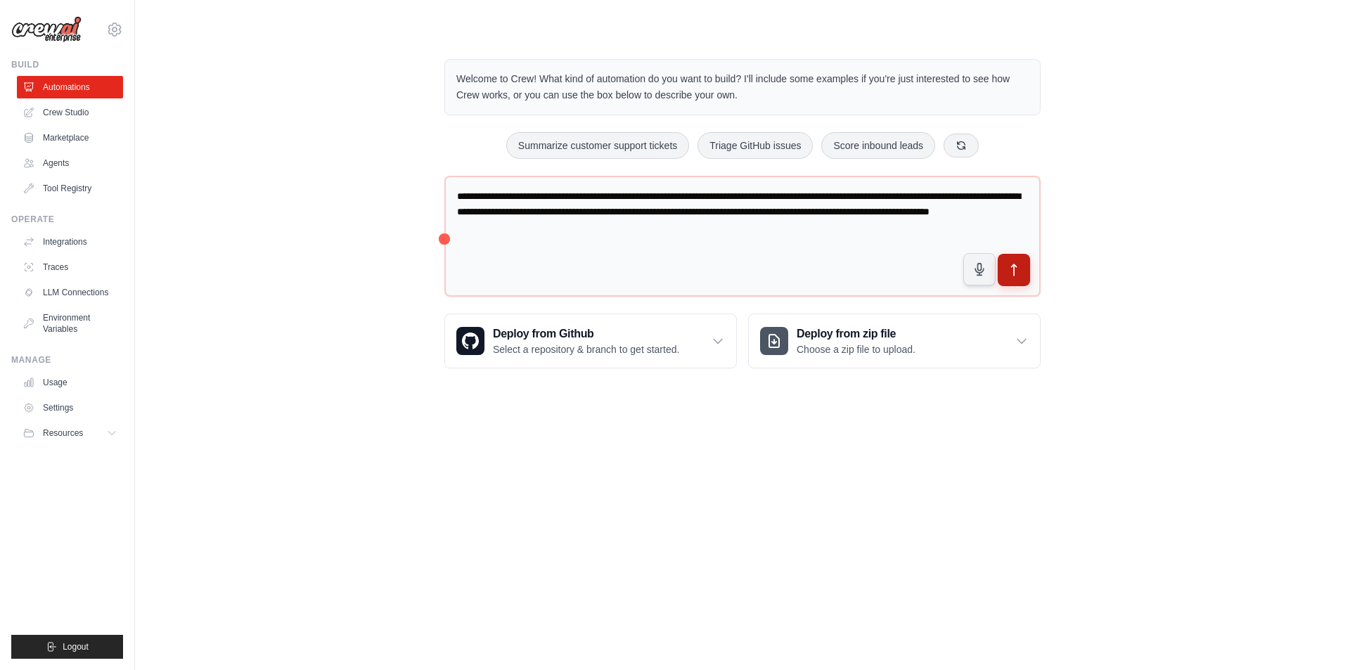
click at [1010, 267] on icon "submit" at bounding box center [1014, 270] width 15 height 15
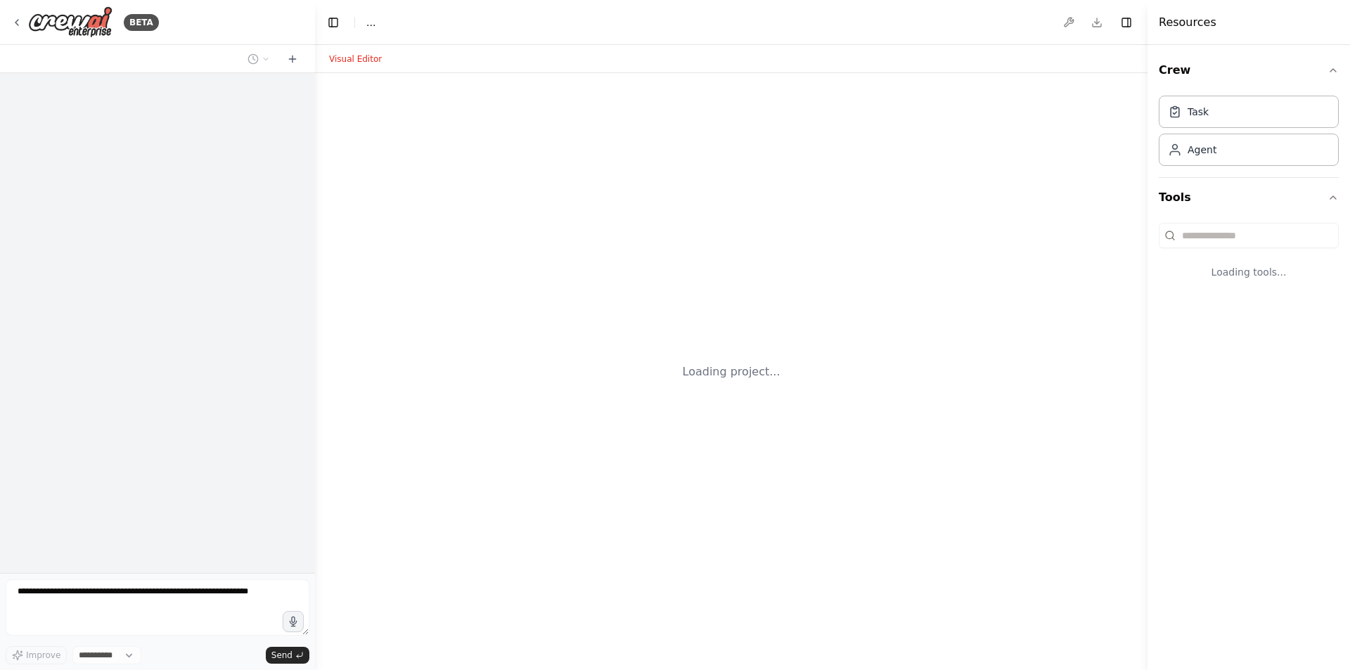
select select "****"
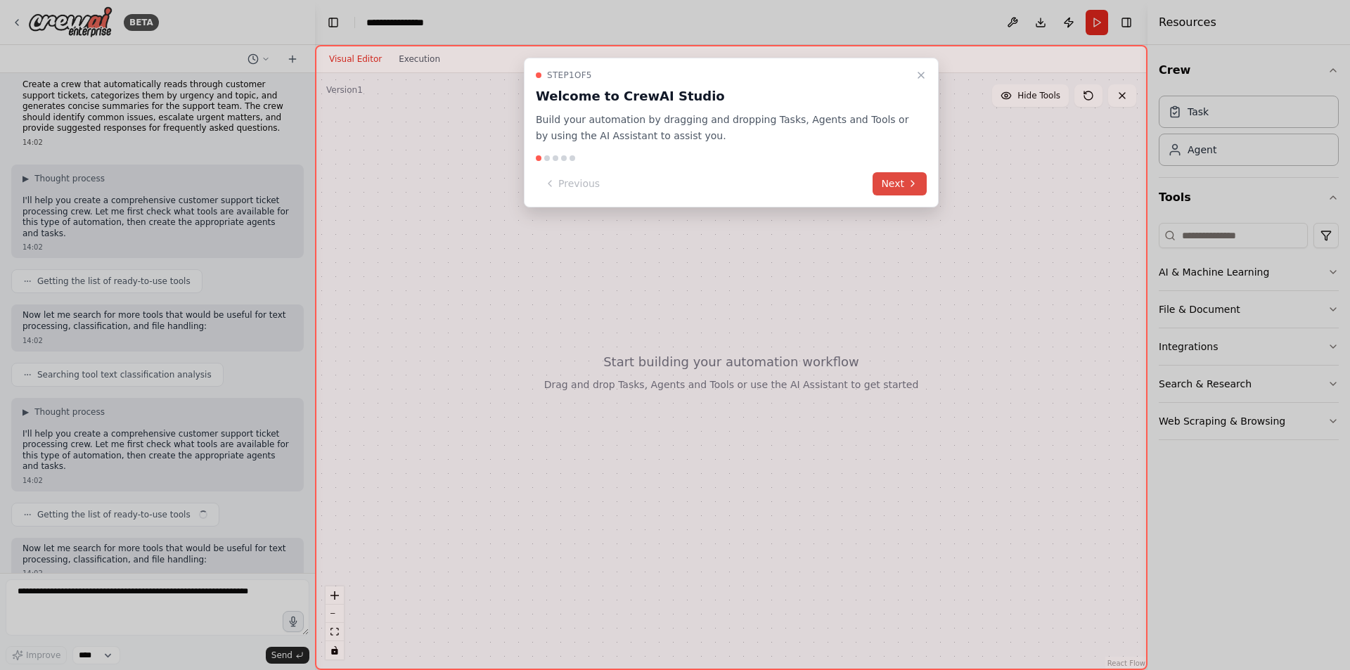
click at [903, 187] on button "Next" at bounding box center [899, 183] width 54 height 23
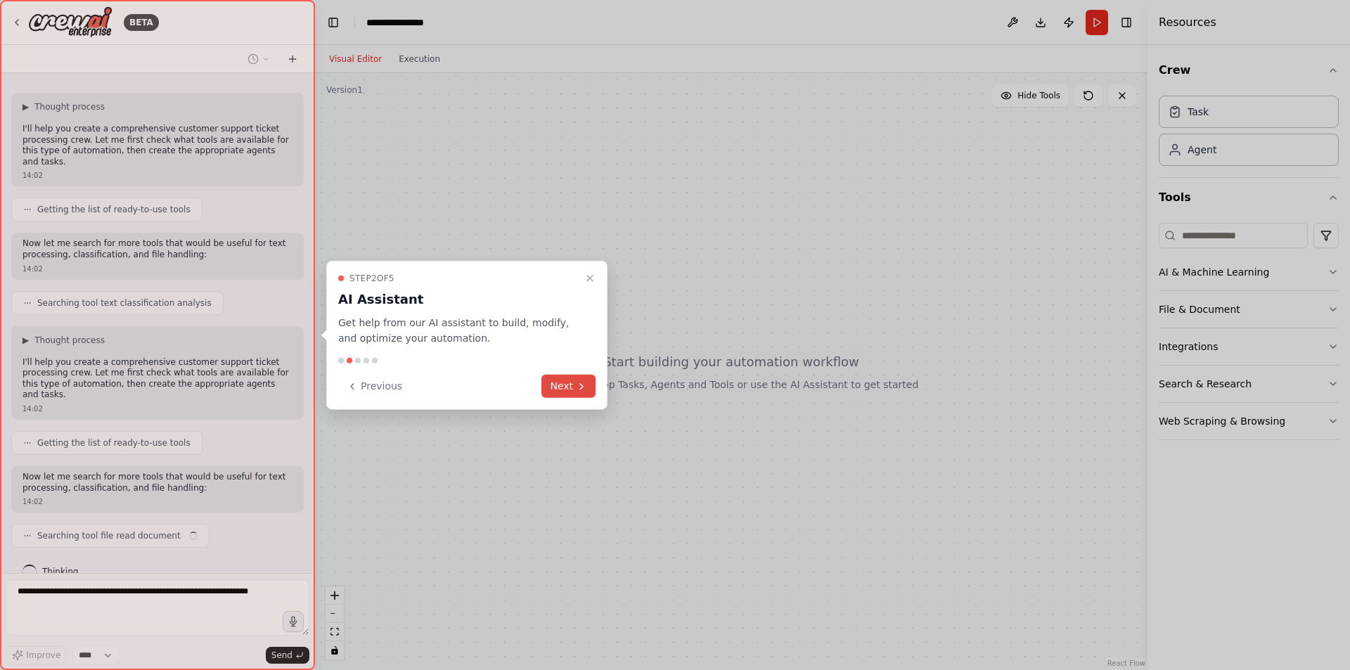
click at [583, 382] on icon at bounding box center [581, 385] width 11 height 11
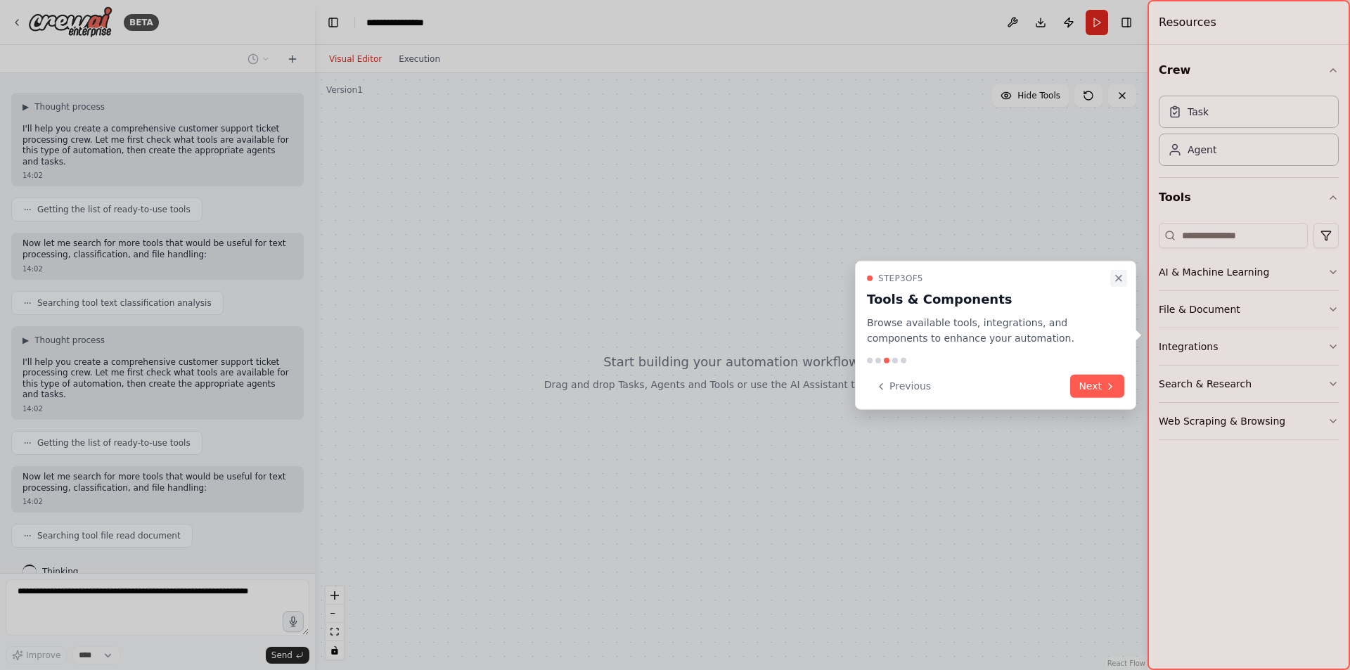
click at [1116, 276] on icon "Close walkthrough" at bounding box center [1118, 277] width 11 height 11
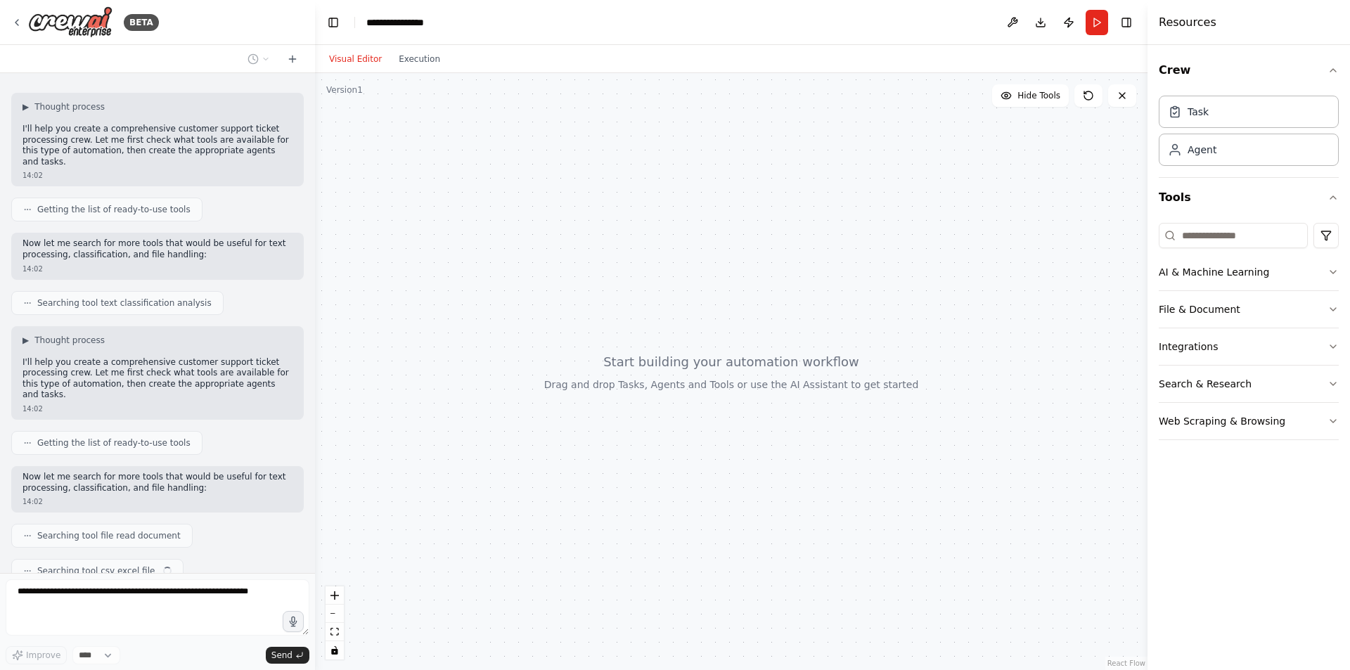
scroll to position [117, 0]
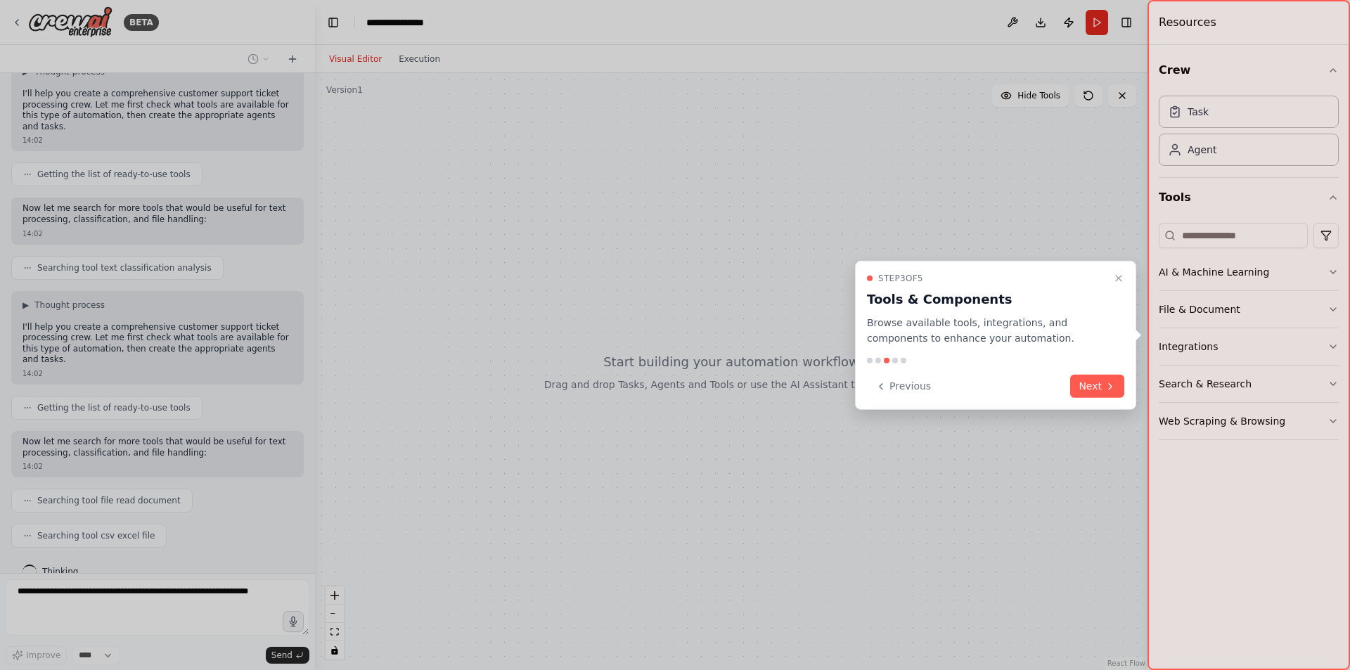
click at [1116, 276] on icon "Close walkthrough" at bounding box center [1118, 277] width 11 height 11
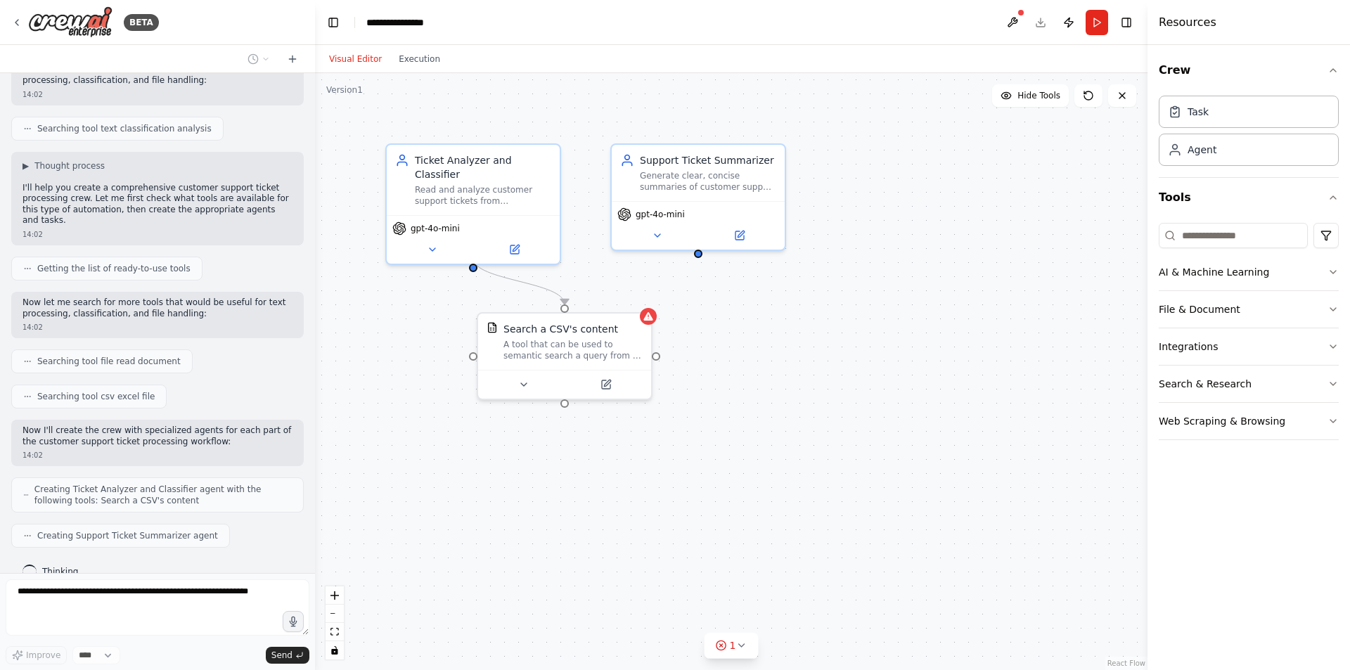
scroll to position [292, 0]
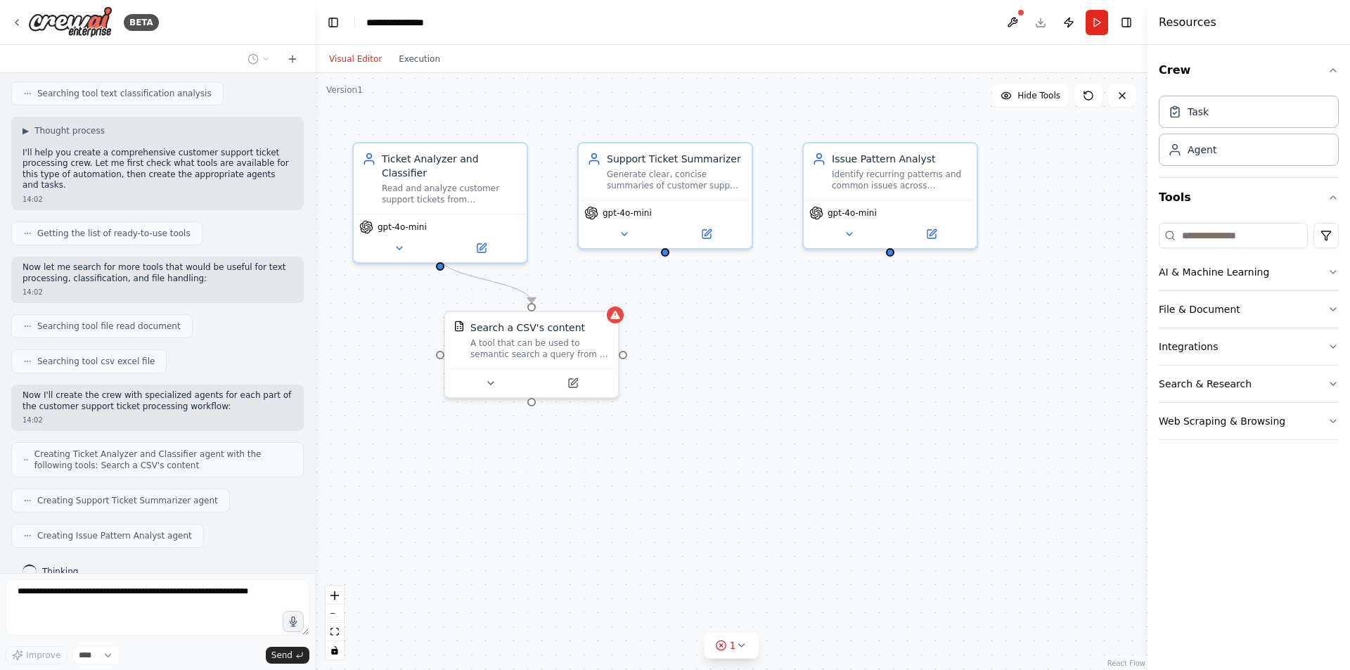
drag, startPoint x: 1033, startPoint y: 340, endPoint x: 1002, endPoint y: 339, distance: 31.0
click at [1002, 339] on div ".deletable-edge-delete-btn { width: 20px; height: 20px; border: 0px solid #ffff…" at bounding box center [731, 371] width 832 height 597
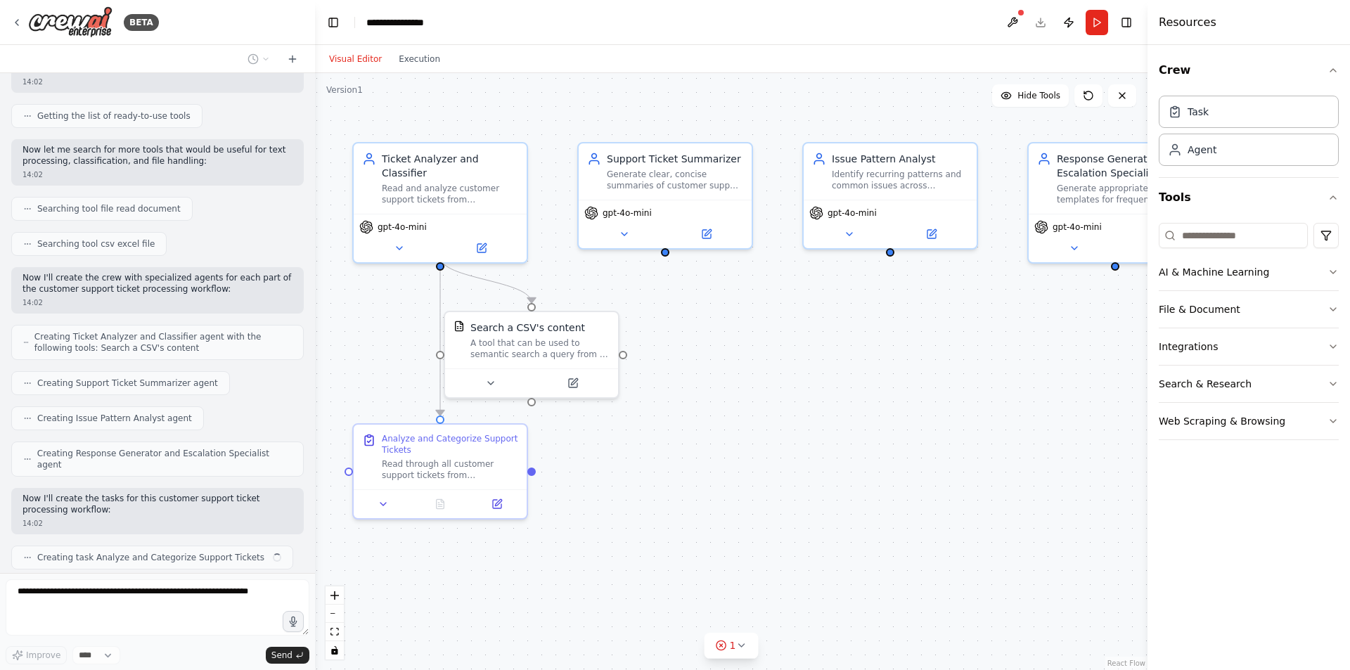
scroll to position [420, 0]
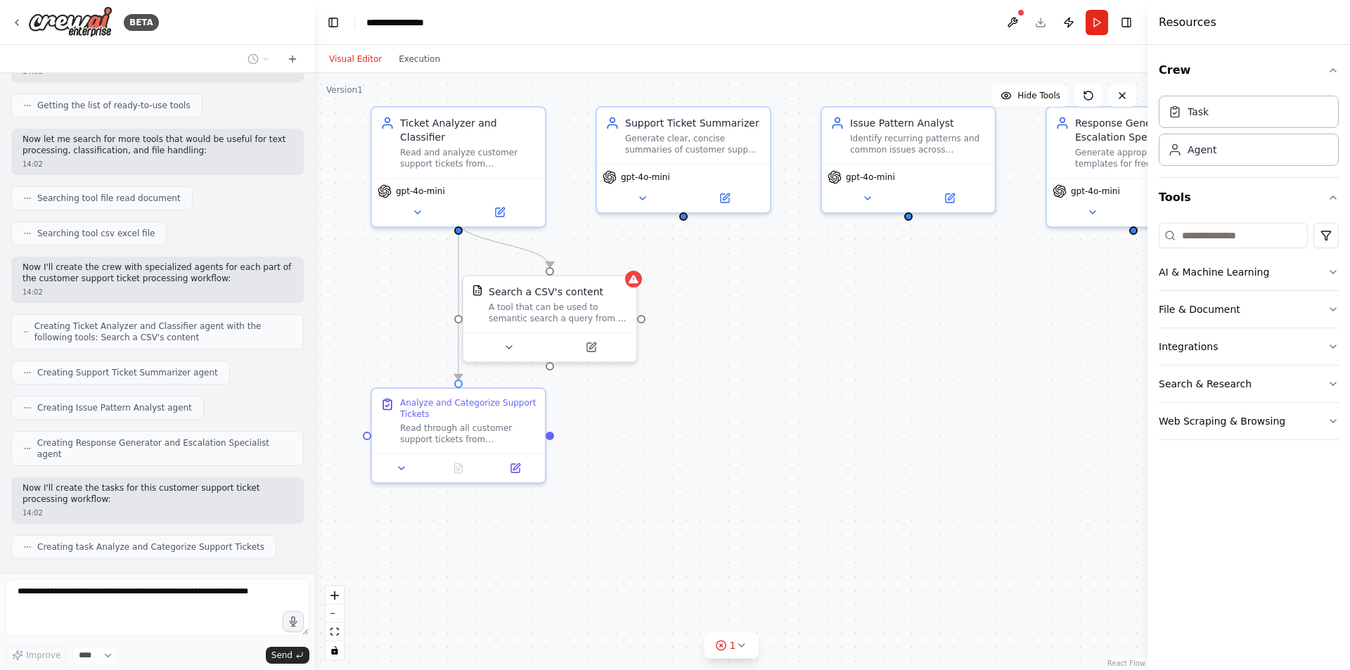
drag, startPoint x: 994, startPoint y: 366, endPoint x: 1012, endPoint y: 330, distance: 40.2
click at [1012, 330] on div ".deletable-edge-delete-btn { width: 20px; height: 20px; border: 0px solid #ffff…" at bounding box center [731, 371] width 832 height 597
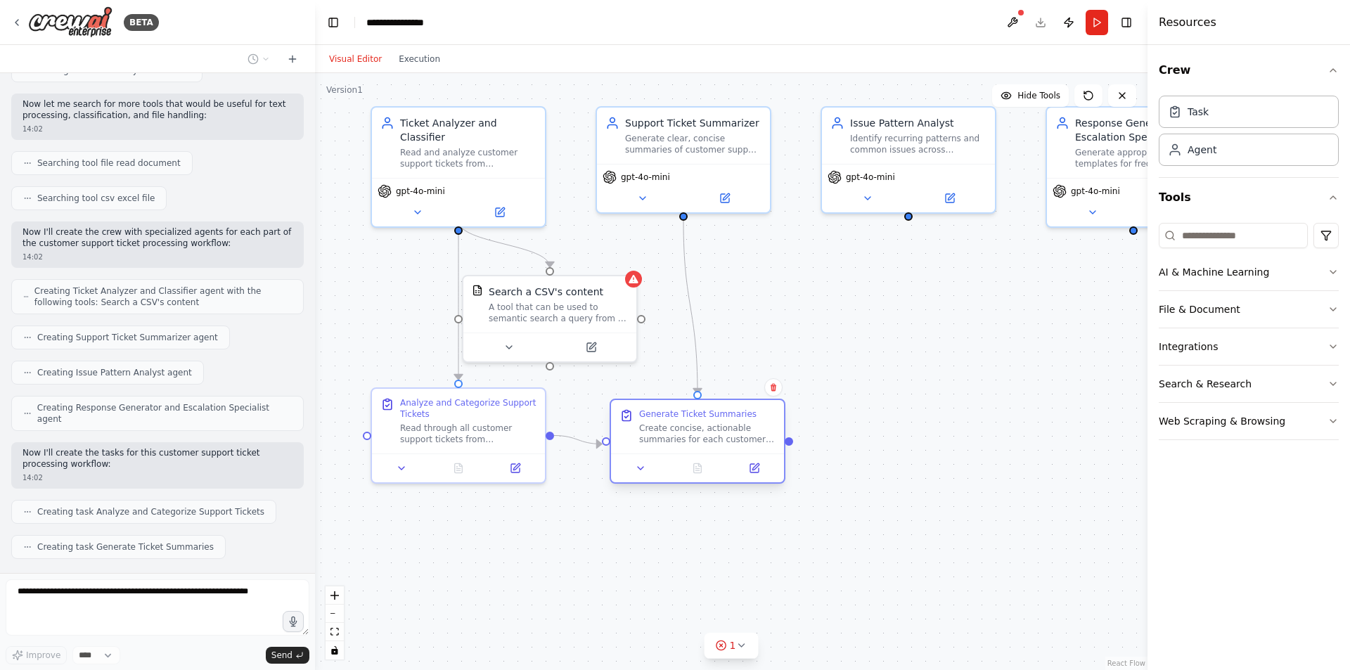
drag, startPoint x: 726, startPoint y: 418, endPoint x: 723, endPoint y: 433, distance: 15.6
click at [723, 433] on div "Create concise, actionable summaries for each customer support ticket based on …" at bounding box center [707, 434] width 136 height 22
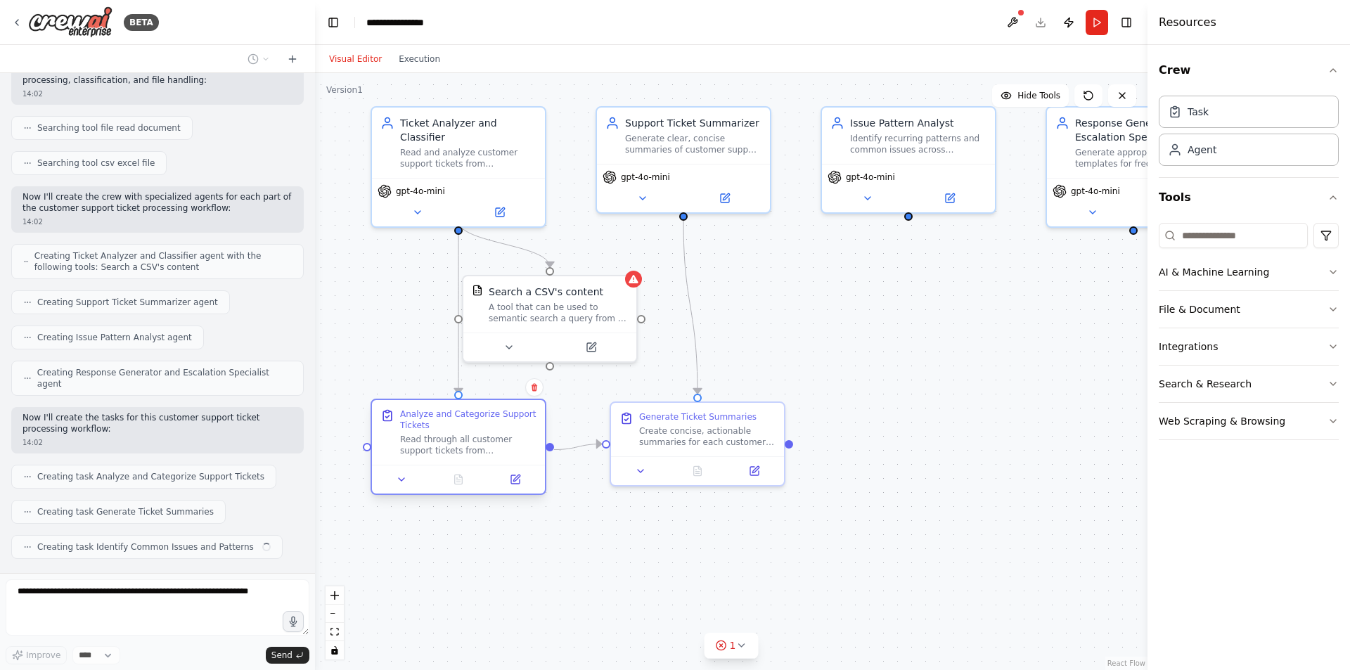
drag, startPoint x: 463, startPoint y: 414, endPoint x: 460, endPoint y: 425, distance: 11.6
click at [460, 425] on div "Analyze and Categorize Support Tickets" at bounding box center [468, 419] width 136 height 22
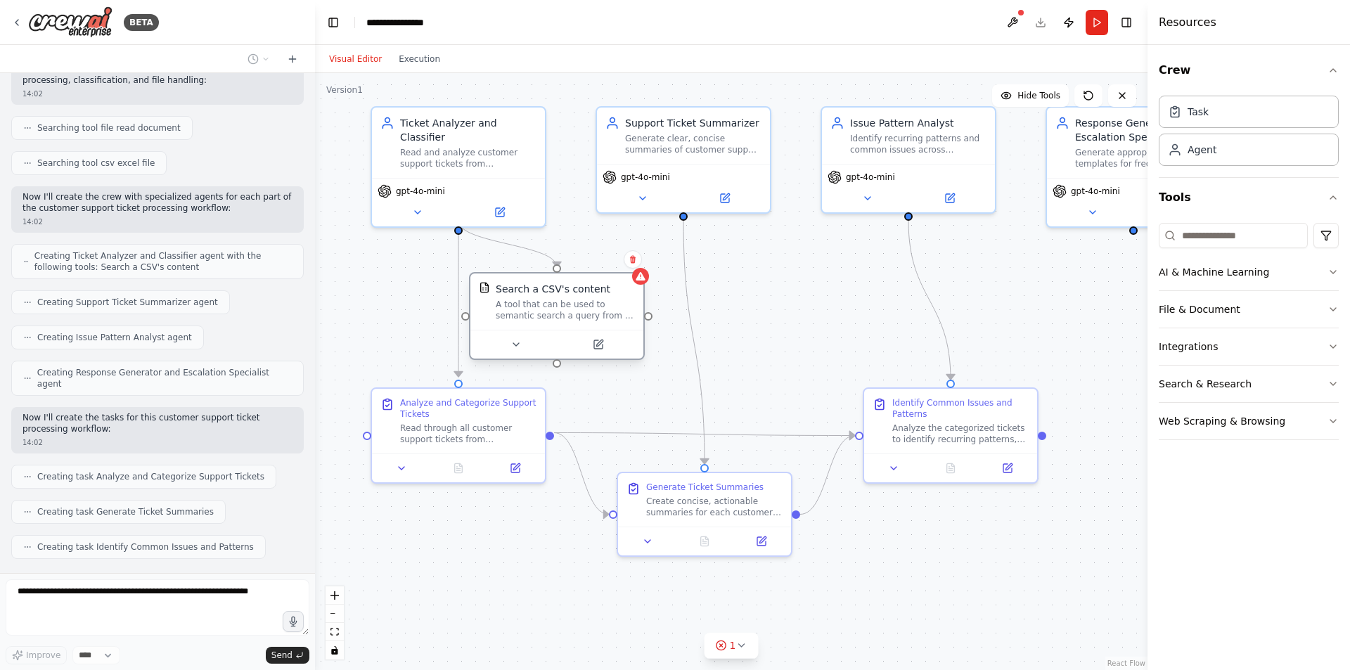
drag, startPoint x: 538, startPoint y: 307, endPoint x: 546, endPoint y: 313, distance: 10.1
click at [546, 313] on div "A tool that can be used to semantic search a query from a CSV's content." at bounding box center [565, 310] width 139 height 22
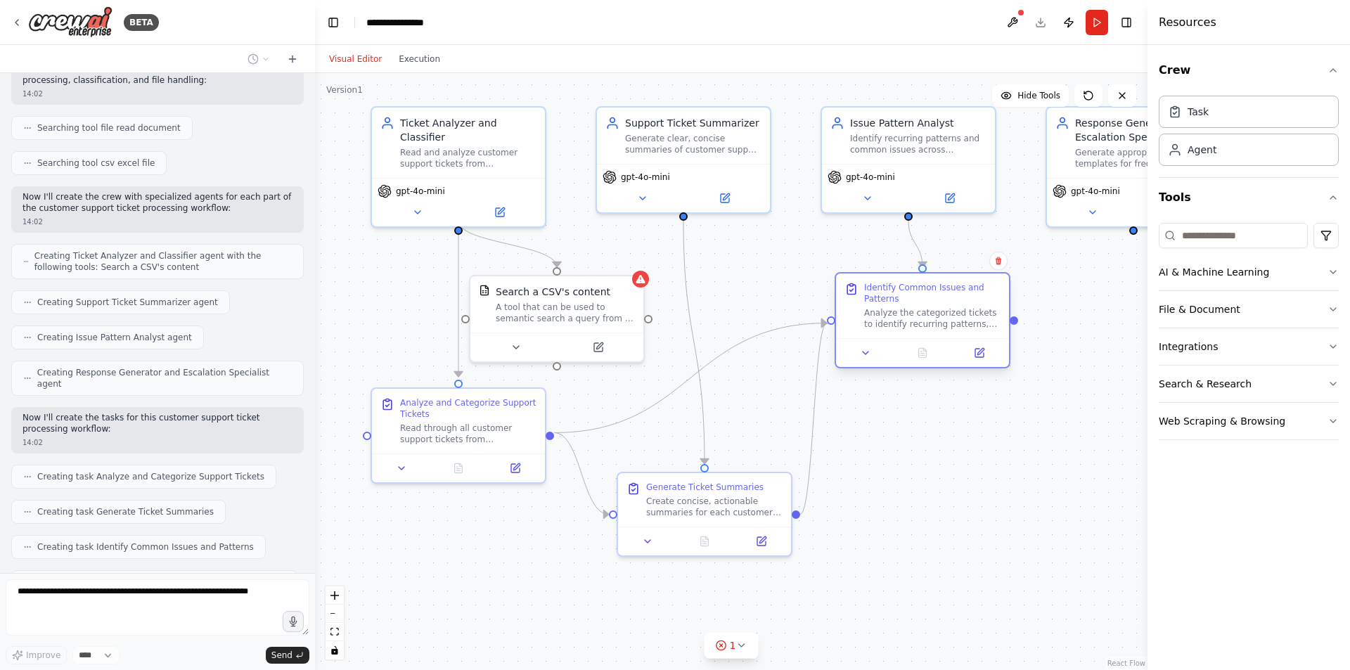
scroll to position [525, 0]
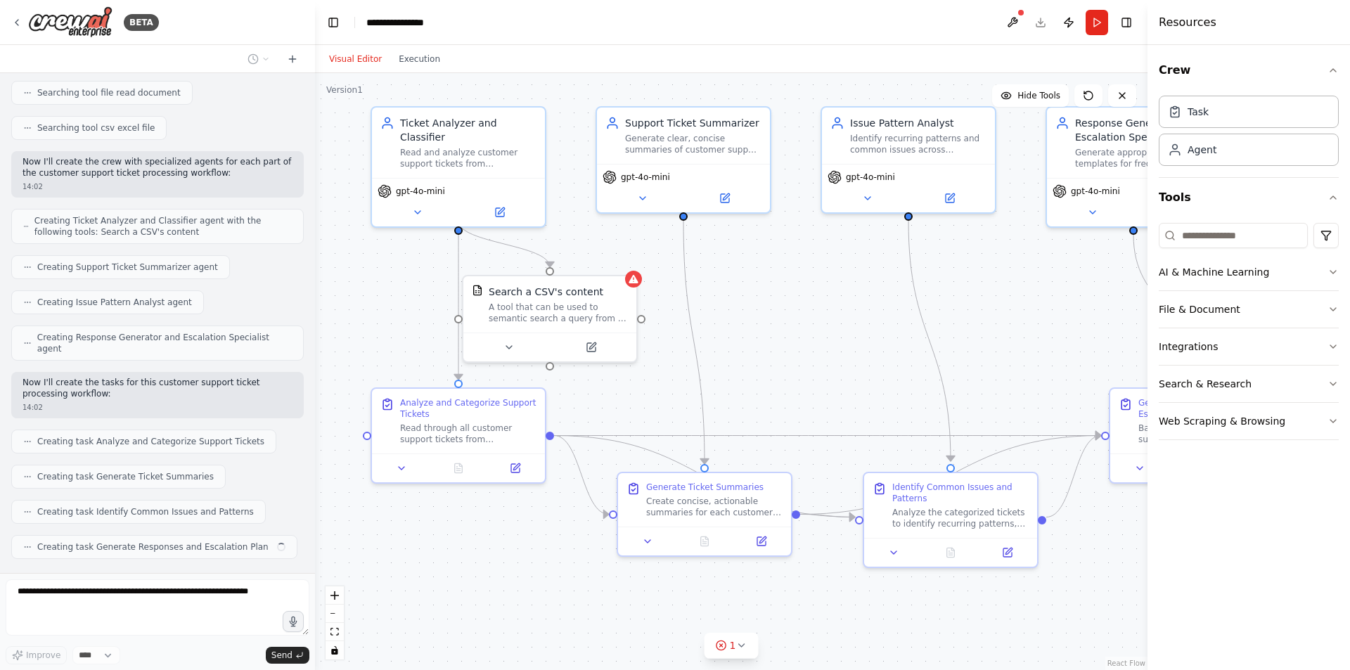
drag, startPoint x: 923, startPoint y: 420, endPoint x: 889, endPoint y: 303, distance: 122.4
click at [889, 303] on div ".deletable-edge-delete-btn { width: 20px; height: 20px; border: 0px solid #ffff…" at bounding box center [731, 371] width 832 height 597
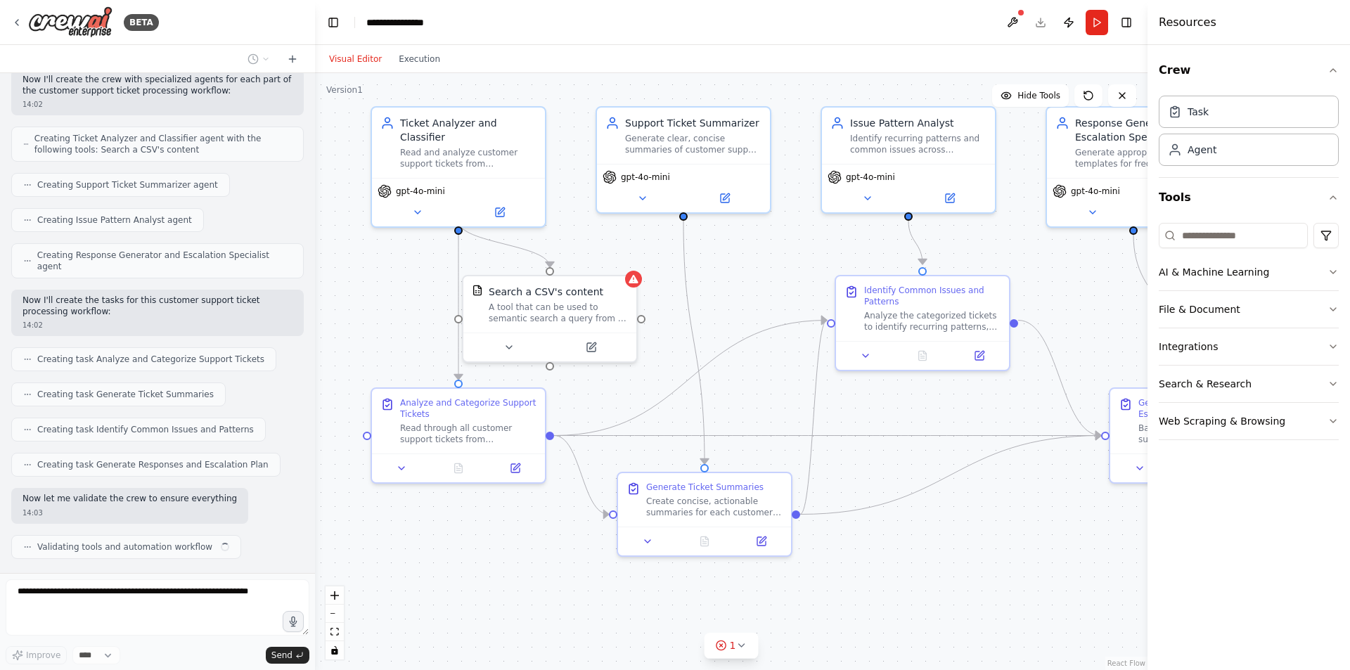
scroll to position [618, 0]
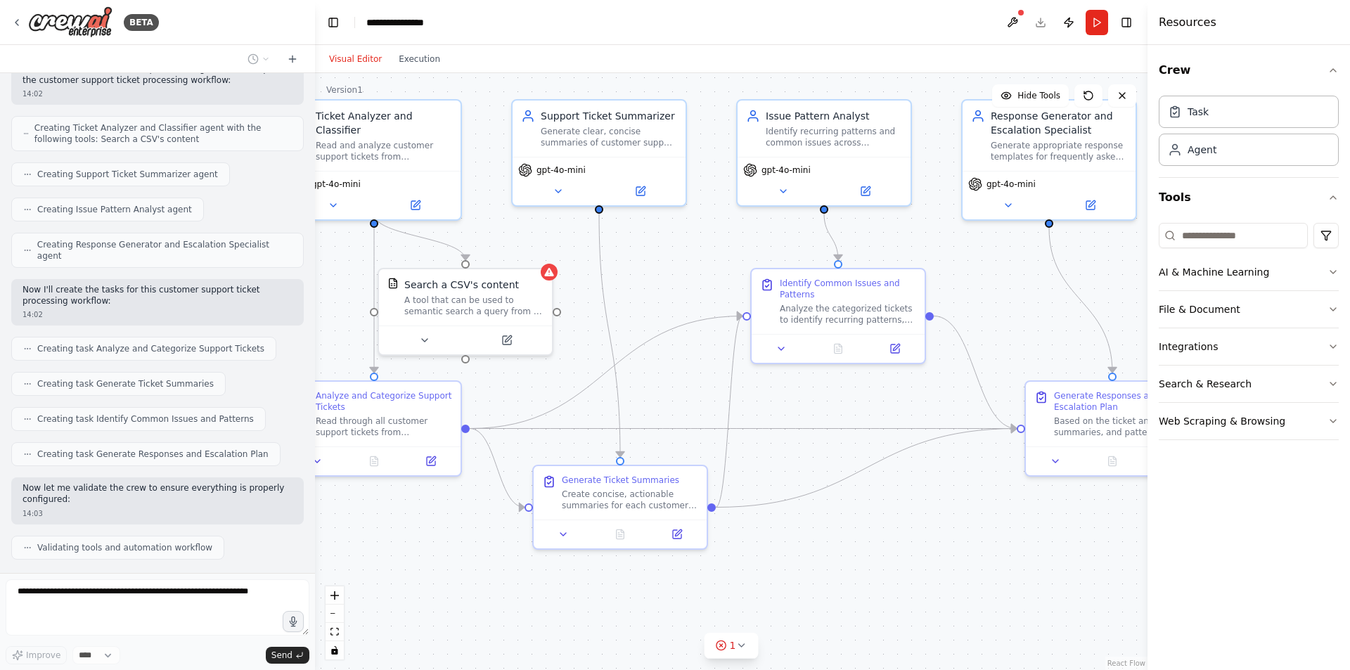
drag, startPoint x: 889, startPoint y: 591, endPoint x: 837, endPoint y: 584, distance: 53.2
click at [837, 584] on div ".deletable-edge-delete-btn { width: 20px; height: 20px; border: 0px solid #ffff…" at bounding box center [731, 371] width 832 height 597
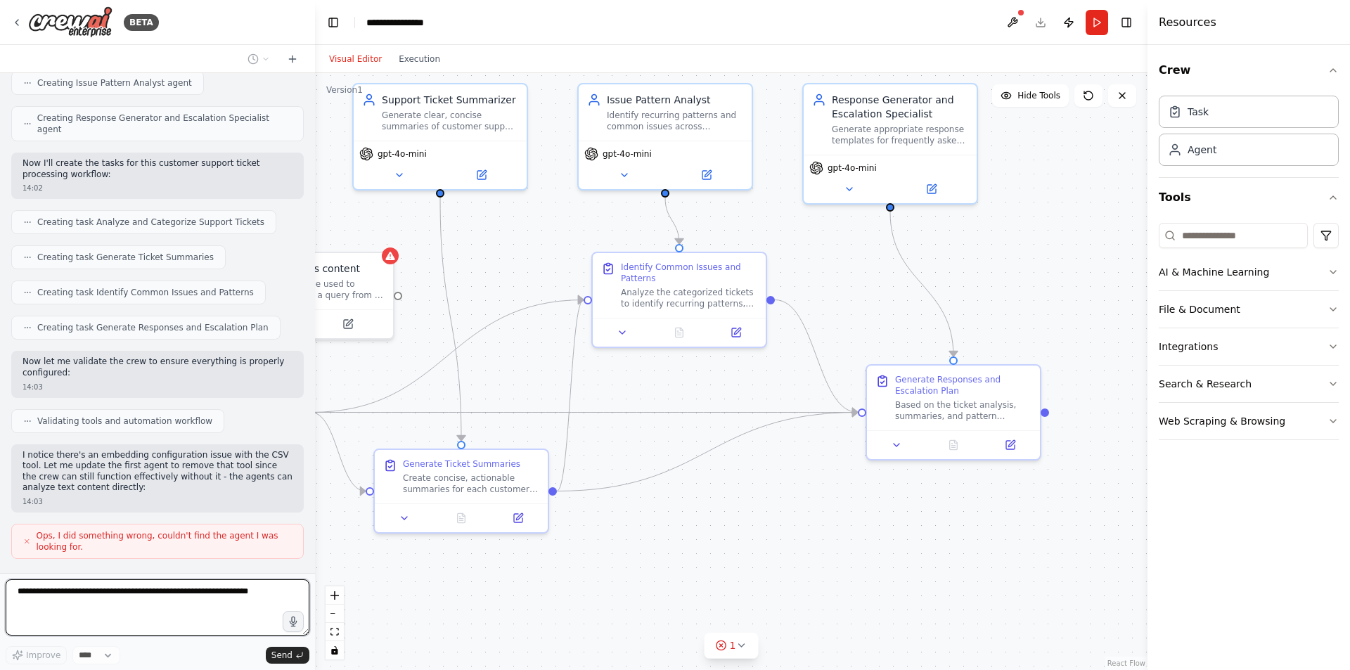
scroll to position [826, 0]
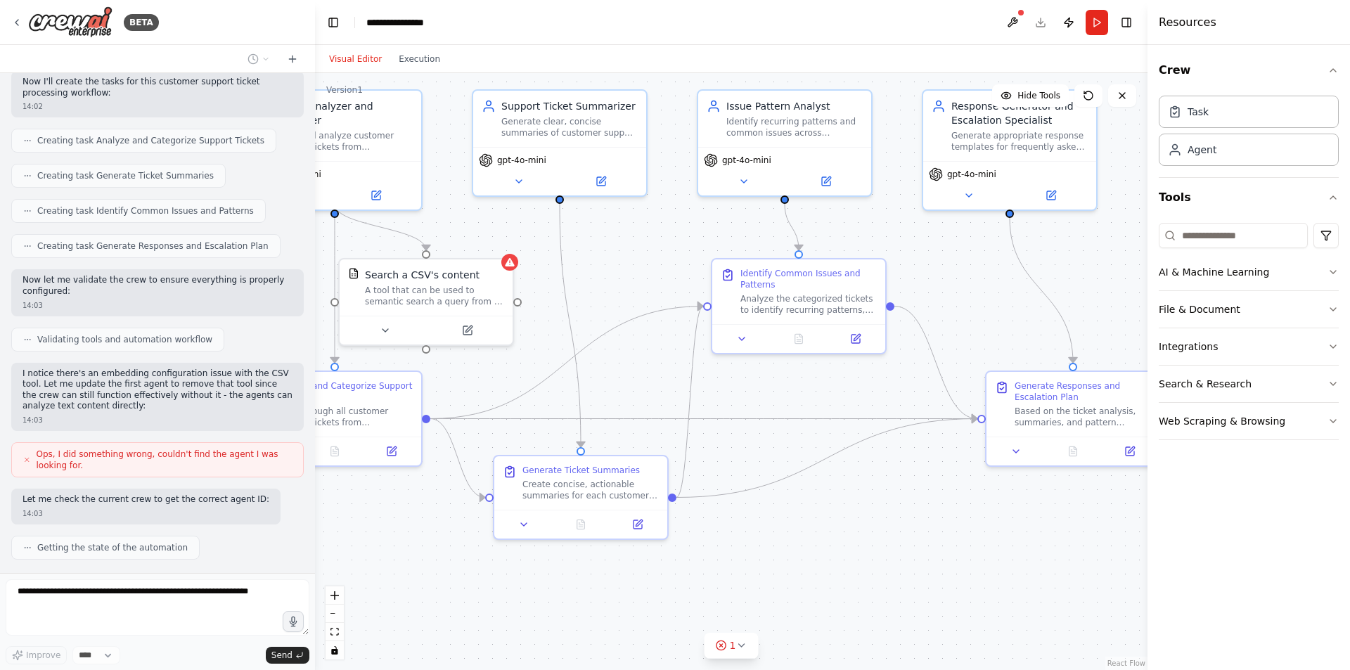
drag, startPoint x: 936, startPoint y: 532, endPoint x: 915, endPoint y: 523, distance: 22.3
click at [915, 523] on div ".deletable-edge-delete-btn { width: 20px; height: 20px; border: 0px solid #ffff…" at bounding box center [731, 371] width 832 height 597
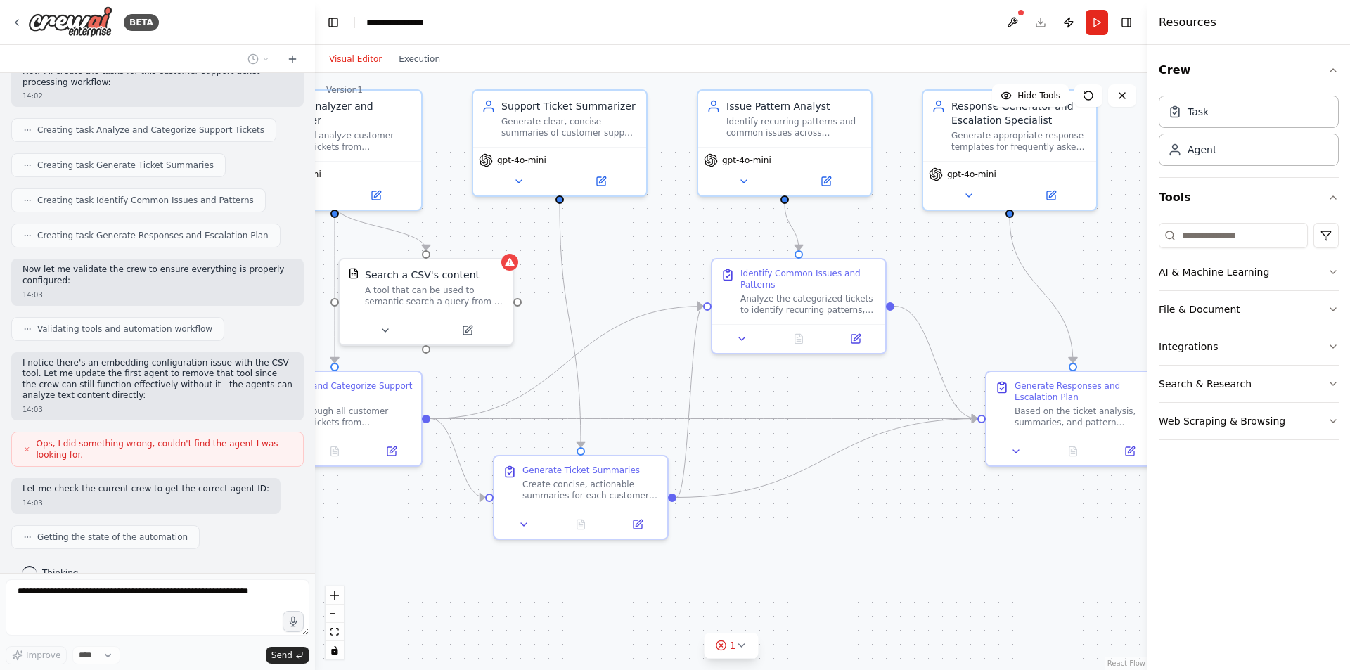
scroll to position [908, 0]
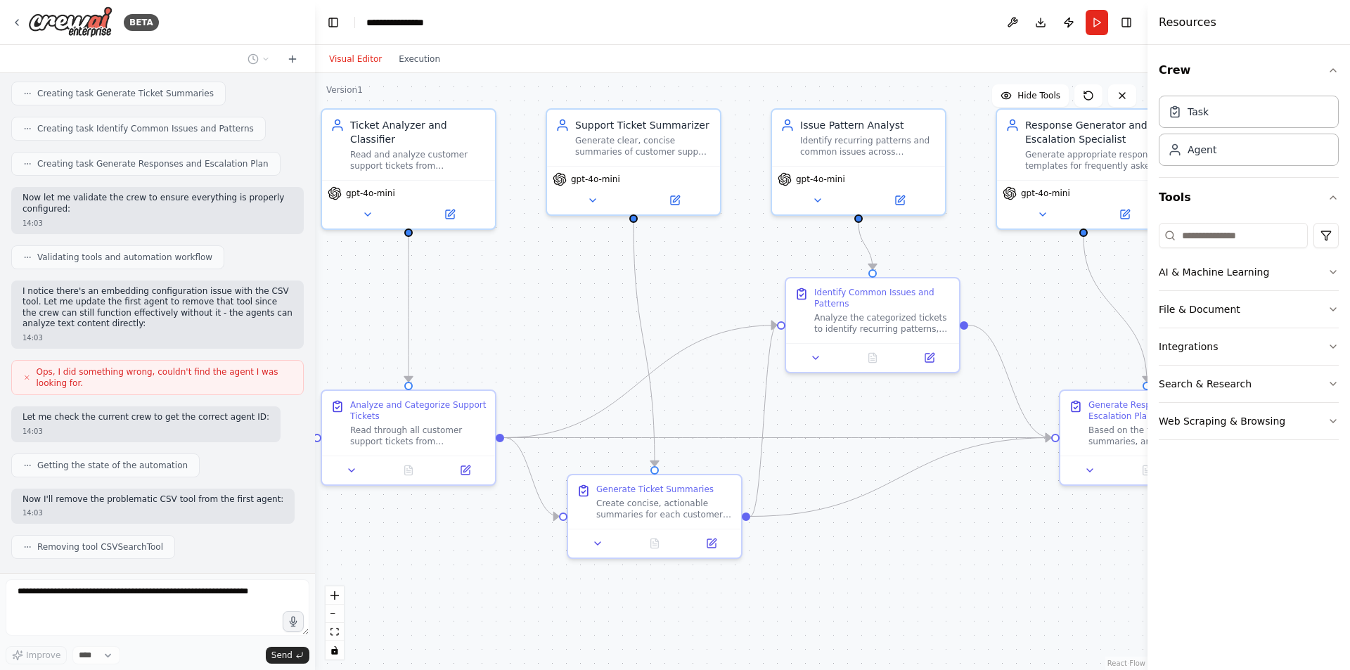
drag, startPoint x: 956, startPoint y: 261, endPoint x: 1030, endPoint y: 280, distance: 76.2
click at [1030, 280] on div ".deletable-edge-delete-btn { width: 20px; height: 20px; border: 0px solid #ffff…" at bounding box center [731, 371] width 832 height 597
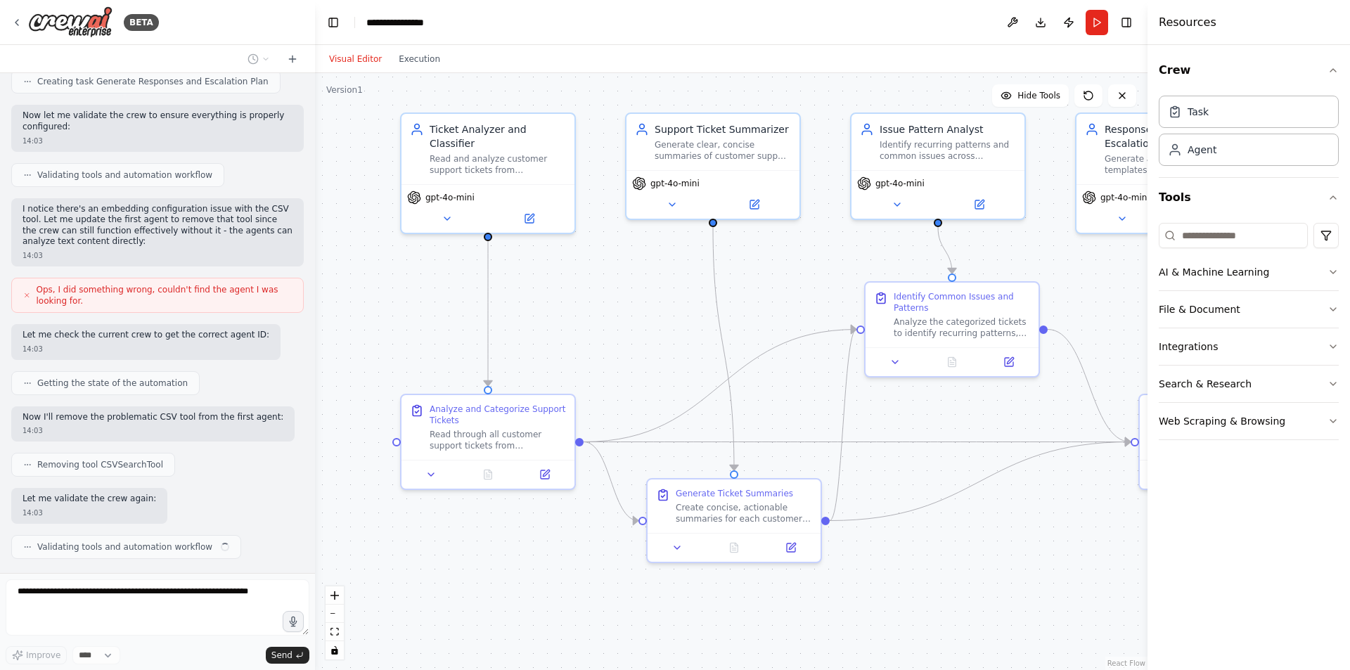
scroll to position [991, 0]
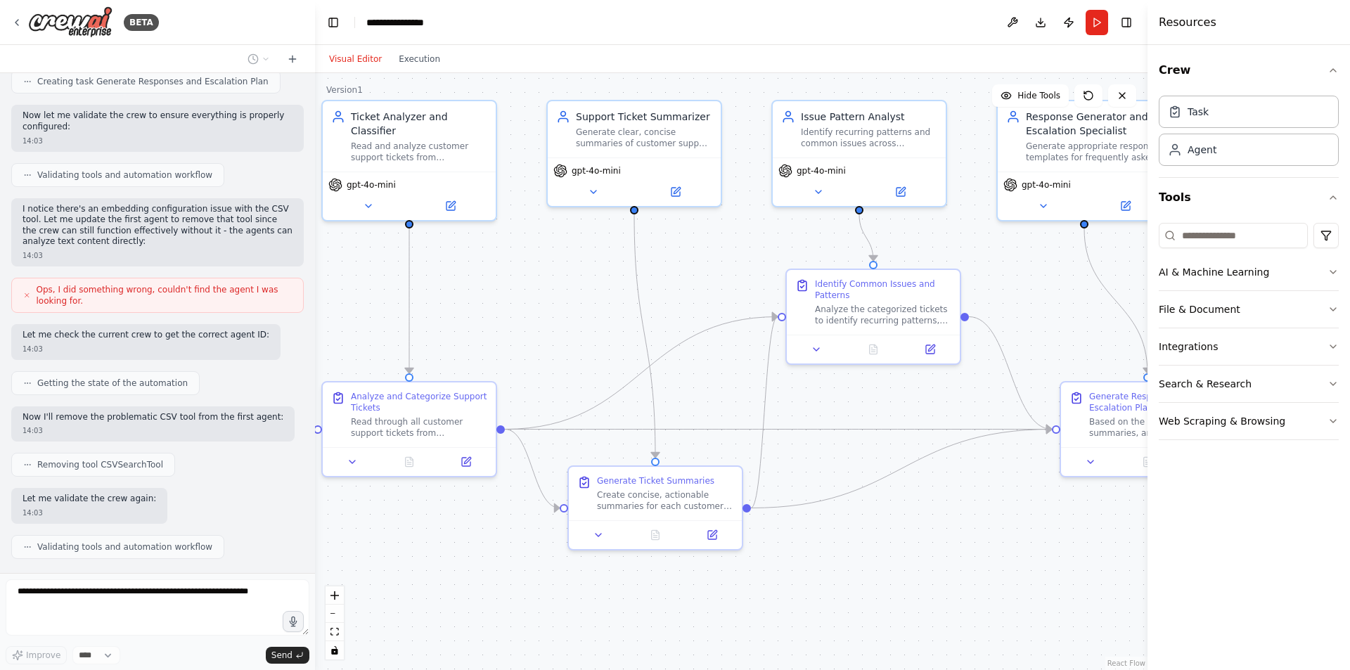
drag, startPoint x: 557, startPoint y: 290, endPoint x: 558, endPoint y: 282, distance: 8.5
click at [558, 282] on div ".deletable-edge-delete-btn { width: 20px; height: 20px; border: 0px solid #ffff…" at bounding box center [731, 371] width 832 height 597
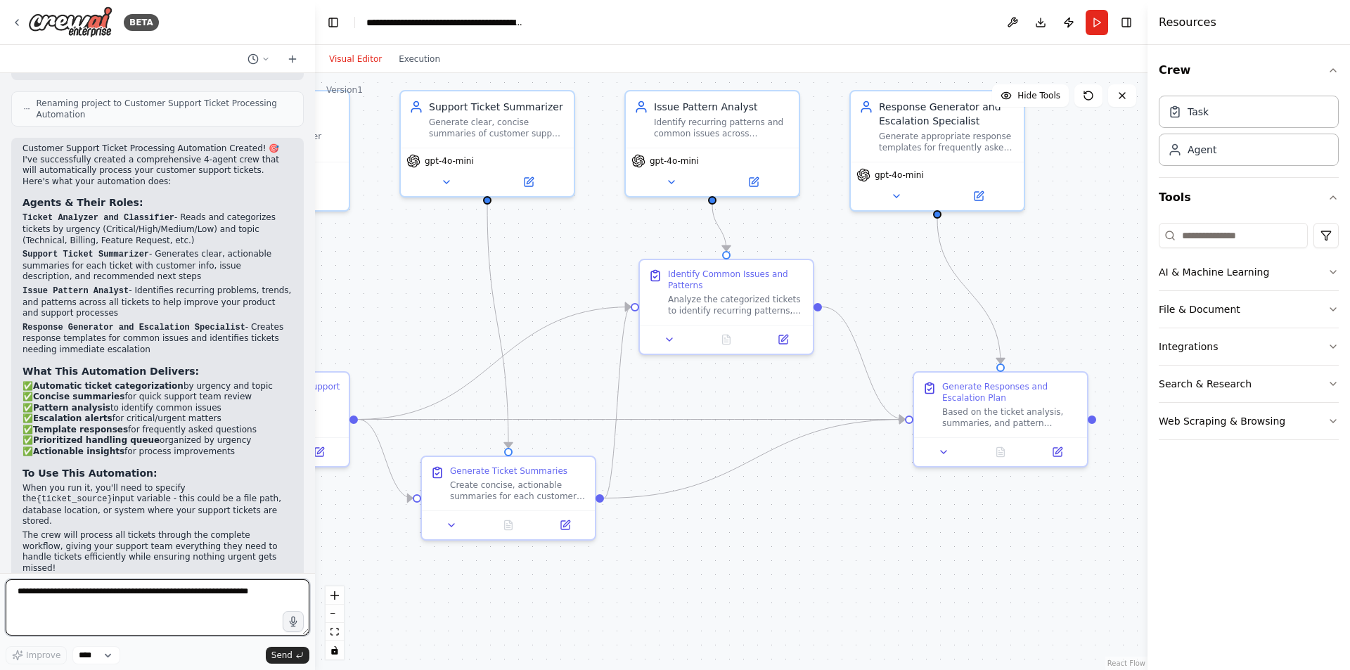
scroll to position [1538, 0]
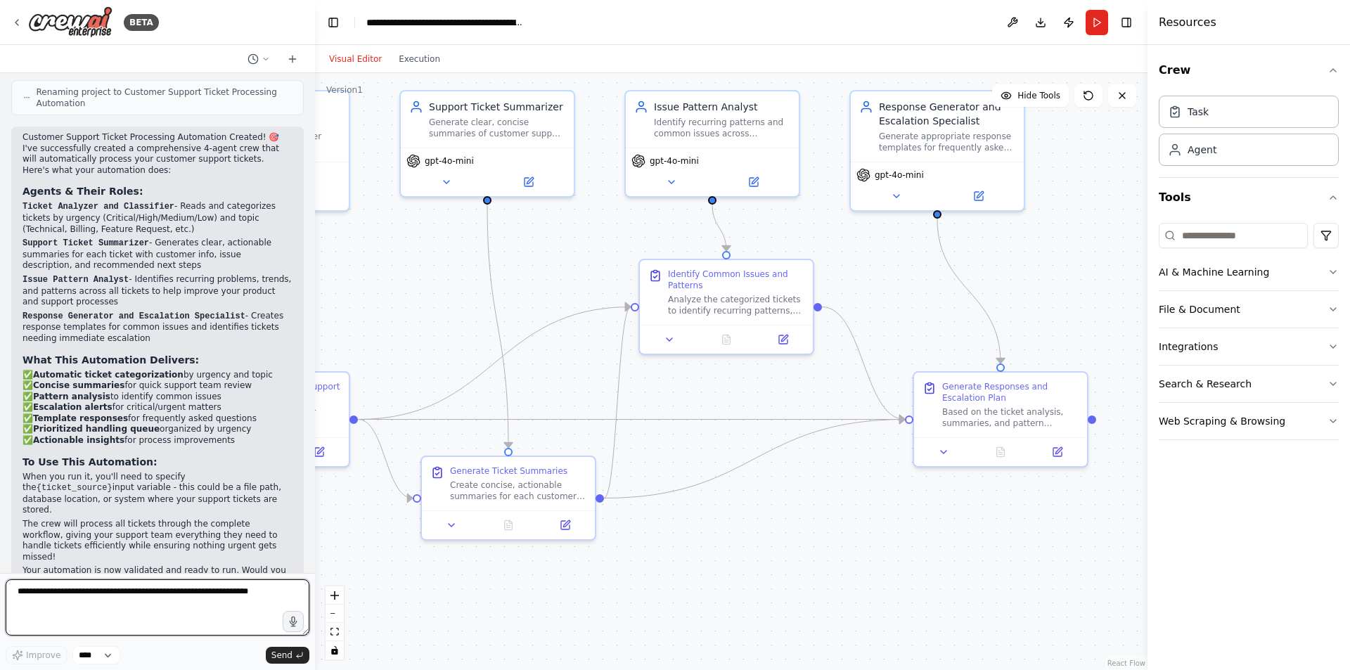
drag, startPoint x: 1001, startPoint y: 517, endPoint x: 854, endPoint y: 507, distance: 147.3
click at [854, 507] on div ".deletable-edge-delete-btn { width: 20px; height: 20px; border: 0px solid #ffff…" at bounding box center [731, 371] width 832 height 597
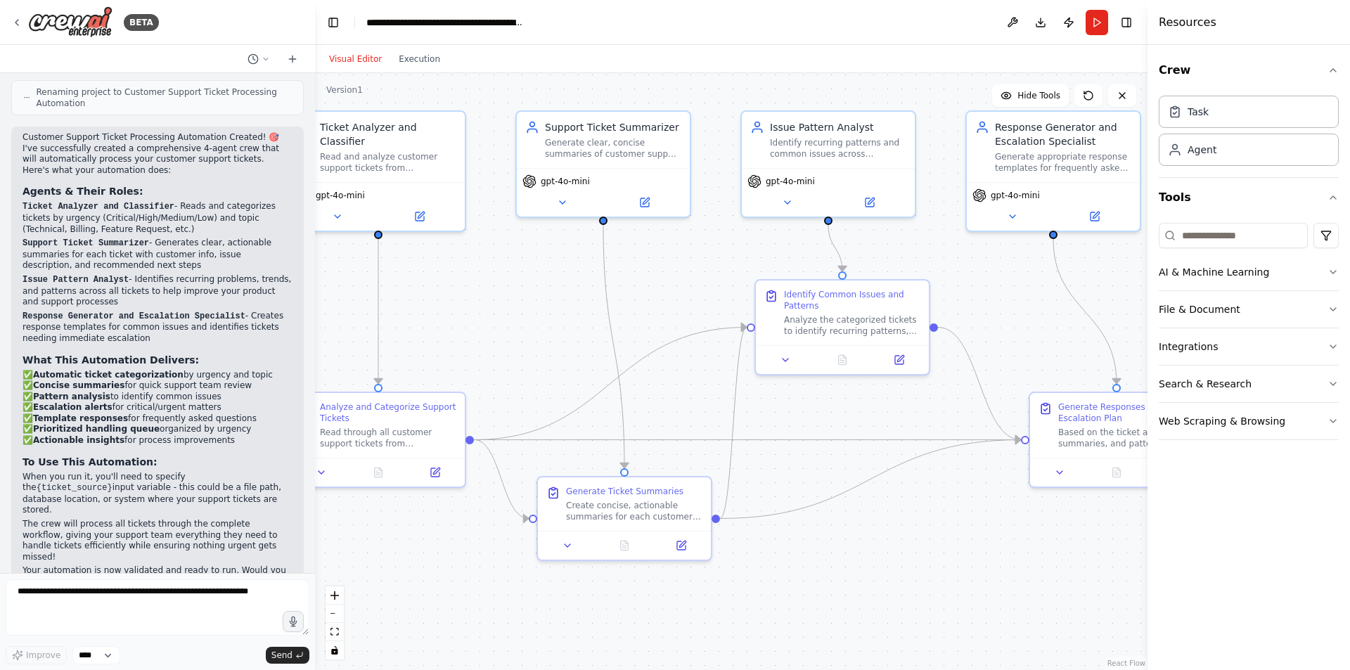
drag, startPoint x: 683, startPoint y: 526, endPoint x: 799, endPoint y: 546, distance: 117.8
click at [799, 546] on div ".deletable-edge-delete-btn { width: 20px; height: 20px; border: 0px solid #ffff…" at bounding box center [731, 371] width 832 height 597
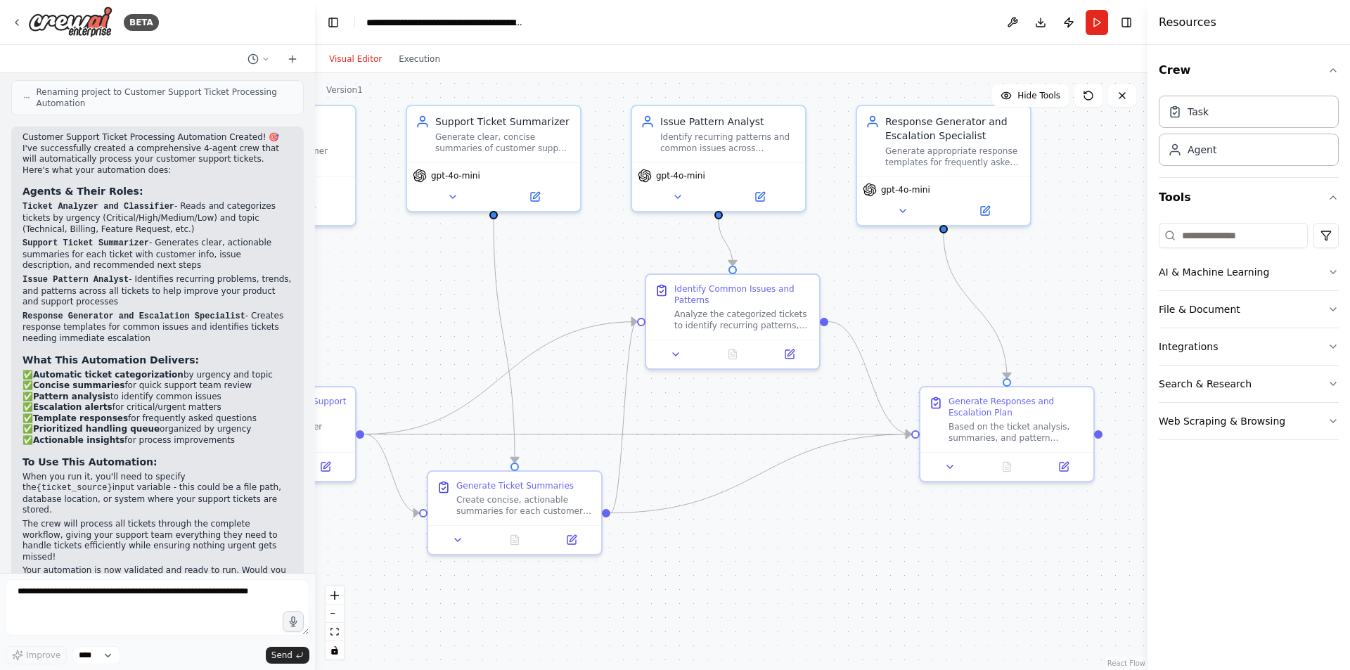
drag, startPoint x: 946, startPoint y: 539, endPoint x: 836, endPoint y: 534, distance: 109.8
click at [836, 534] on div ".deletable-edge-delete-btn { width: 20px; height: 20px; border: 0px solid #ffff…" at bounding box center [731, 371] width 832 height 597
click at [113, 472] on p "When you run it, you'll need to specify the {ticket_source} input variable - th…" at bounding box center [157, 494] width 270 height 44
click at [143, 599] on textarea at bounding box center [158, 607] width 304 height 56
click at [1044, 96] on span "Hide Tools" at bounding box center [1038, 95] width 43 height 11
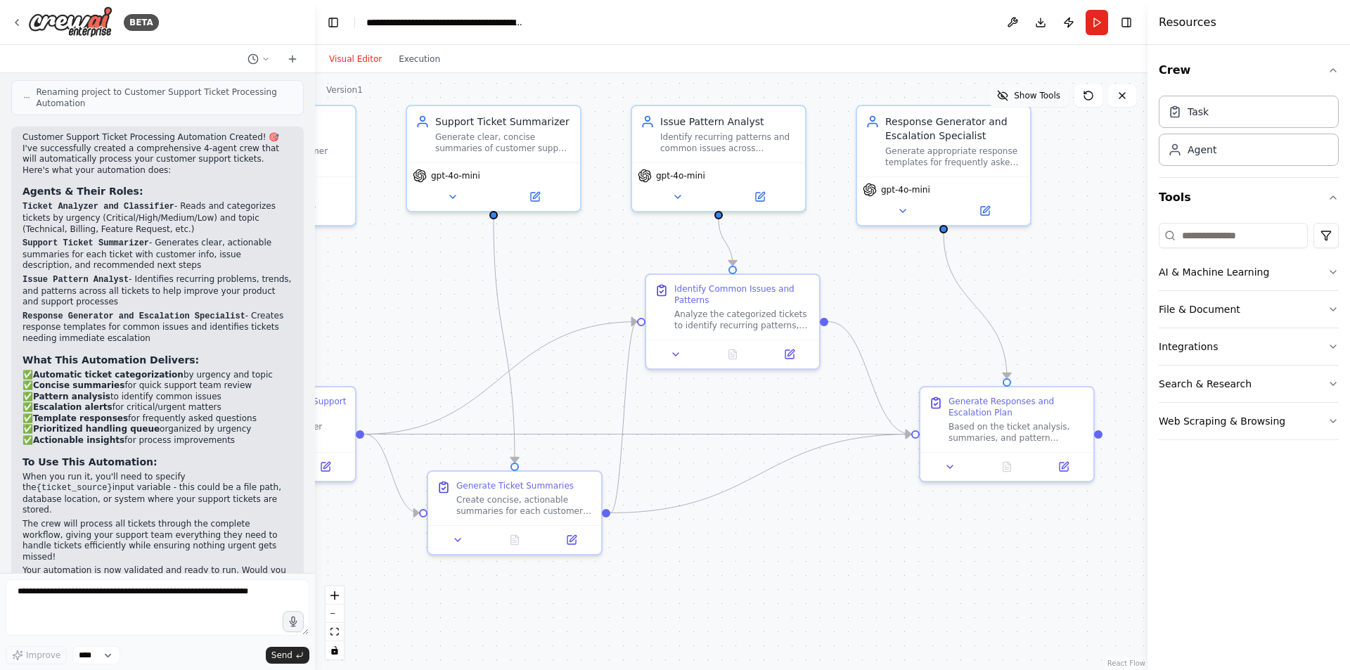
click at [1044, 96] on span "Show Tools" at bounding box center [1037, 95] width 46 height 11
click at [675, 191] on icon at bounding box center [677, 193] width 11 height 11
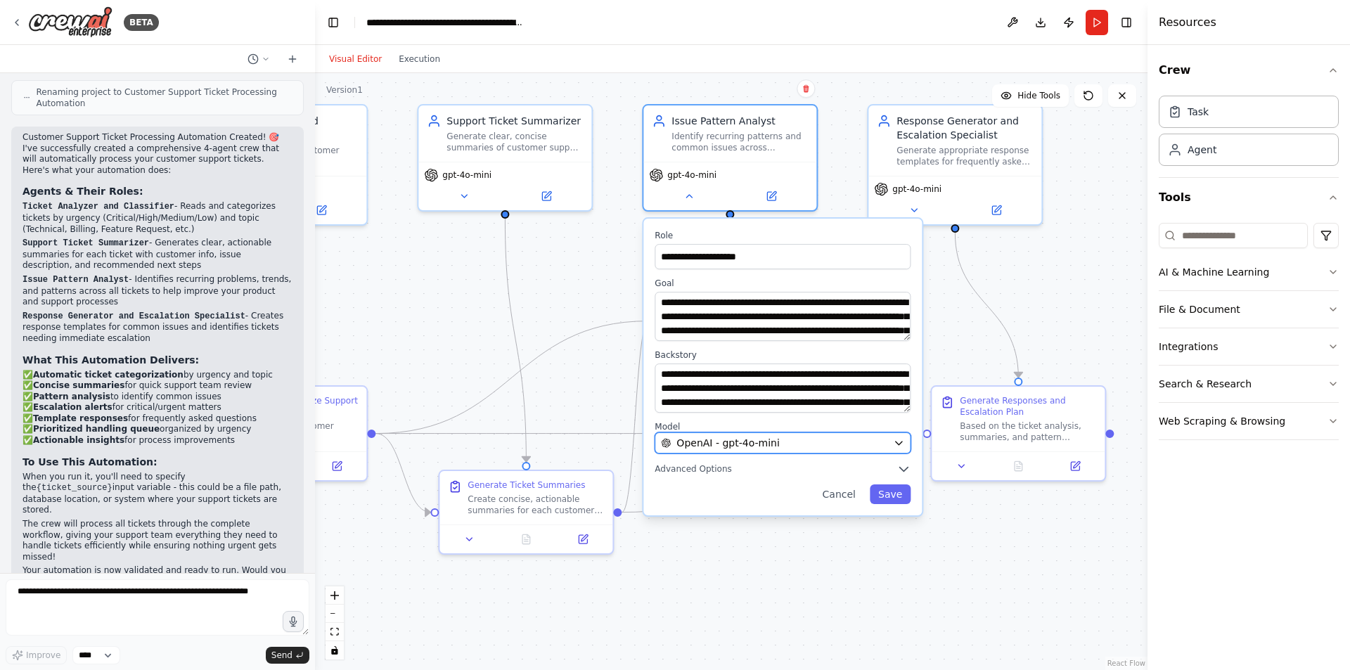
click at [756, 444] on span "OpenAI - gpt-4o-mini" at bounding box center [727, 443] width 103 height 14
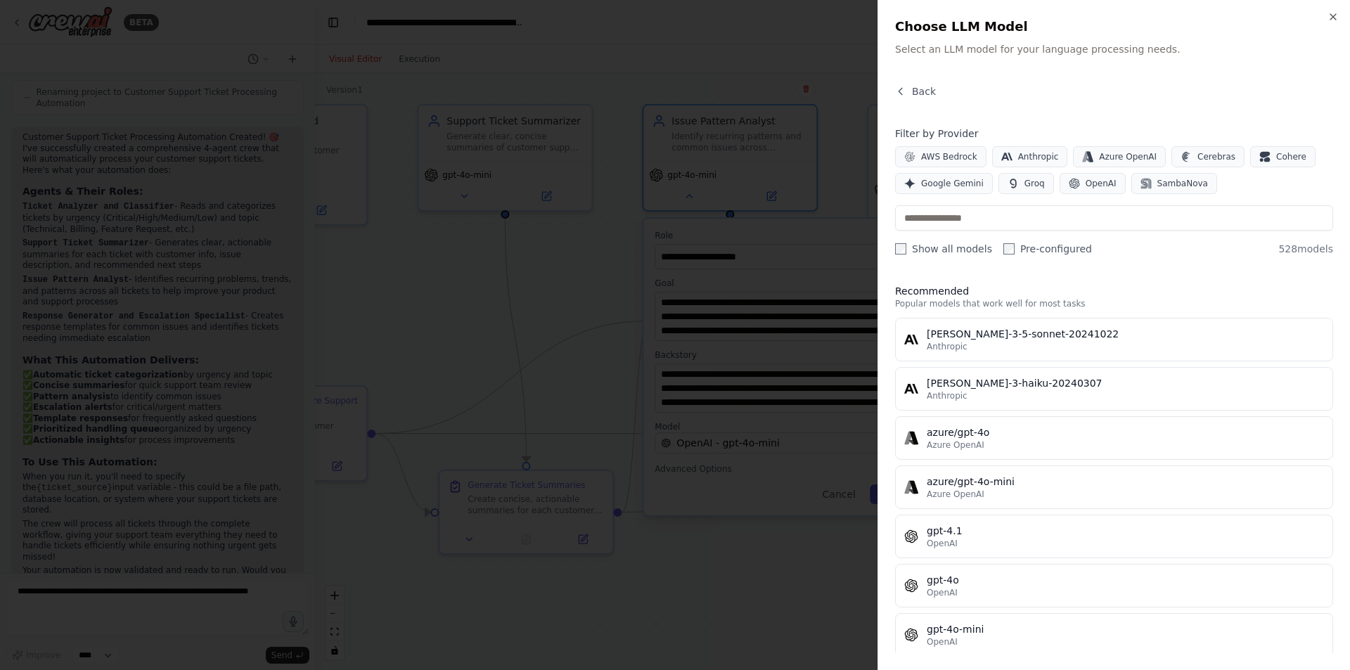
click at [755, 564] on div at bounding box center [675, 335] width 1350 height 670
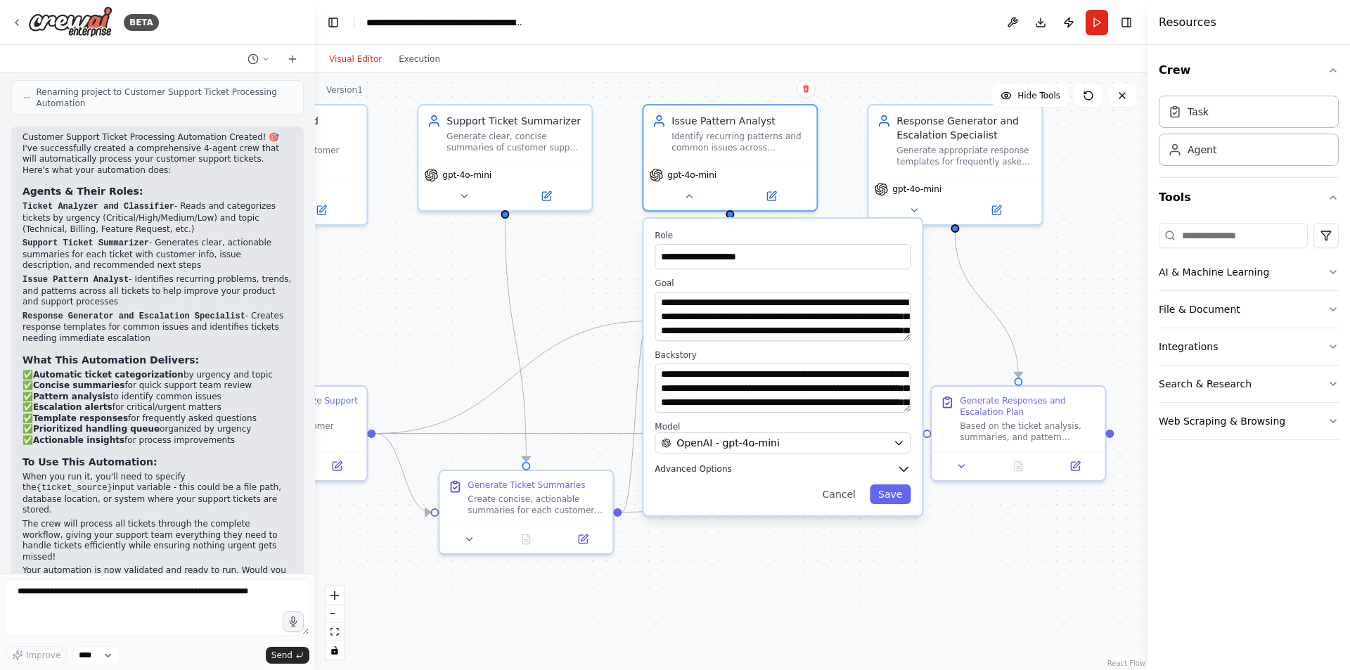
click at [700, 472] on span "Advanced Options" at bounding box center [693, 468] width 77 height 11
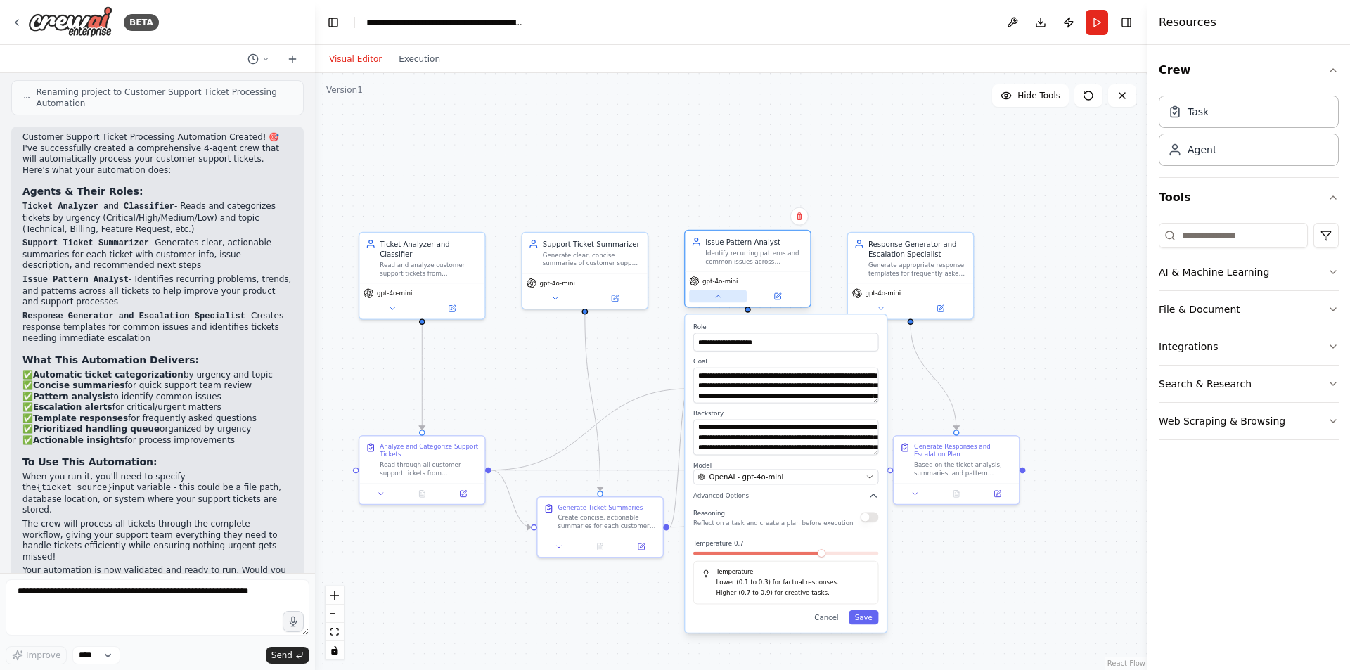
click at [722, 294] on icon at bounding box center [718, 296] width 8 height 8
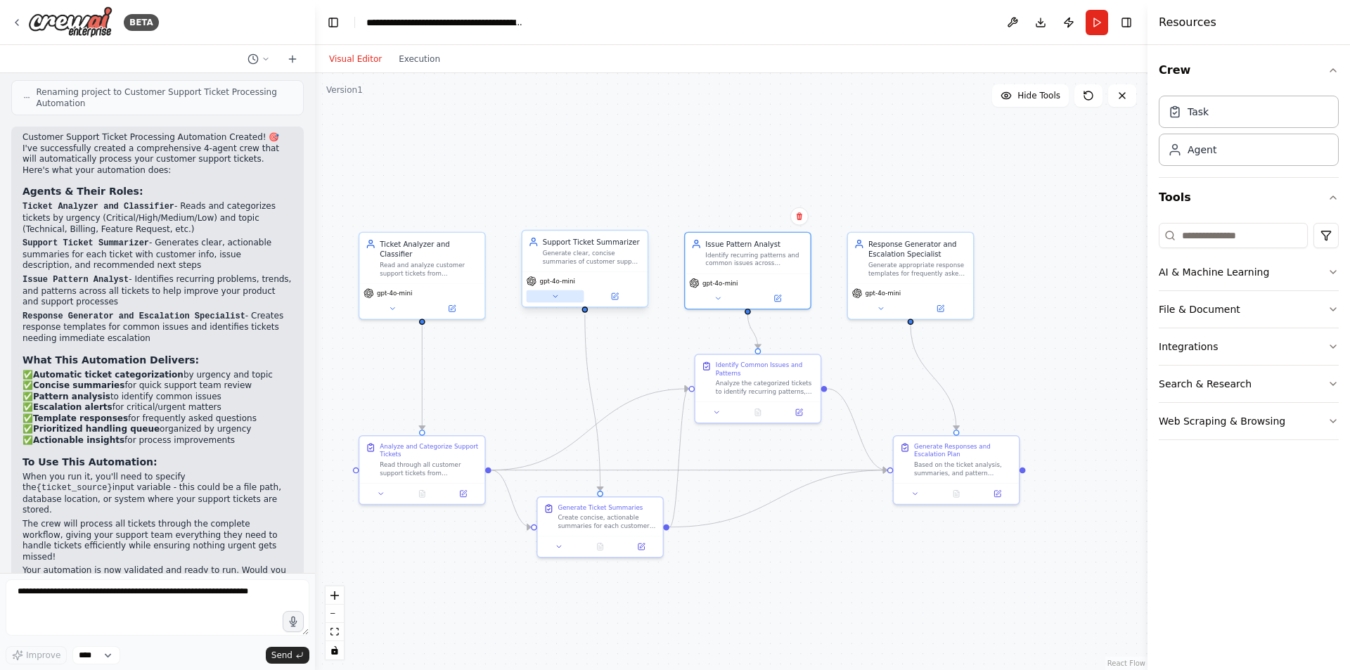
click at [545, 300] on button at bounding box center [556, 296] width 58 height 12
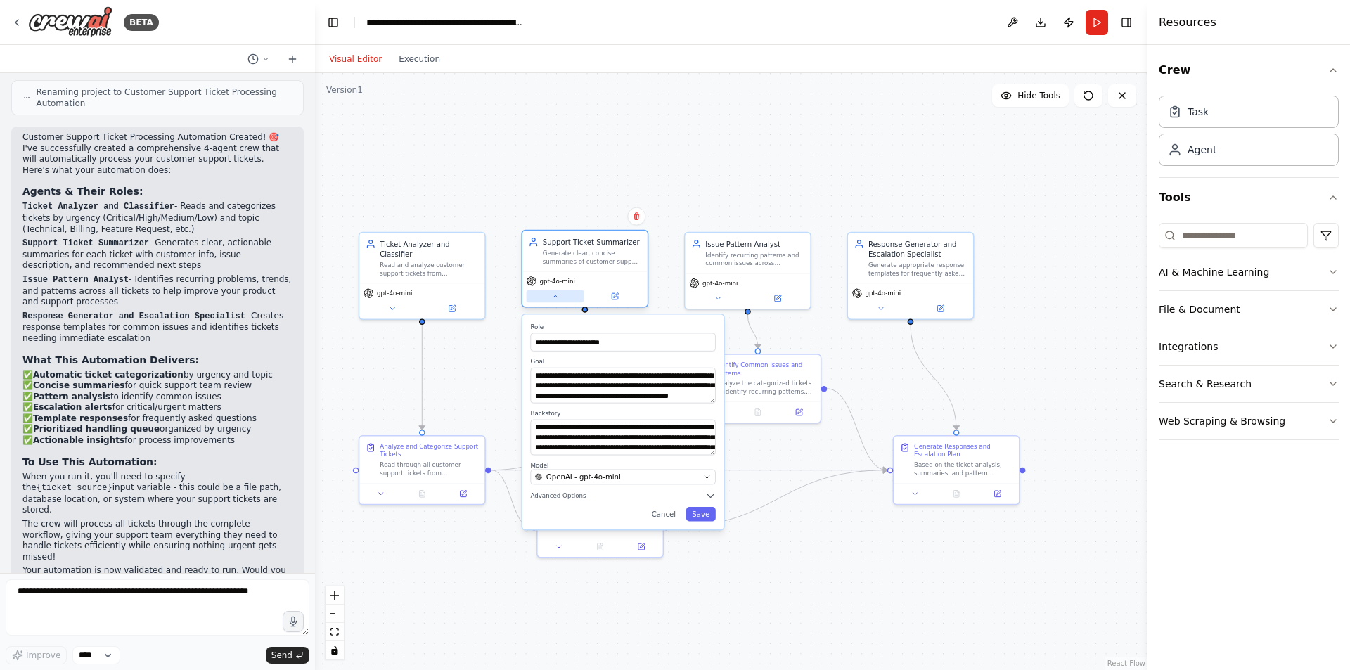
click at [547, 300] on button at bounding box center [556, 296] width 58 height 12
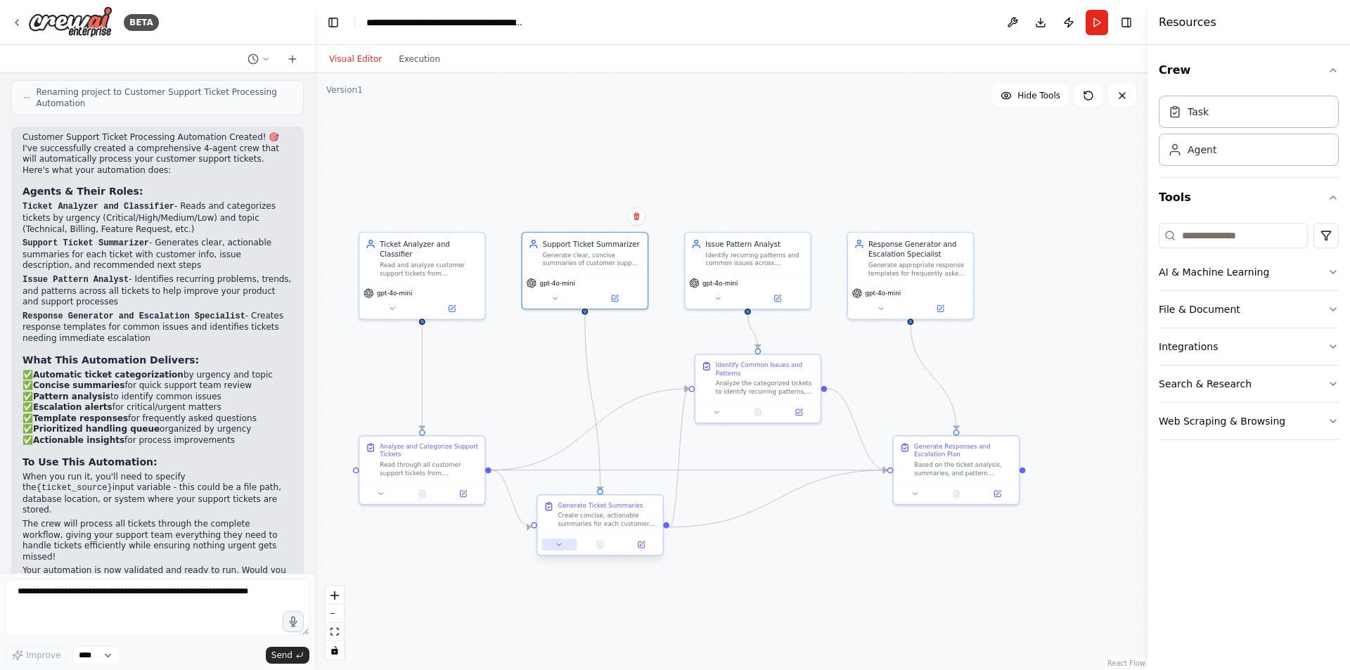
click at [557, 545] on icon at bounding box center [559, 545] width 8 height 8
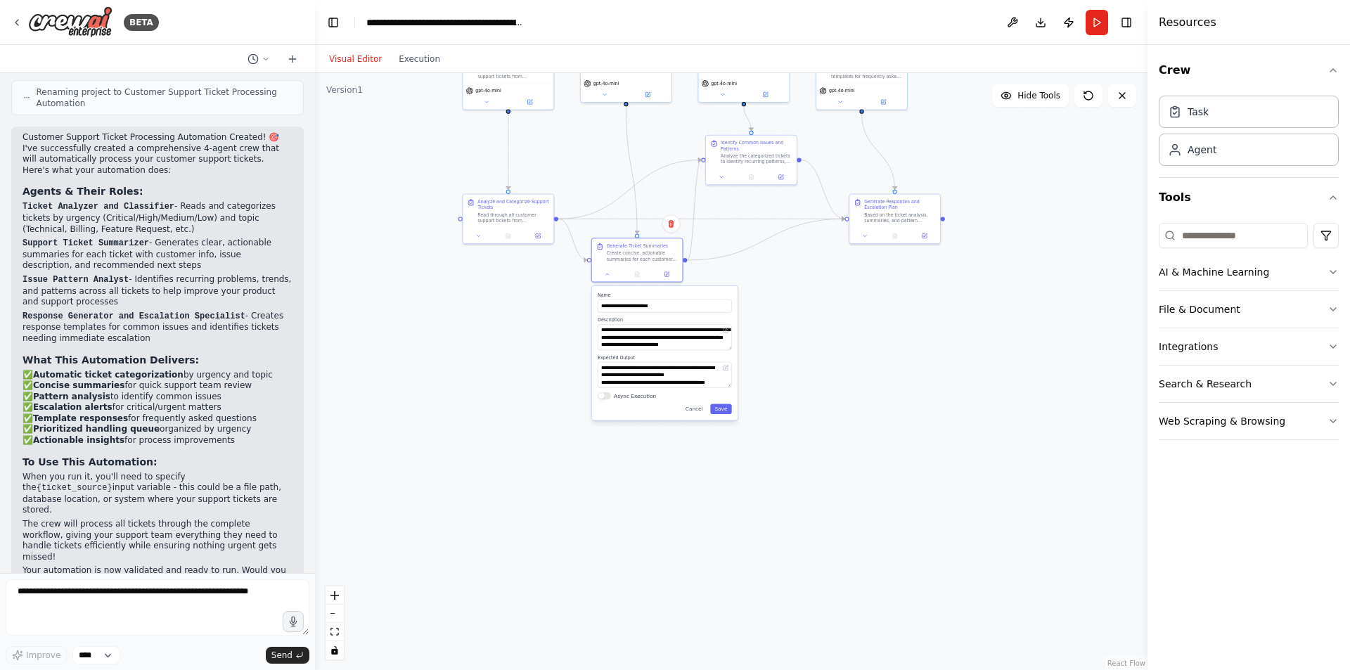
drag, startPoint x: 496, startPoint y: 536, endPoint x: 540, endPoint y: 288, distance: 251.4
click at [540, 288] on div ".deletable-edge-delete-btn { width: 20px; height: 20px; border: 0px solid #ffff…" at bounding box center [731, 371] width 832 height 597
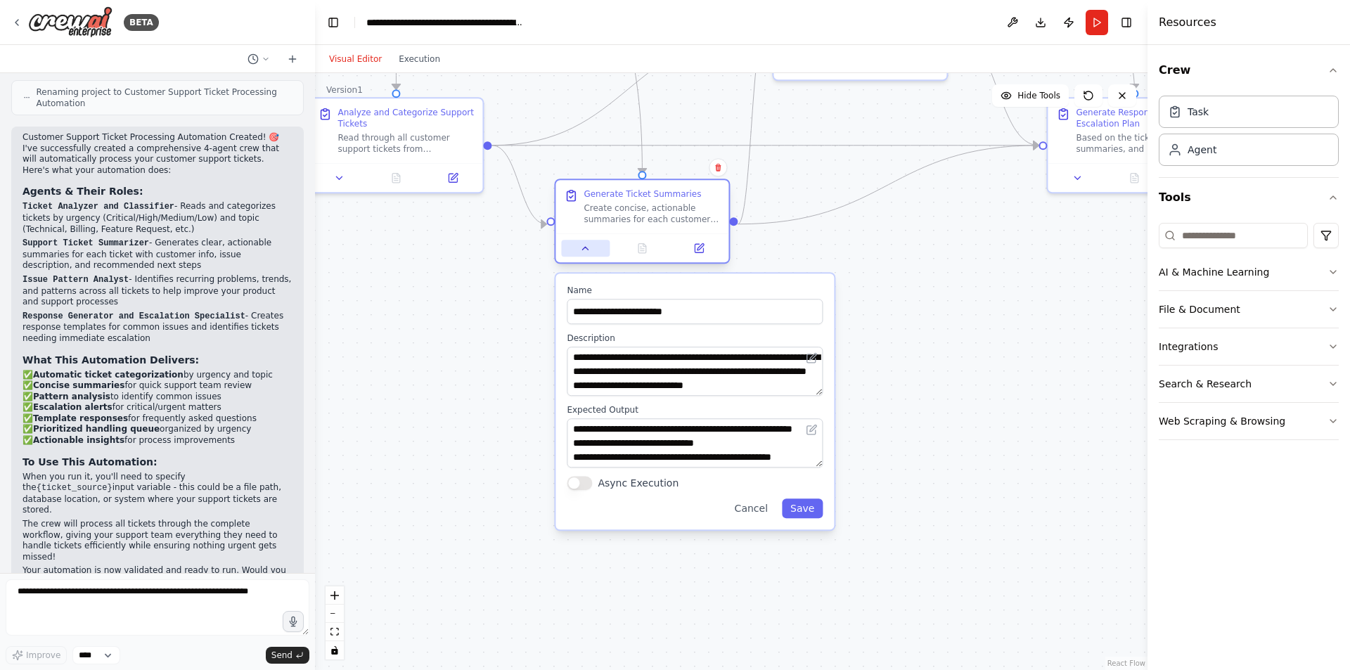
click at [582, 250] on icon at bounding box center [585, 248] width 11 height 11
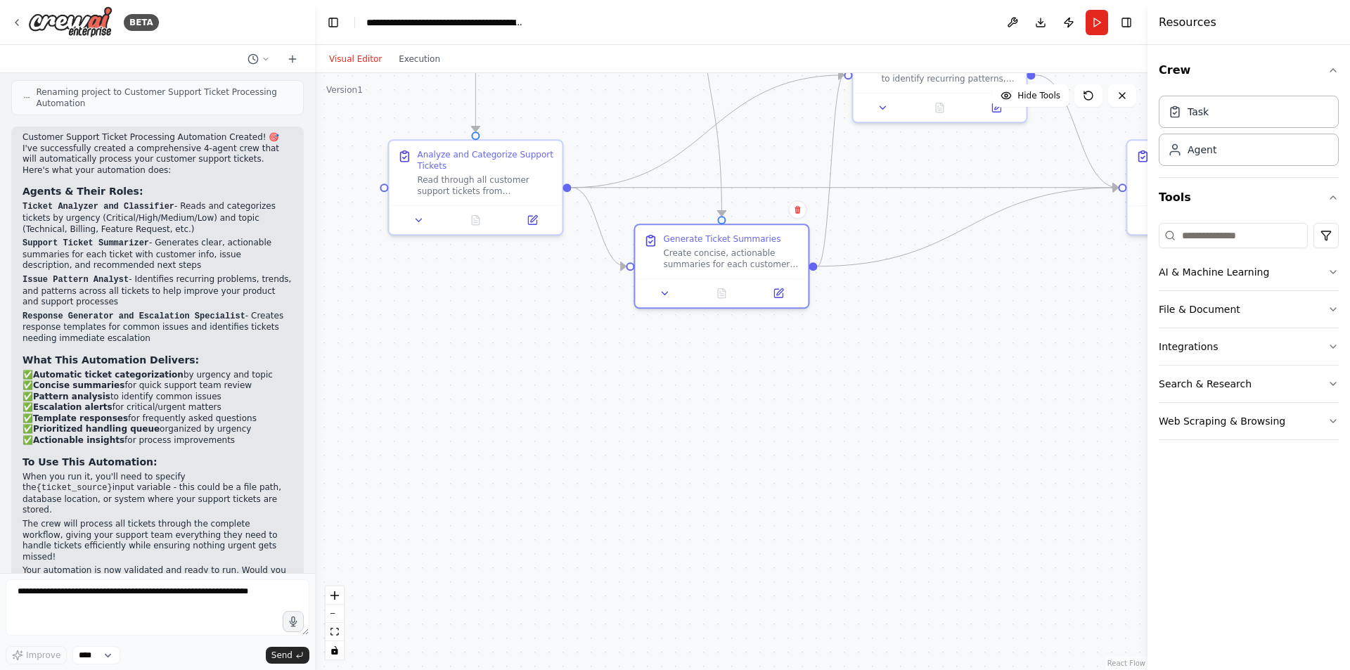
drag, startPoint x: 498, startPoint y: 259, endPoint x: 666, endPoint y: 330, distance: 182.8
click at [666, 330] on div ".deletable-edge-delete-btn { width: 20px; height: 20px; border: 0px solid #ffff…" at bounding box center [731, 371] width 832 height 597
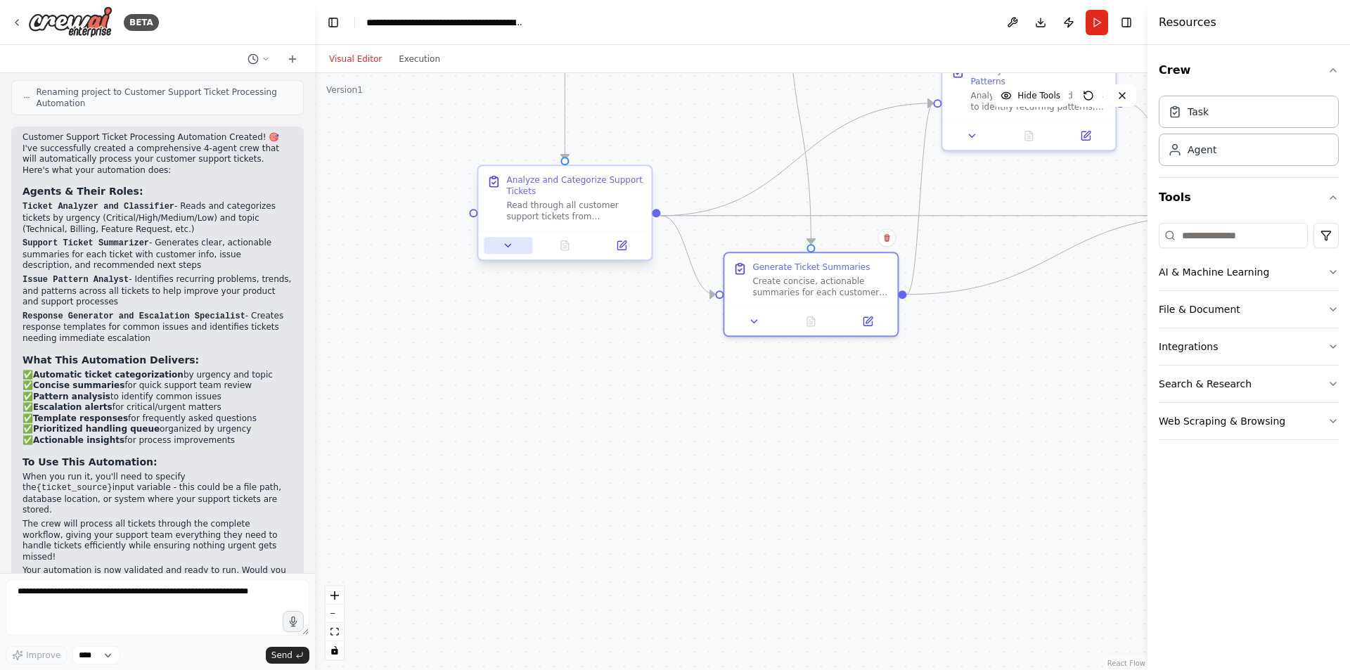
click at [496, 244] on button at bounding box center [508, 245] width 49 height 17
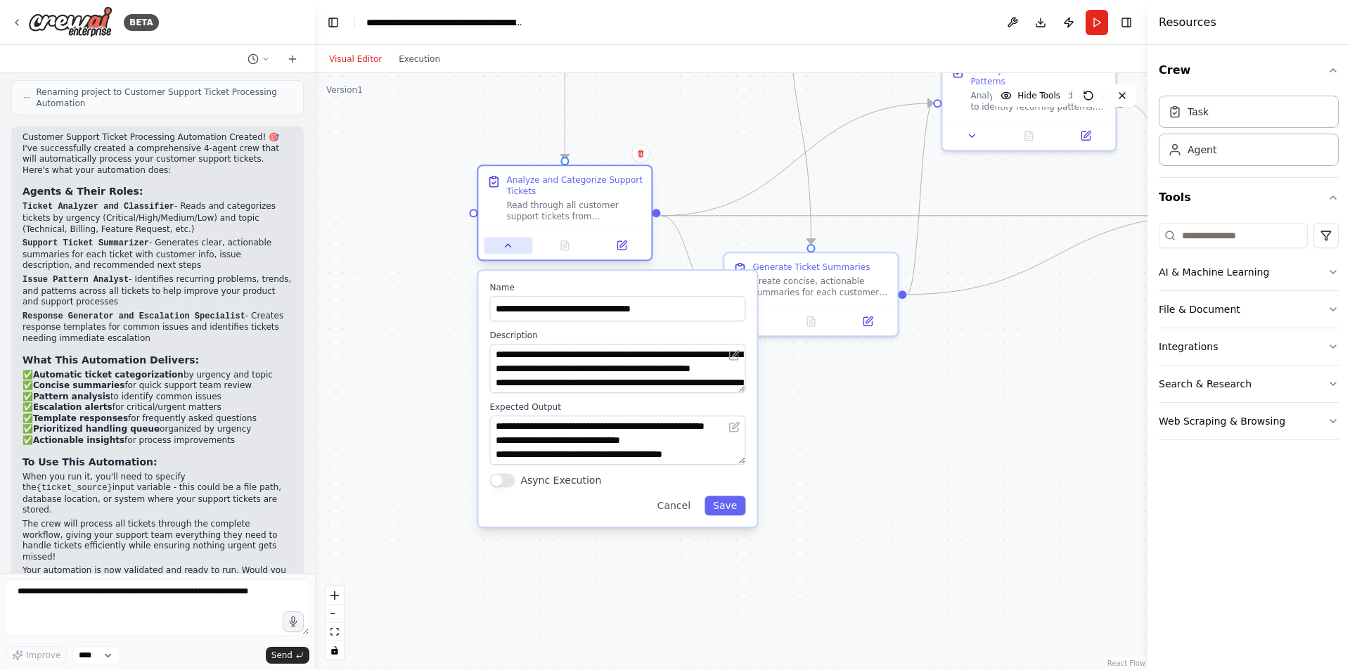
click at [507, 248] on icon at bounding box center [508, 245] width 11 height 11
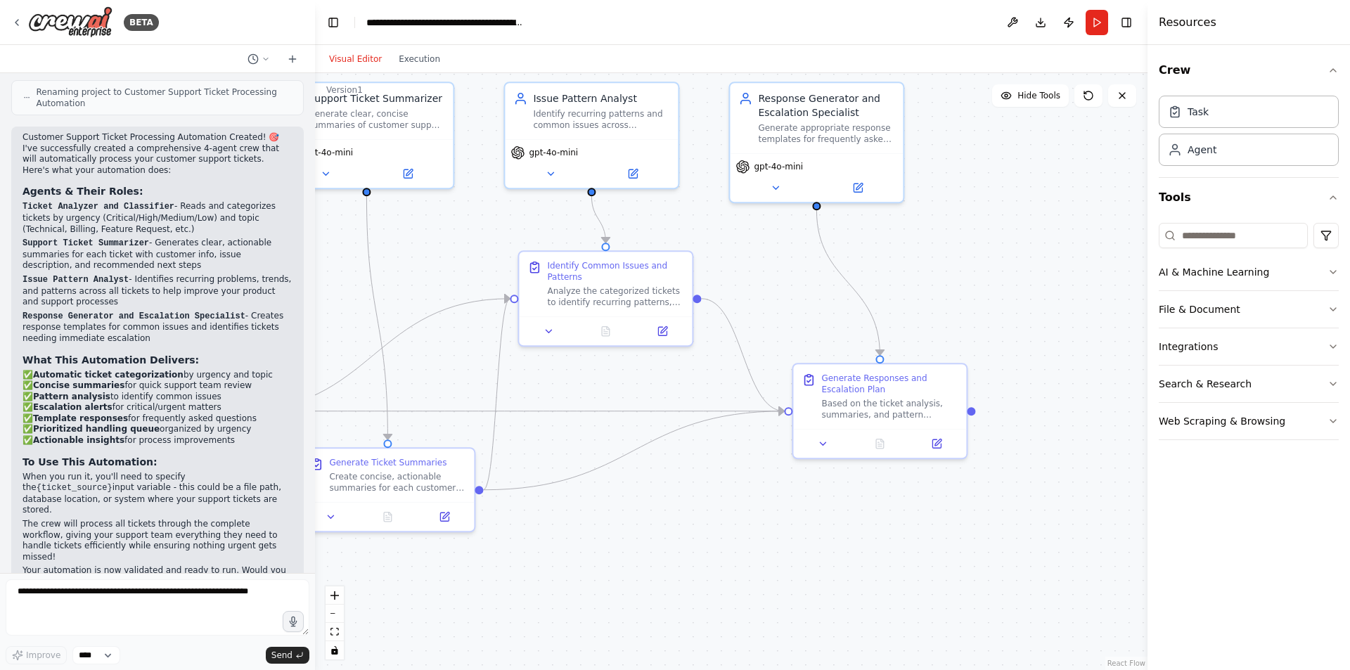
drag, startPoint x: 1010, startPoint y: 266, endPoint x: 612, endPoint y: 442, distance: 435.3
click at [612, 442] on div ".deletable-edge-delete-btn { width: 20px; height: 20px; border: 0px solid #ffff…" at bounding box center [731, 371] width 832 height 597
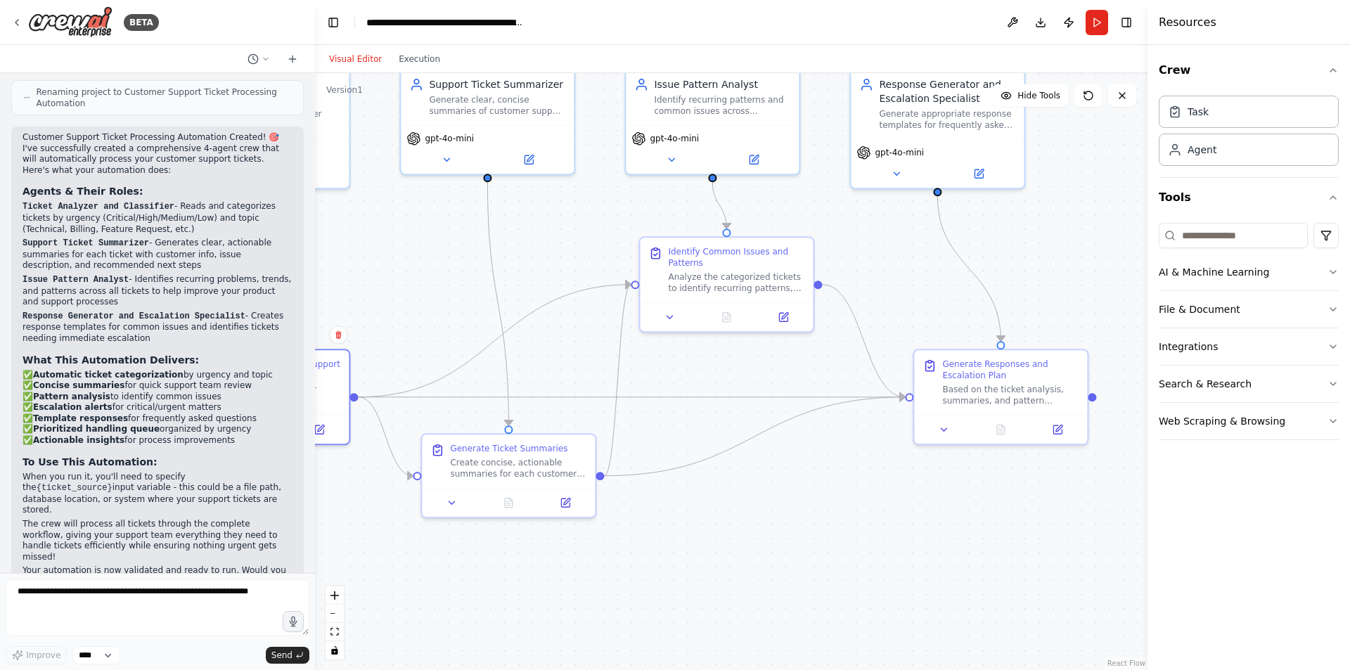
drag, startPoint x: 618, startPoint y: 393, endPoint x: 739, endPoint y: 379, distance: 121.7
click at [739, 379] on div ".deletable-edge-delete-btn { width: 20px; height: 20px; border: 0px solid #ffff…" at bounding box center [731, 371] width 832 height 597
click at [1097, 22] on button "Run" at bounding box center [1096, 22] width 22 height 25
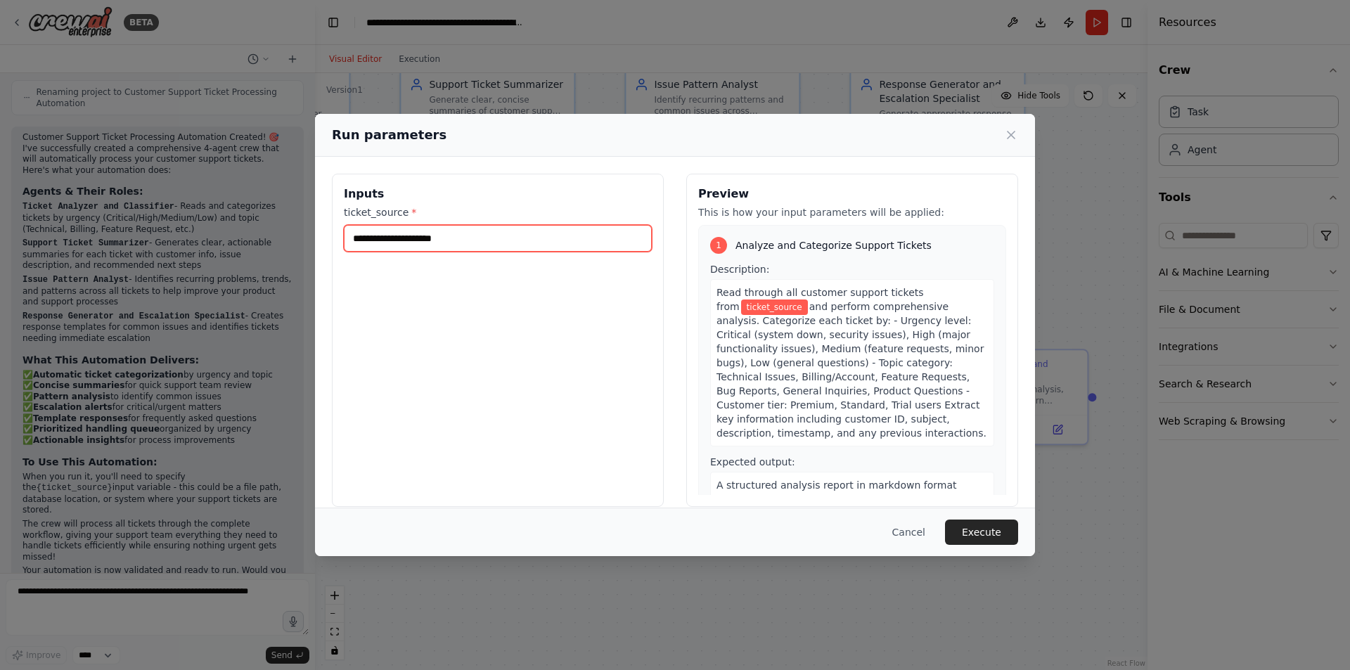
click at [471, 250] on input "ticket_source *" at bounding box center [498, 238] width 308 height 27
click at [478, 238] on input "ticket_source *" at bounding box center [498, 238] width 308 height 27
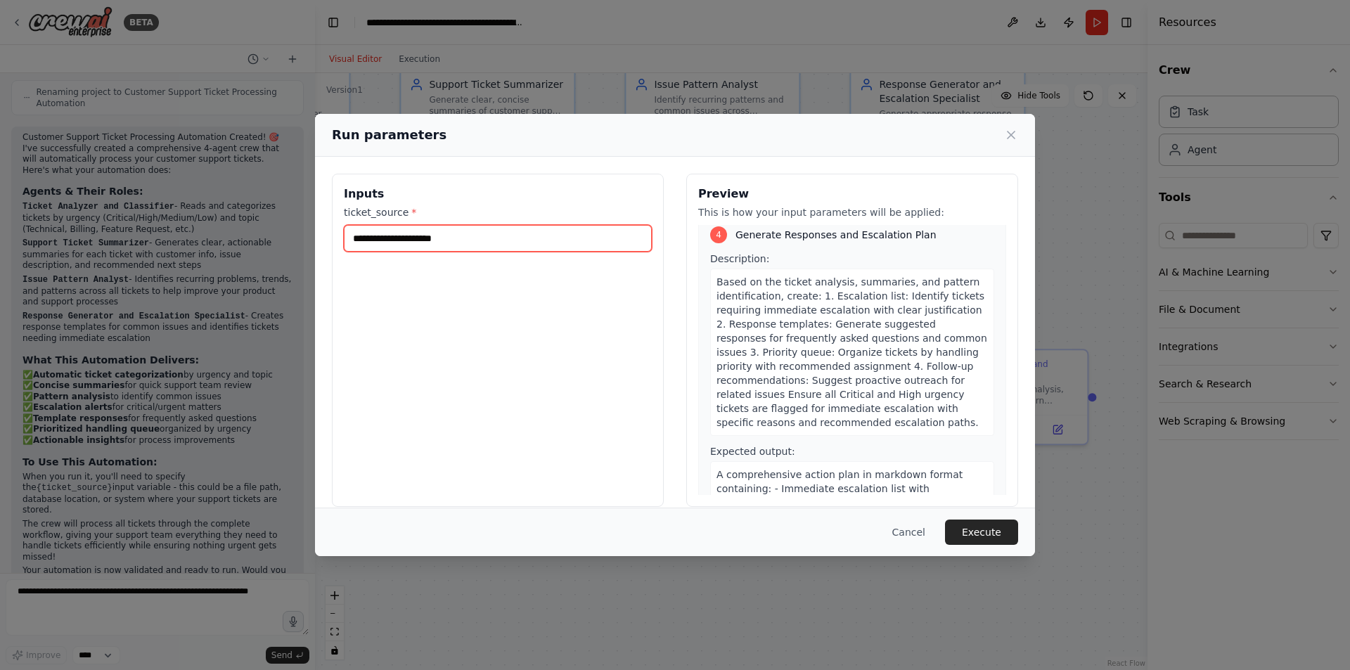
scroll to position [1187, 0]
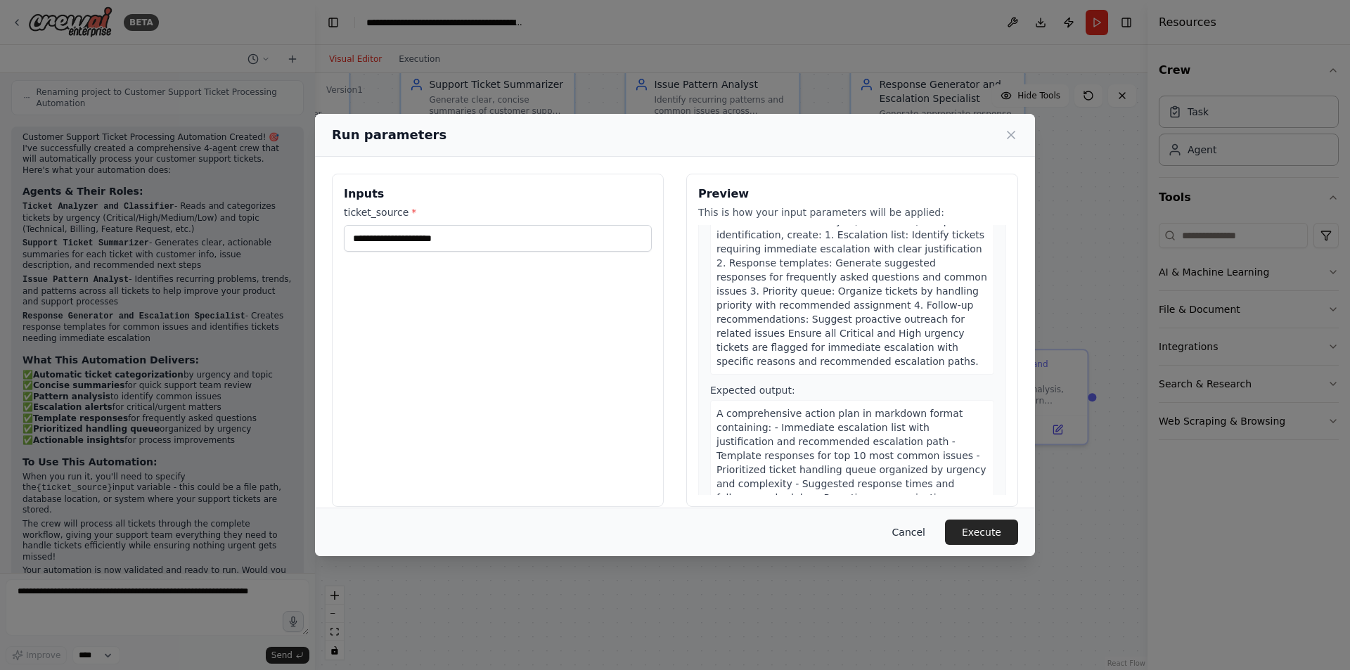
click at [917, 532] on button "Cancel" at bounding box center [909, 532] width 56 height 25
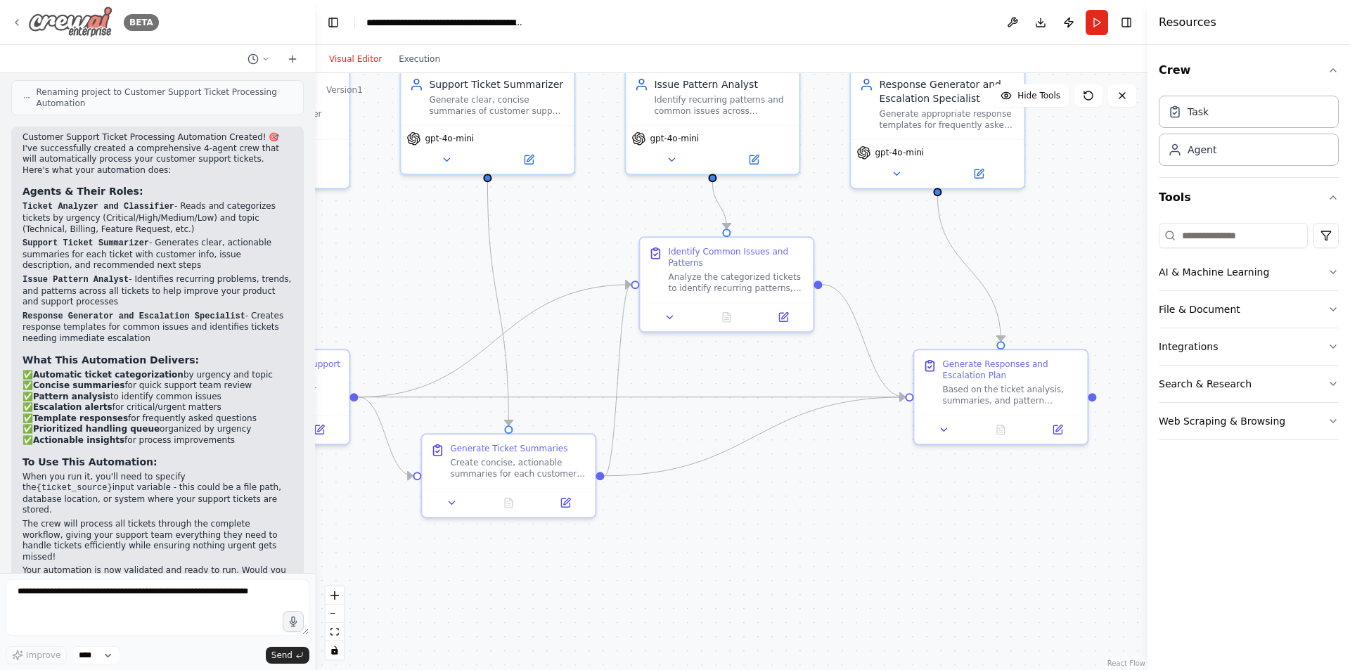
click at [18, 20] on icon at bounding box center [16, 22] width 11 height 11
